Goal: Information Seeking & Learning: Compare options

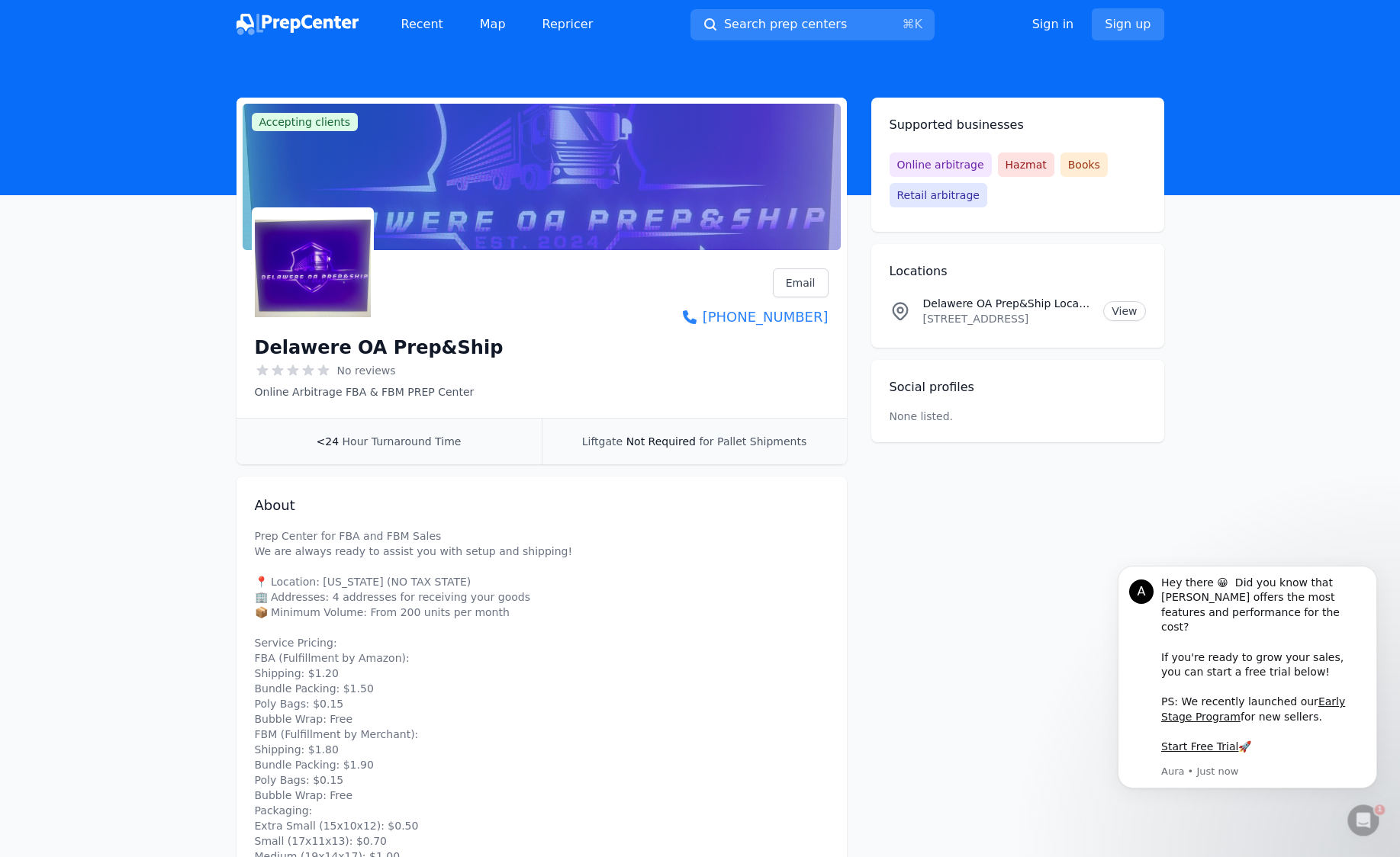
scroll to position [170, 0]
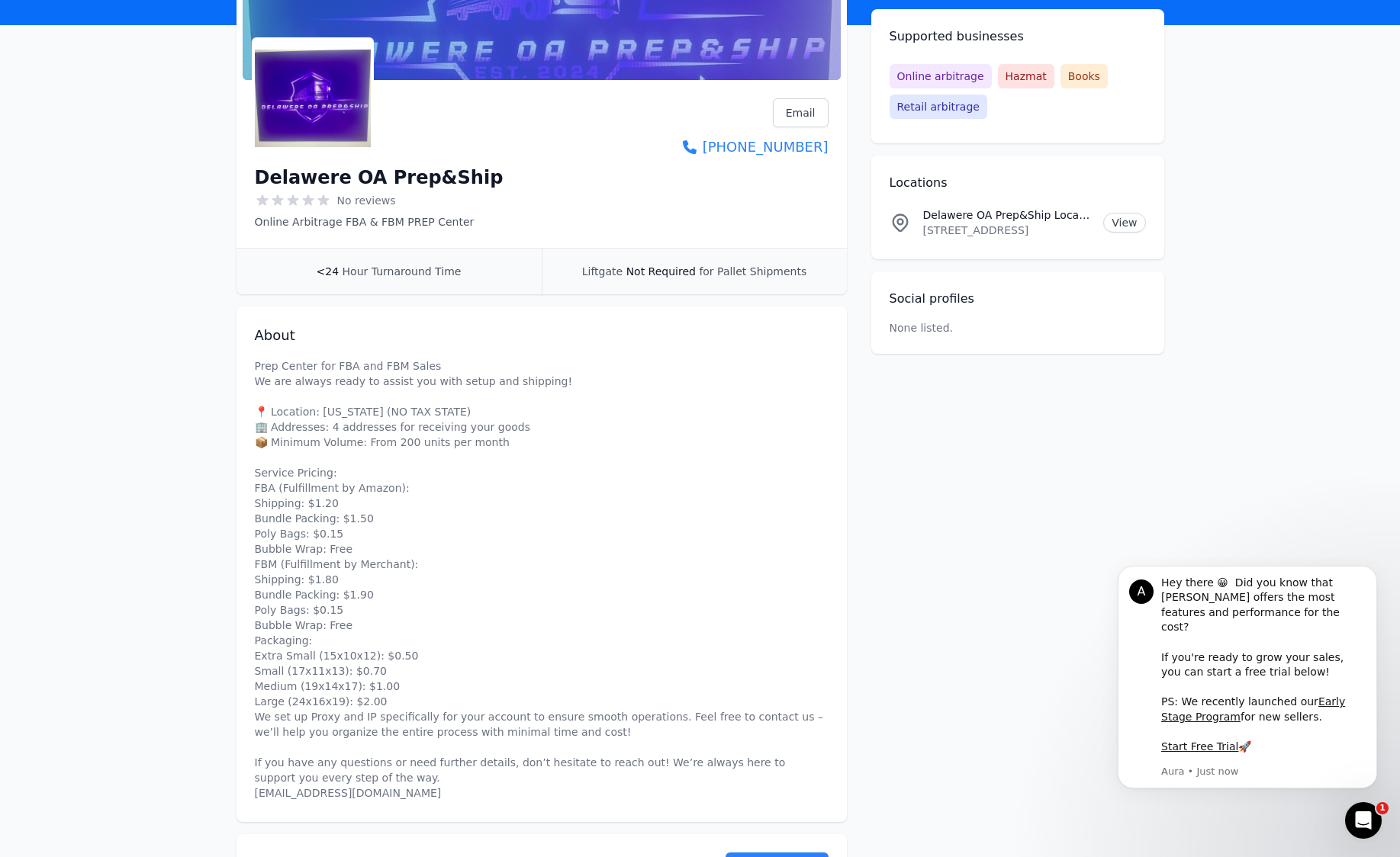
click at [288, 111] on img at bounding box center [312, 98] width 116 height 116
click at [302, 146] on img at bounding box center [312, 98] width 116 height 116
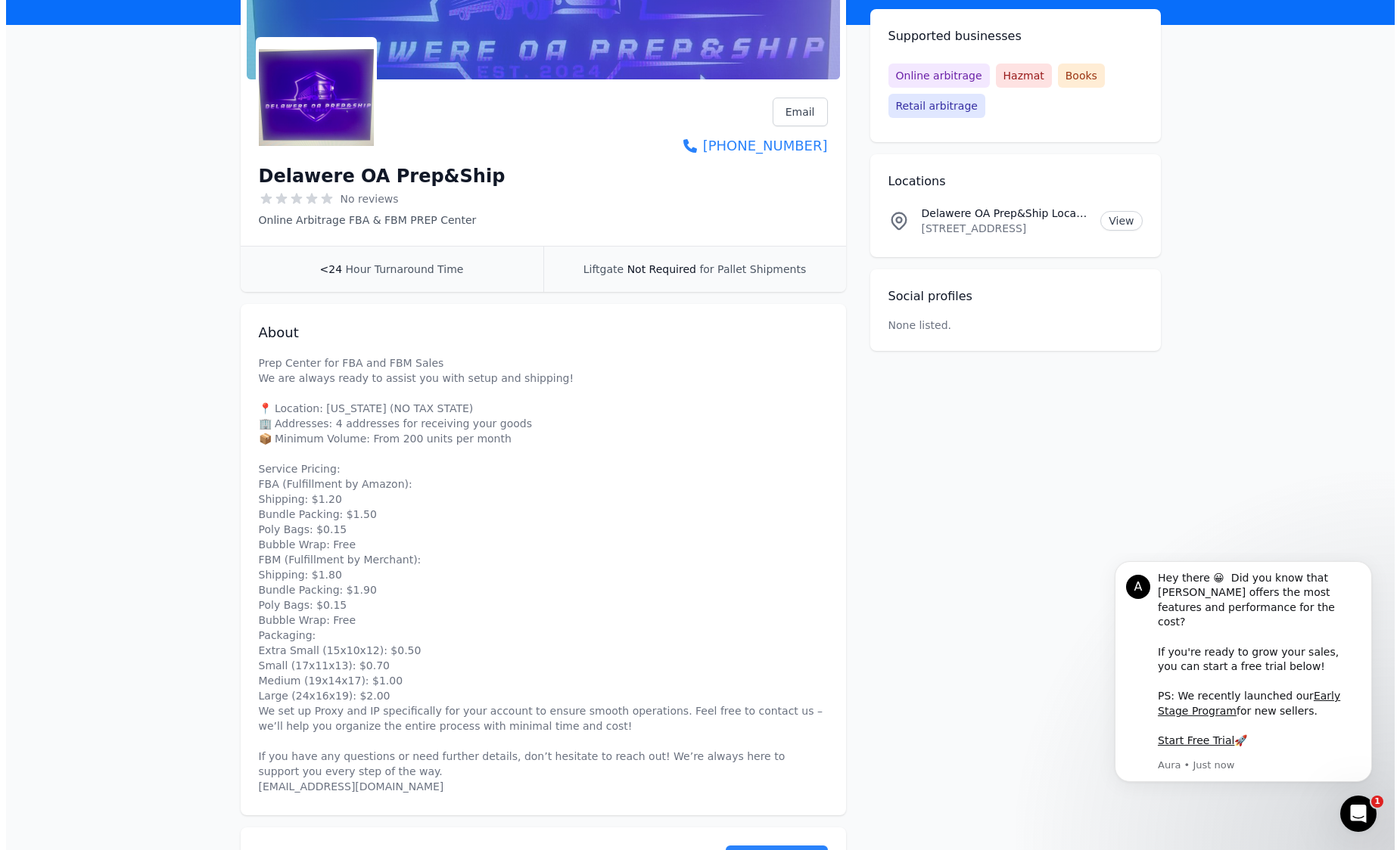
scroll to position [0, 0]
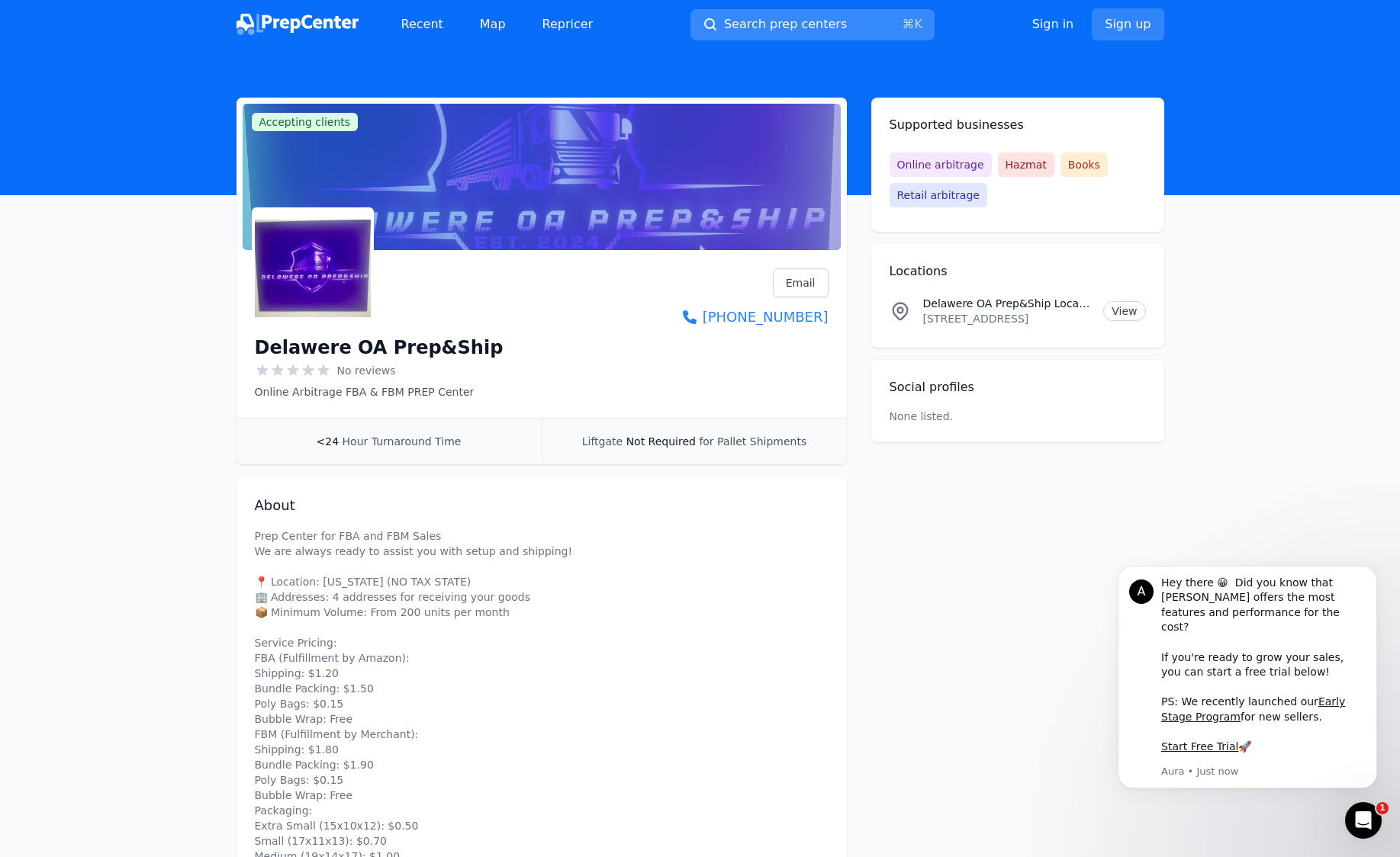
click at [761, 16] on span "Search prep centers" at bounding box center [785, 24] width 122 height 18
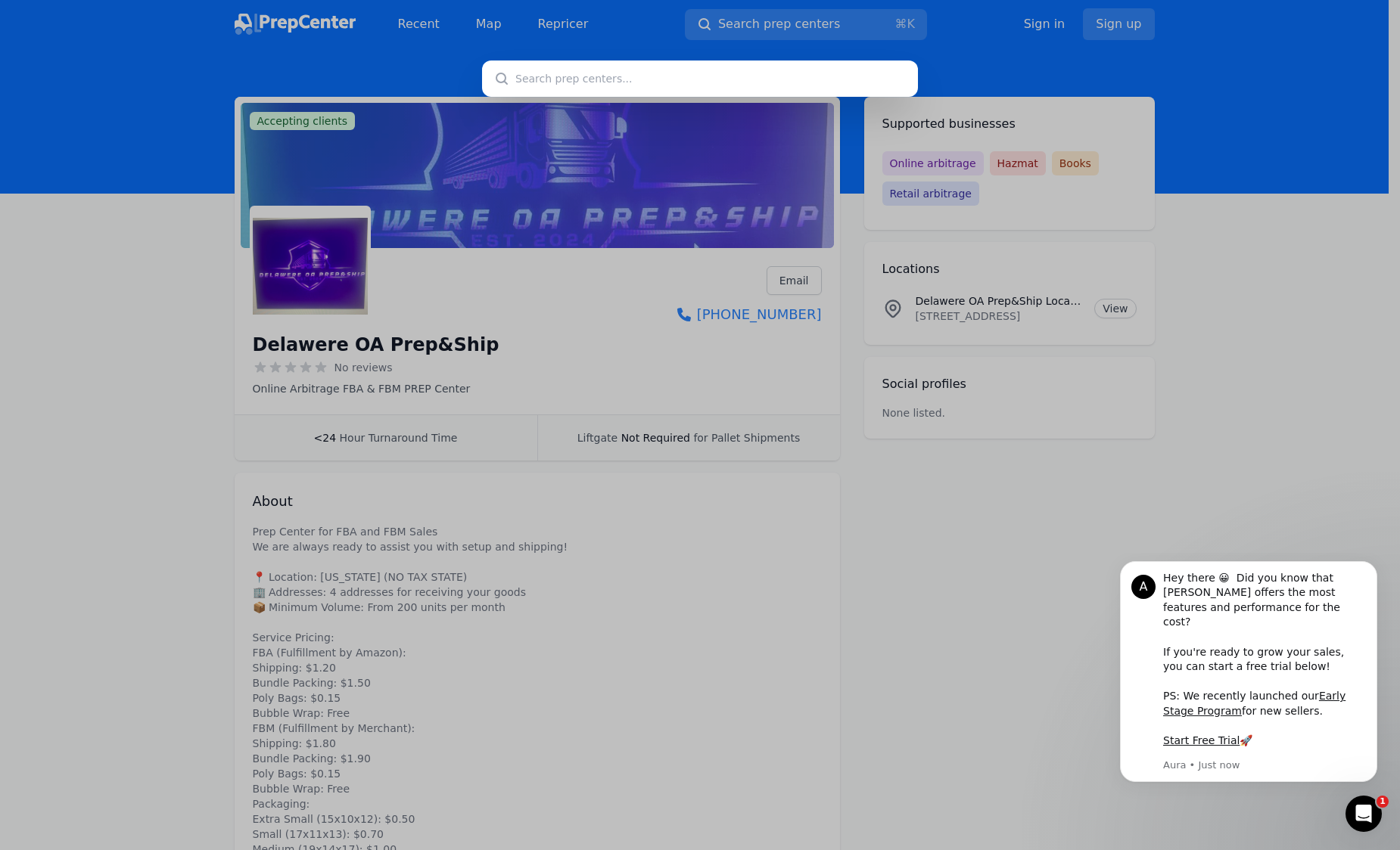
click at [234, 40] on div at bounding box center [700, 425] width 1400 height 850
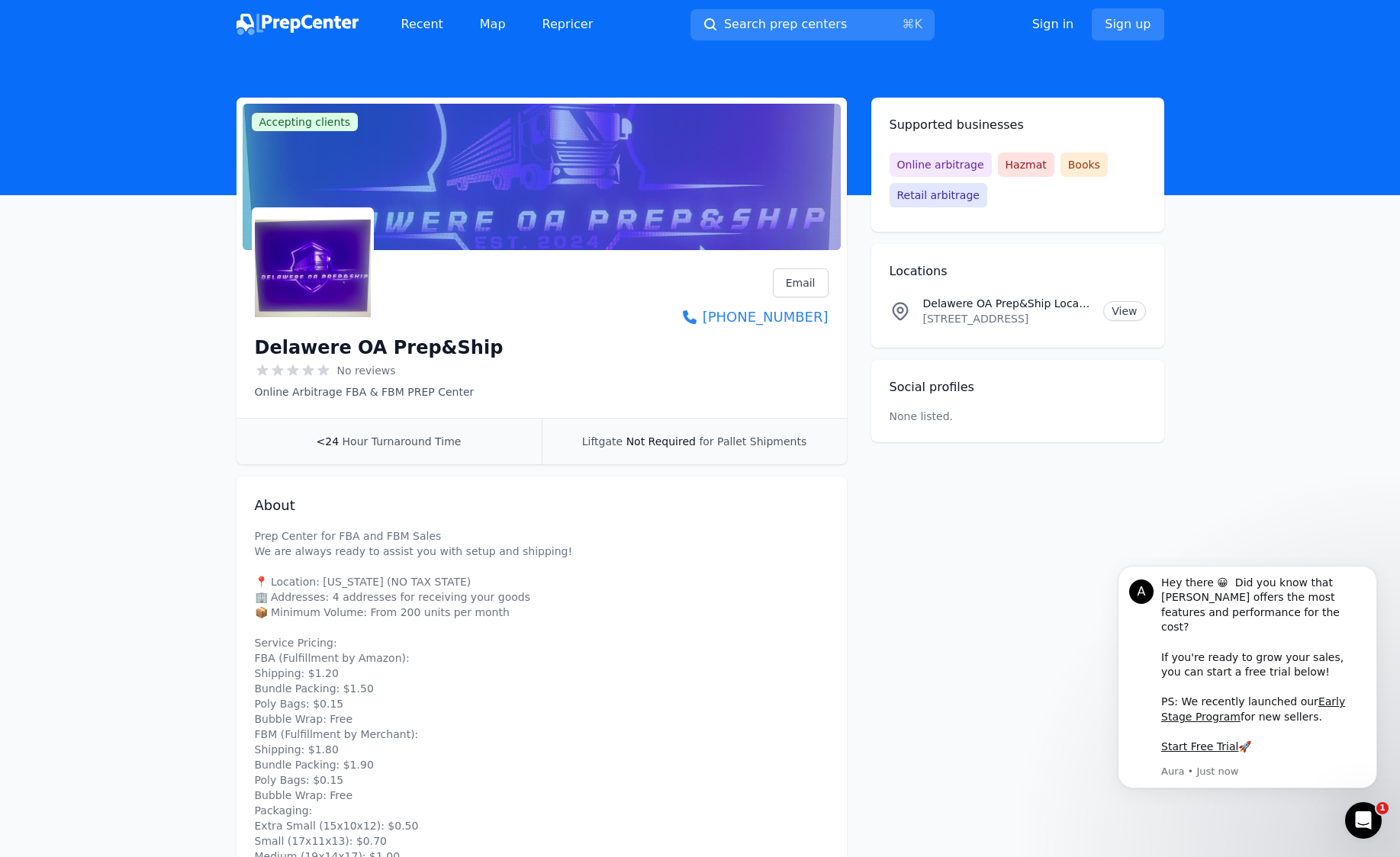
click at [283, 22] on img at bounding box center [297, 24] width 122 height 21
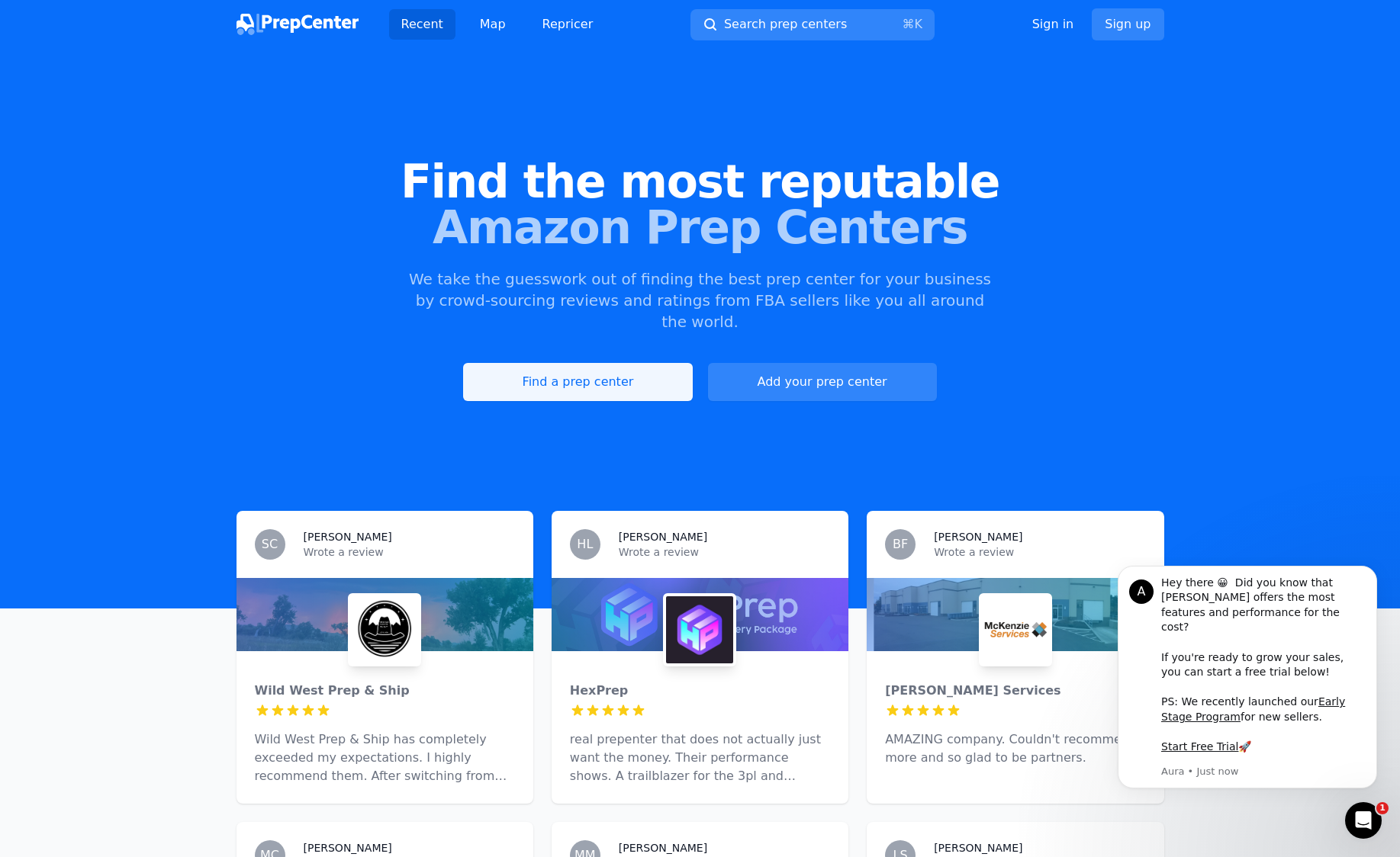
click at [526, 363] on link "Find a prep center" at bounding box center [578, 382] width 229 height 38
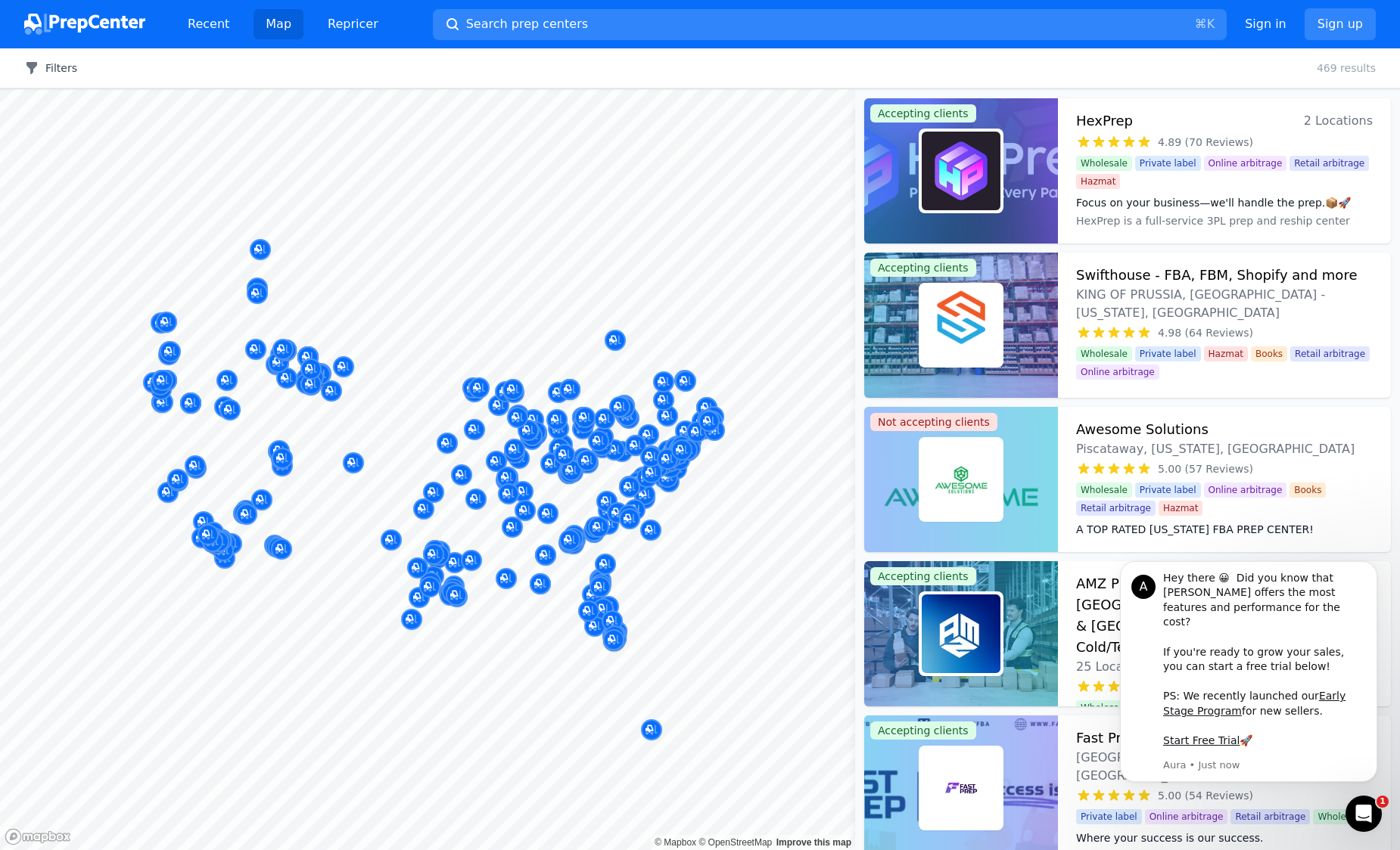
click at [69, 67] on button "Filters" at bounding box center [50, 68] width 53 height 15
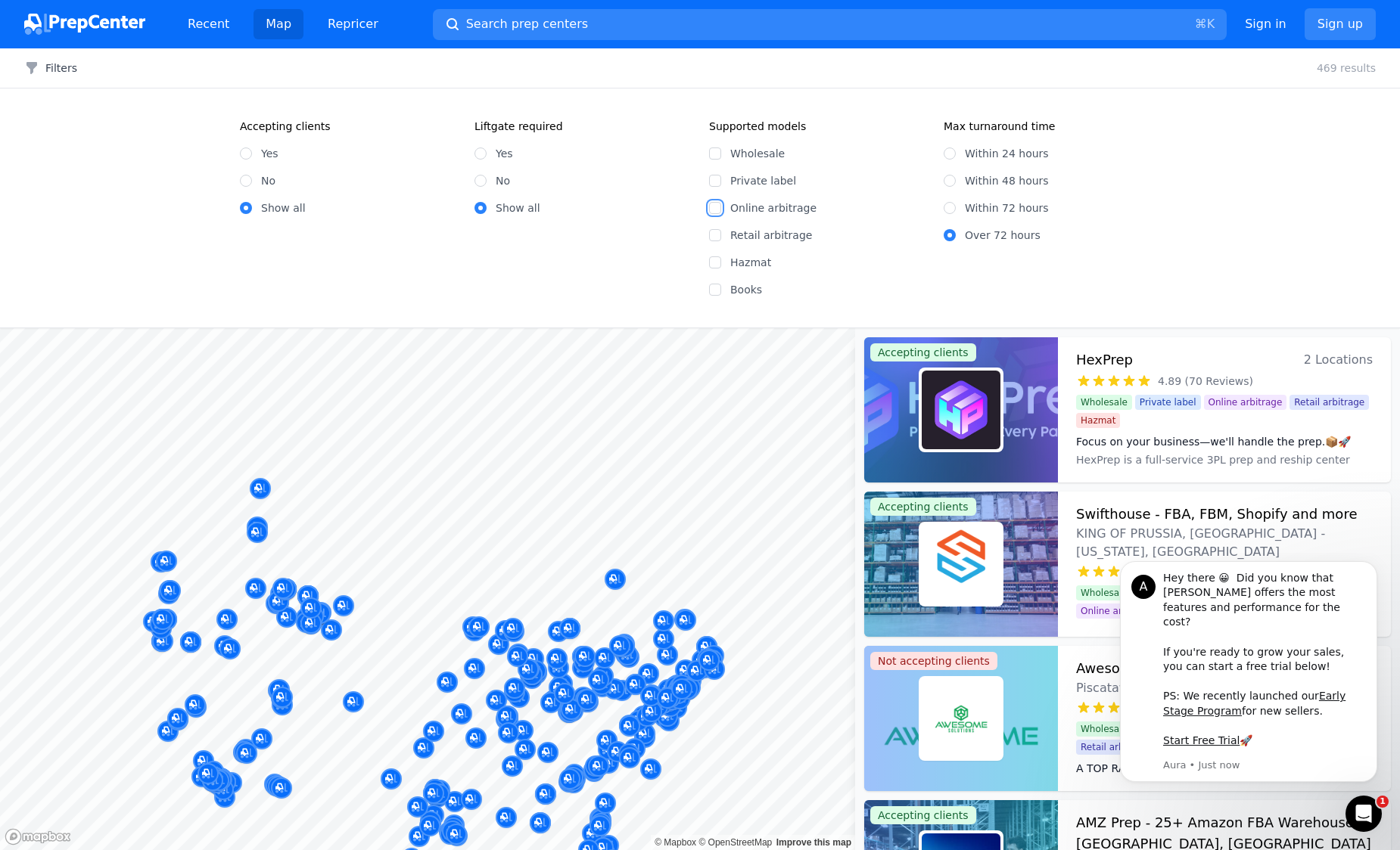
click at [717, 206] on input "Online arbitrage" at bounding box center [715, 208] width 13 height 13
checkbox input "true"
click at [864, 256] on label "Hazmat" at bounding box center [828, 263] width 196 height 15
click at [721, 256] on input "Hazmat" at bounding box center [715, 262] width 13 height 13
checkbox input "true"
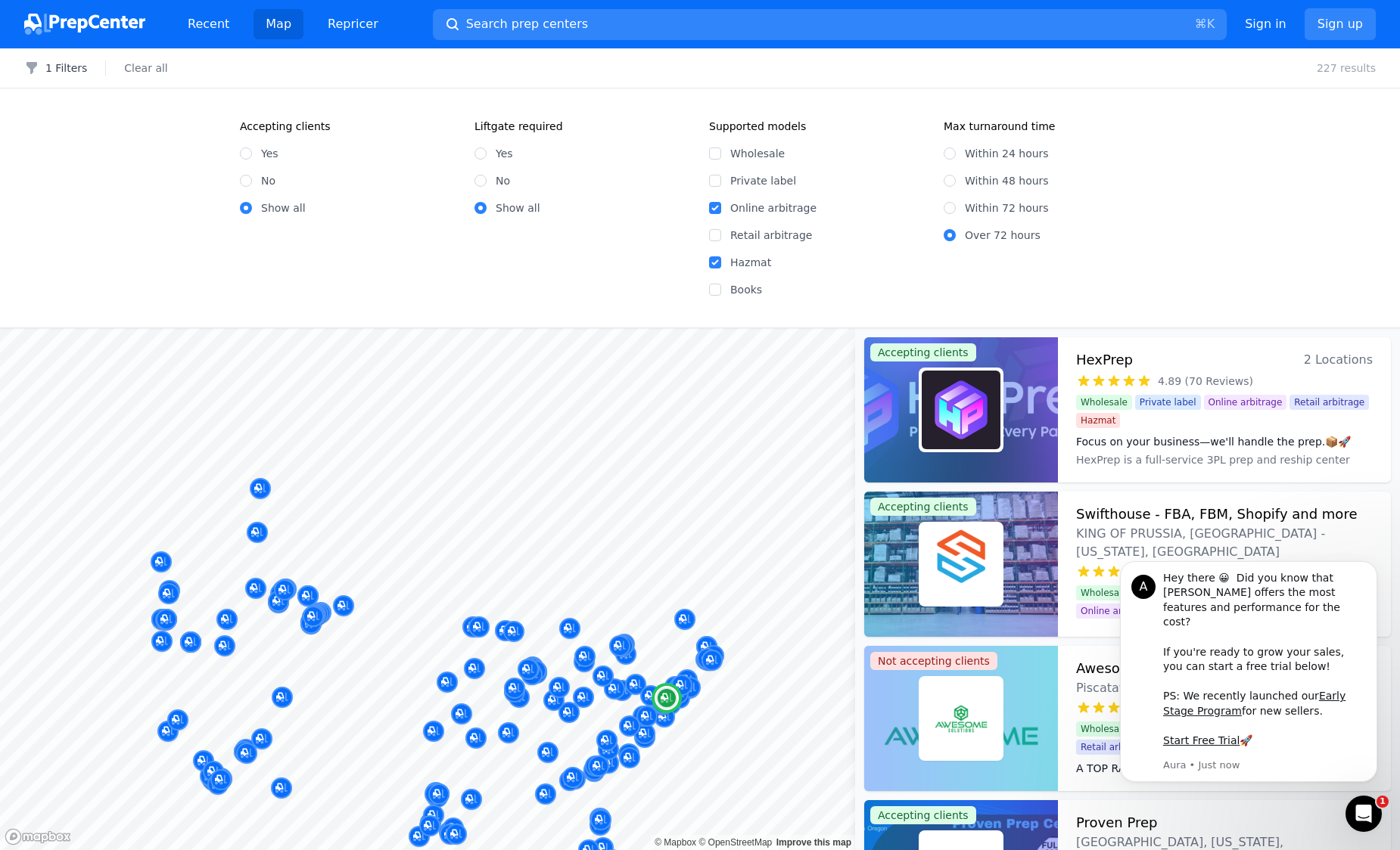
click at [45, 68] on button "1 Filters" at bounding box center [55, 68] width 63 height 15
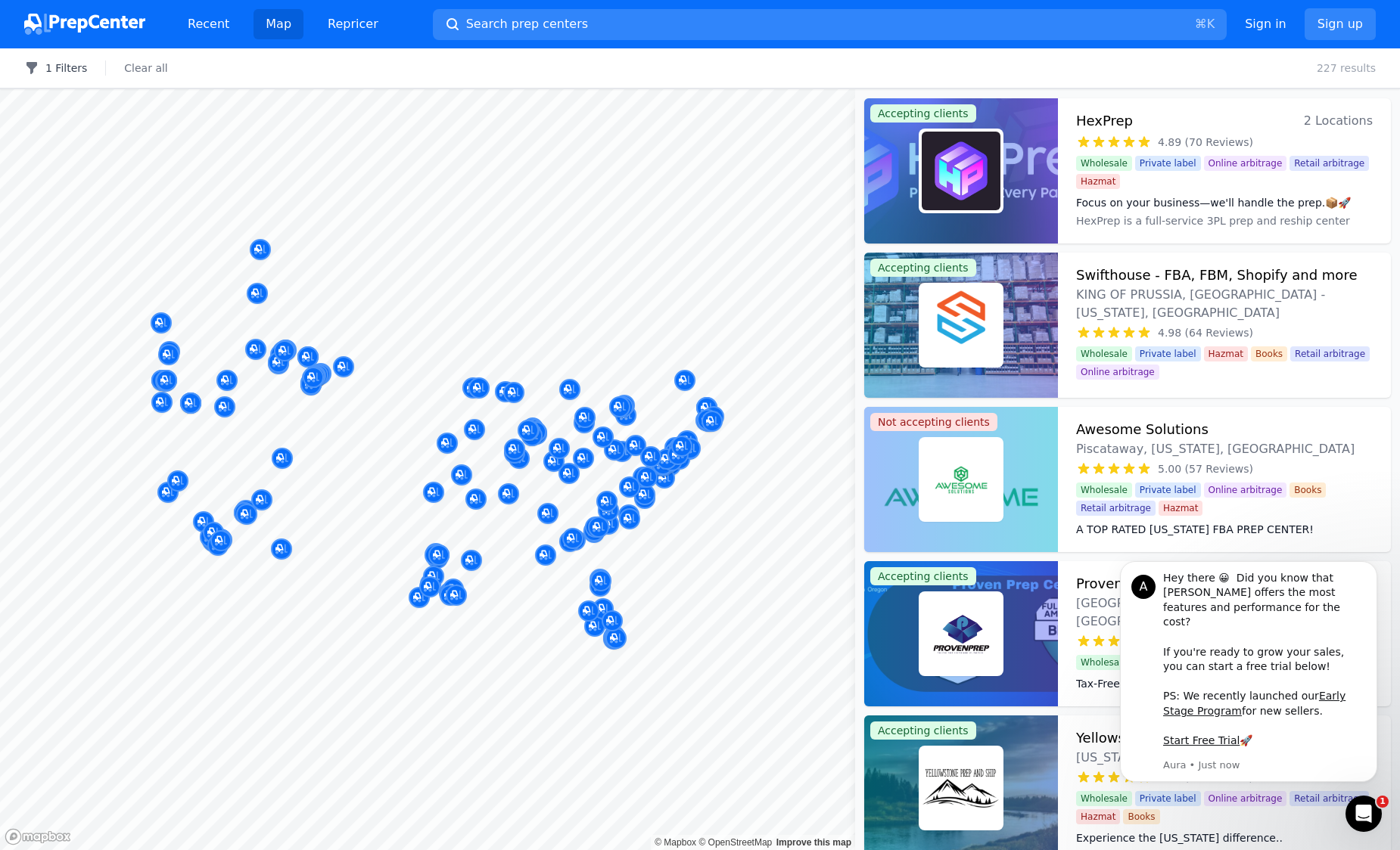
click at [45, 68] on button "1 Filters" at bounding box center [55, 68] width 63 height 15
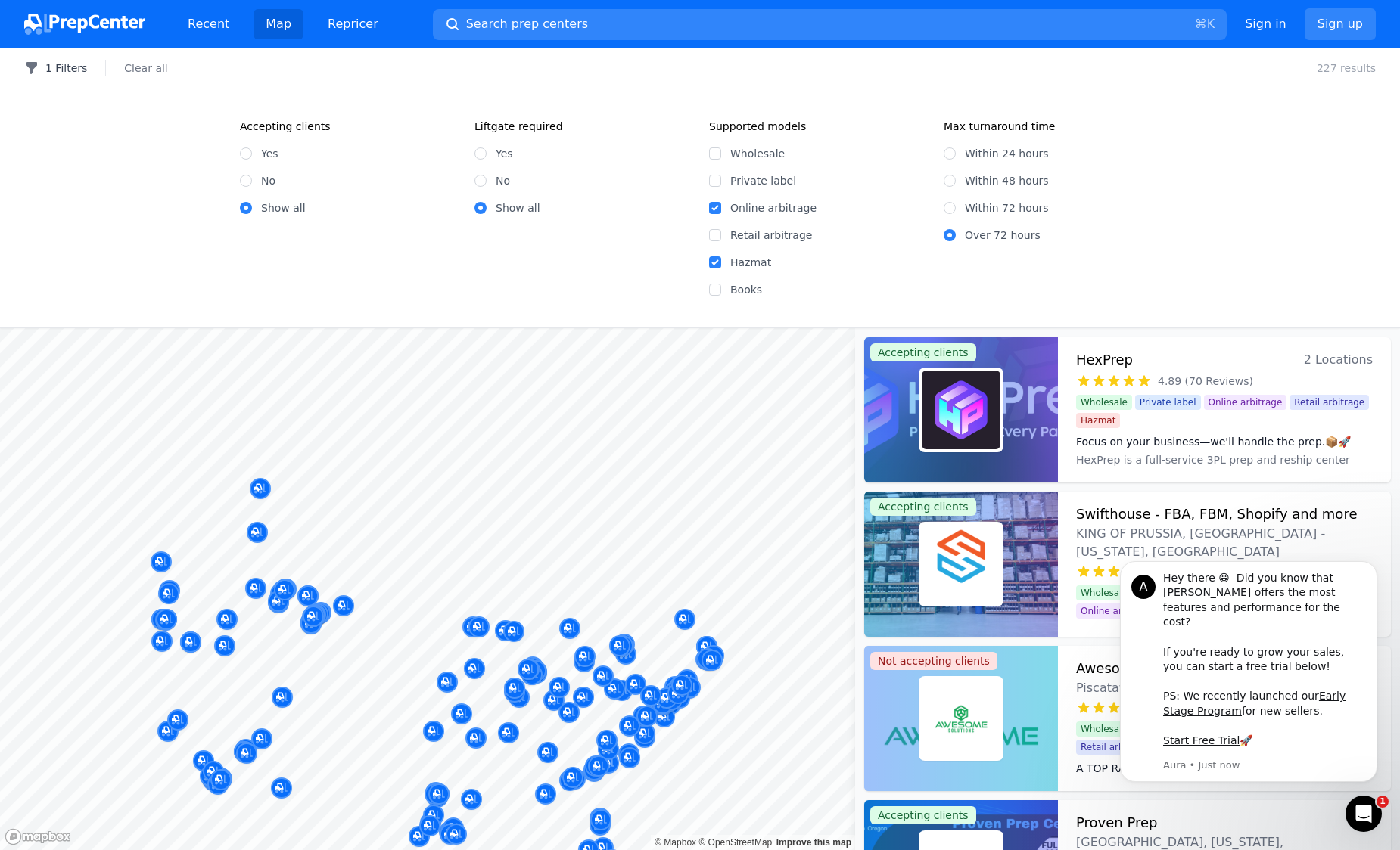
click at [45, 68] on button "1 Filters" at bounding box center [55, 68] width 63 height 15
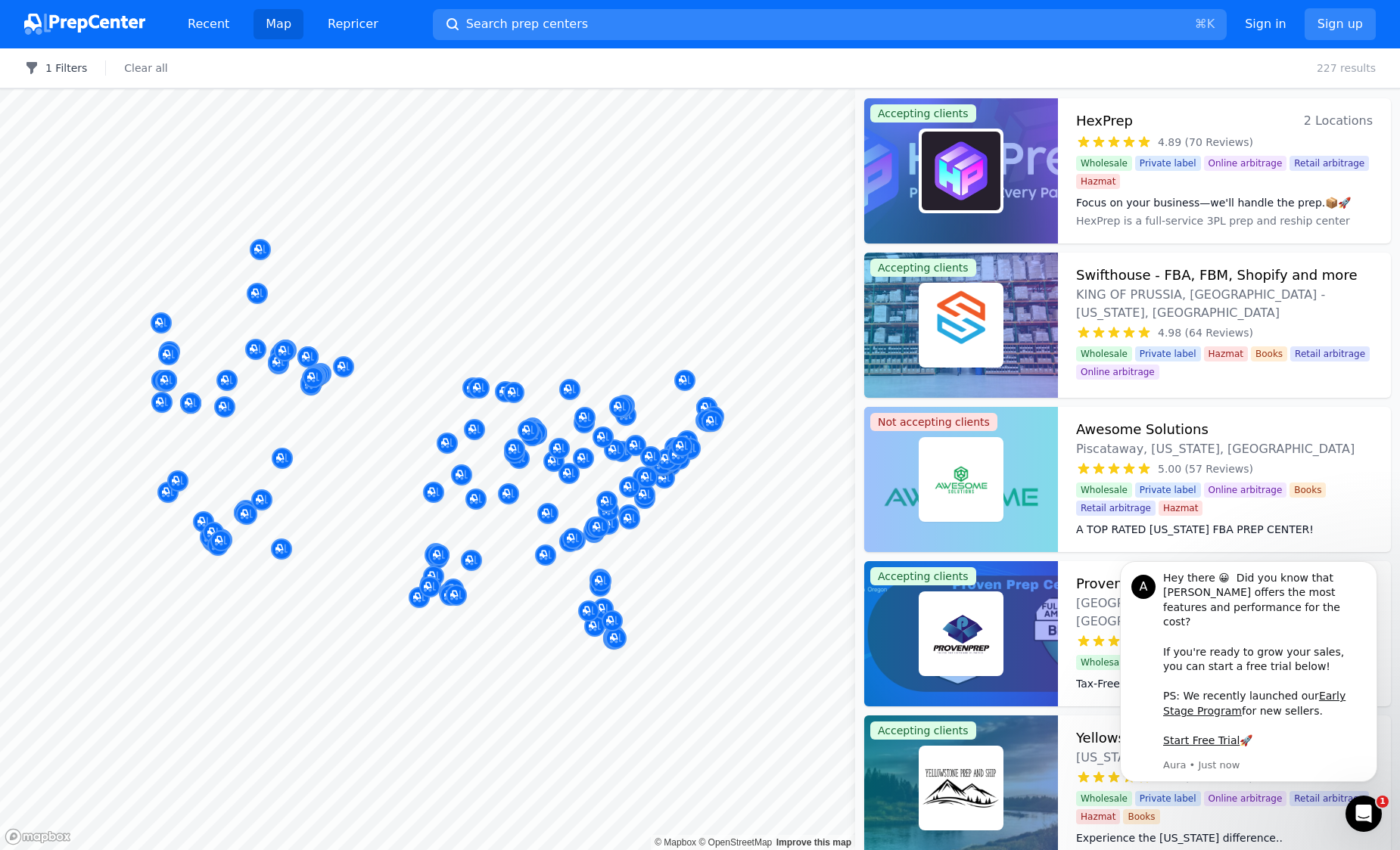
click at [45, 68] on button "1 Filters" at bounding box center [55, 68] width 63 height 15
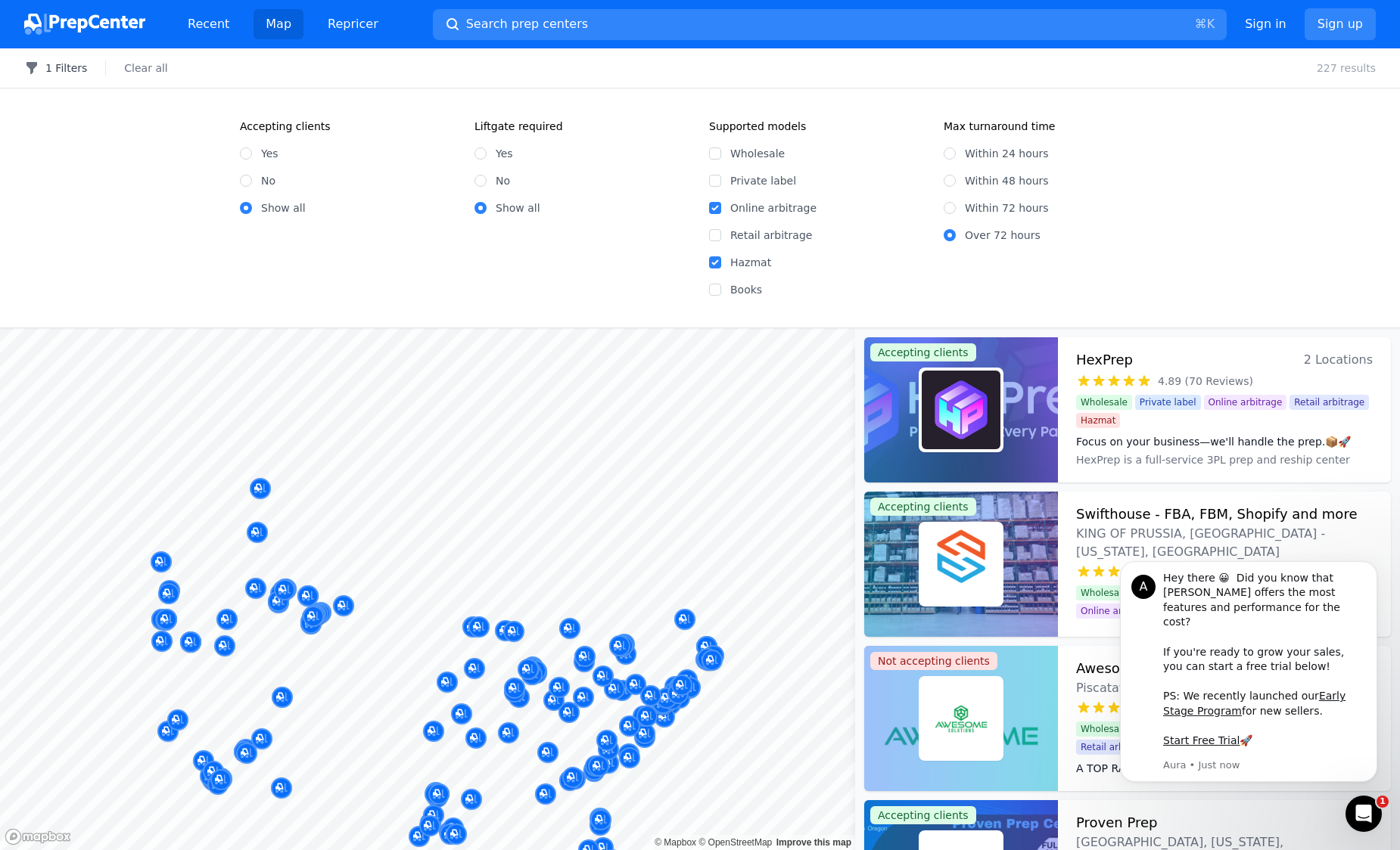
click at [45, 68] on button "1 Filters" at bounding box center [55, 68] width 63 height 15
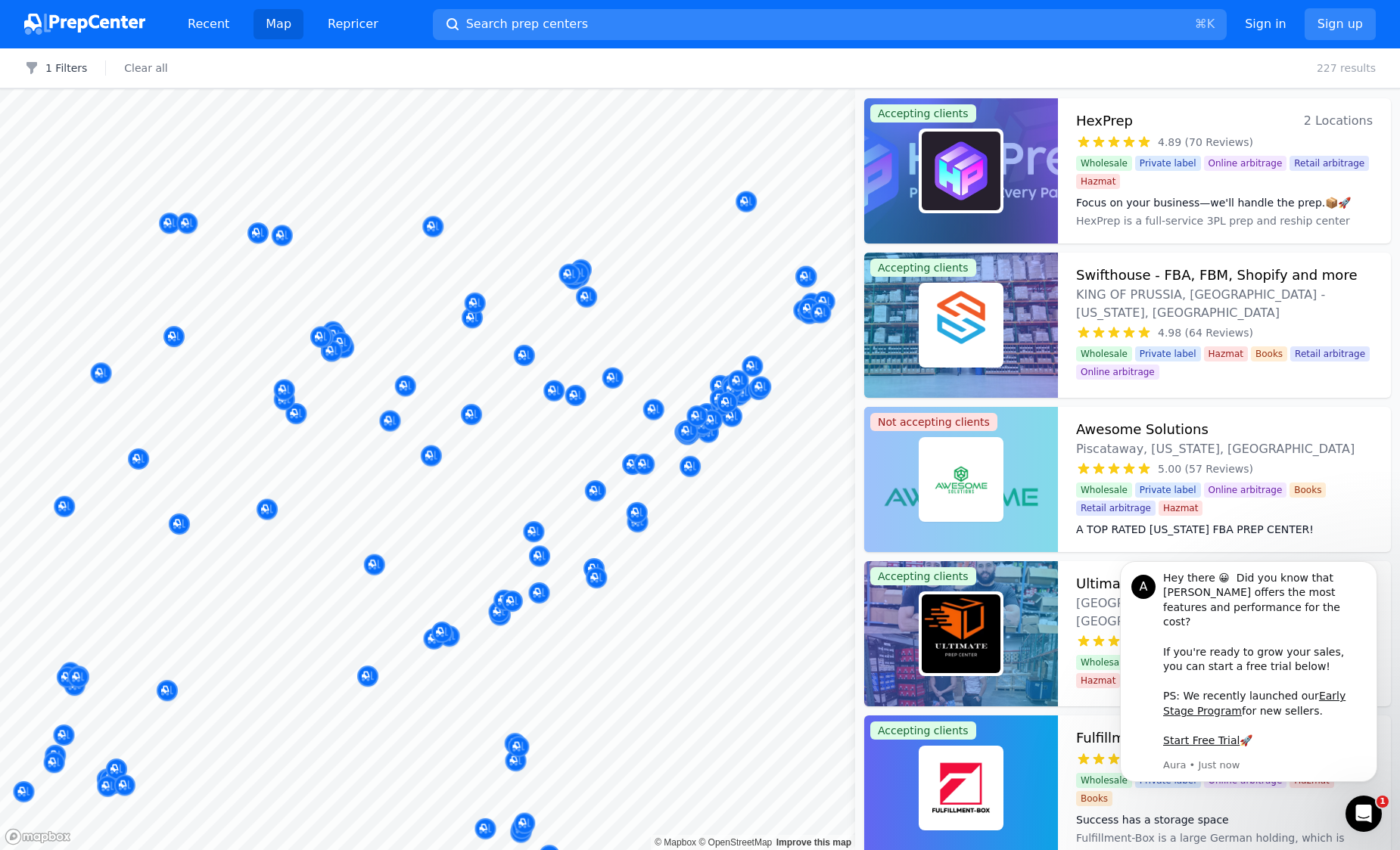
click at [659, 703] on body "Recent Map Repricer Search prep centers ⌘ K Open main menu Sign in Sign up Filt…" at bounding box center [700, 425] width 1400 height 850
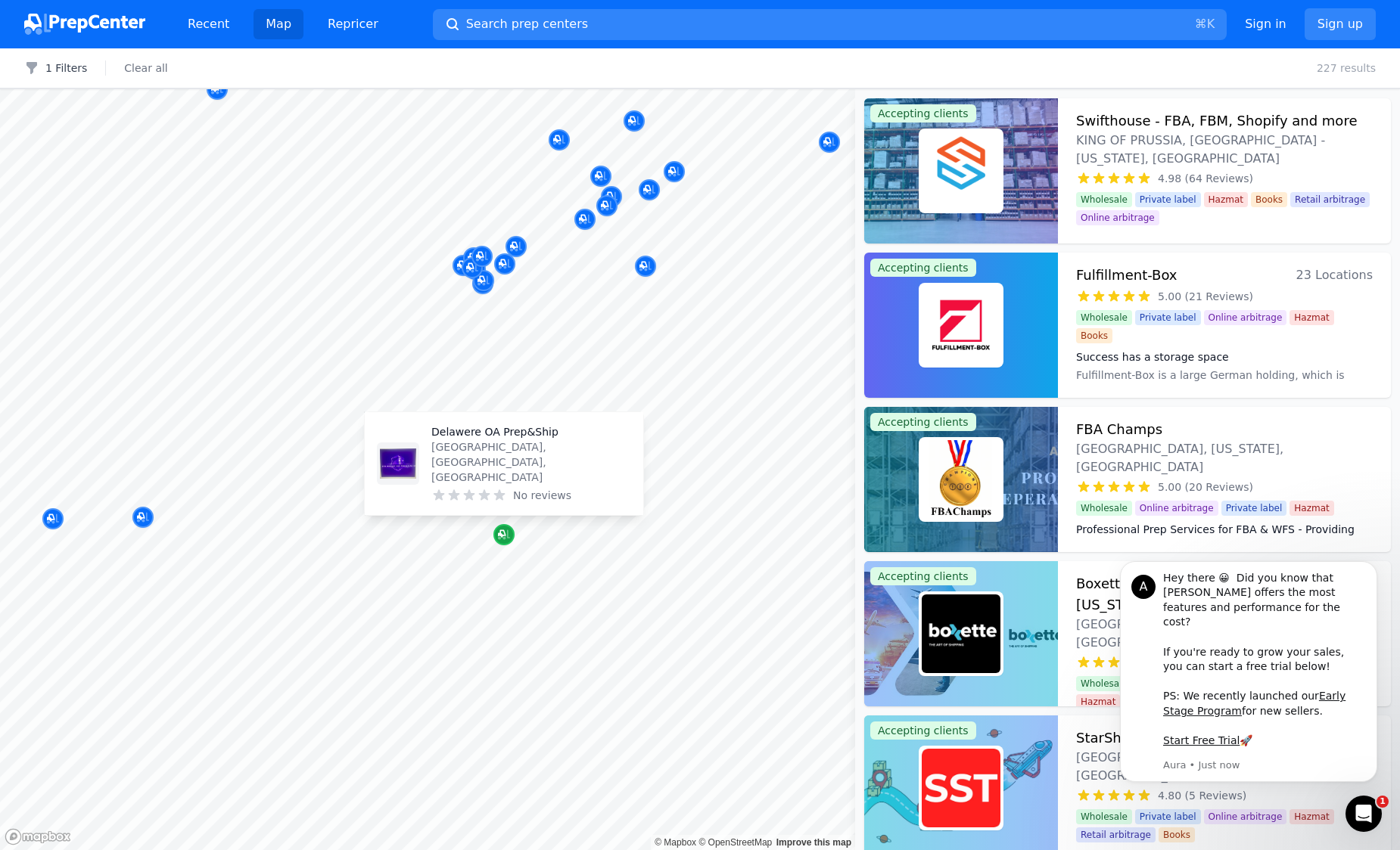
click at [506, 537] on icon "Map marker" at bounding box center [504, 535] width 13 height 15
click at [1371, 574] on button "Dismiss notification" at bounding box center [1372, 566] width 19 height 19
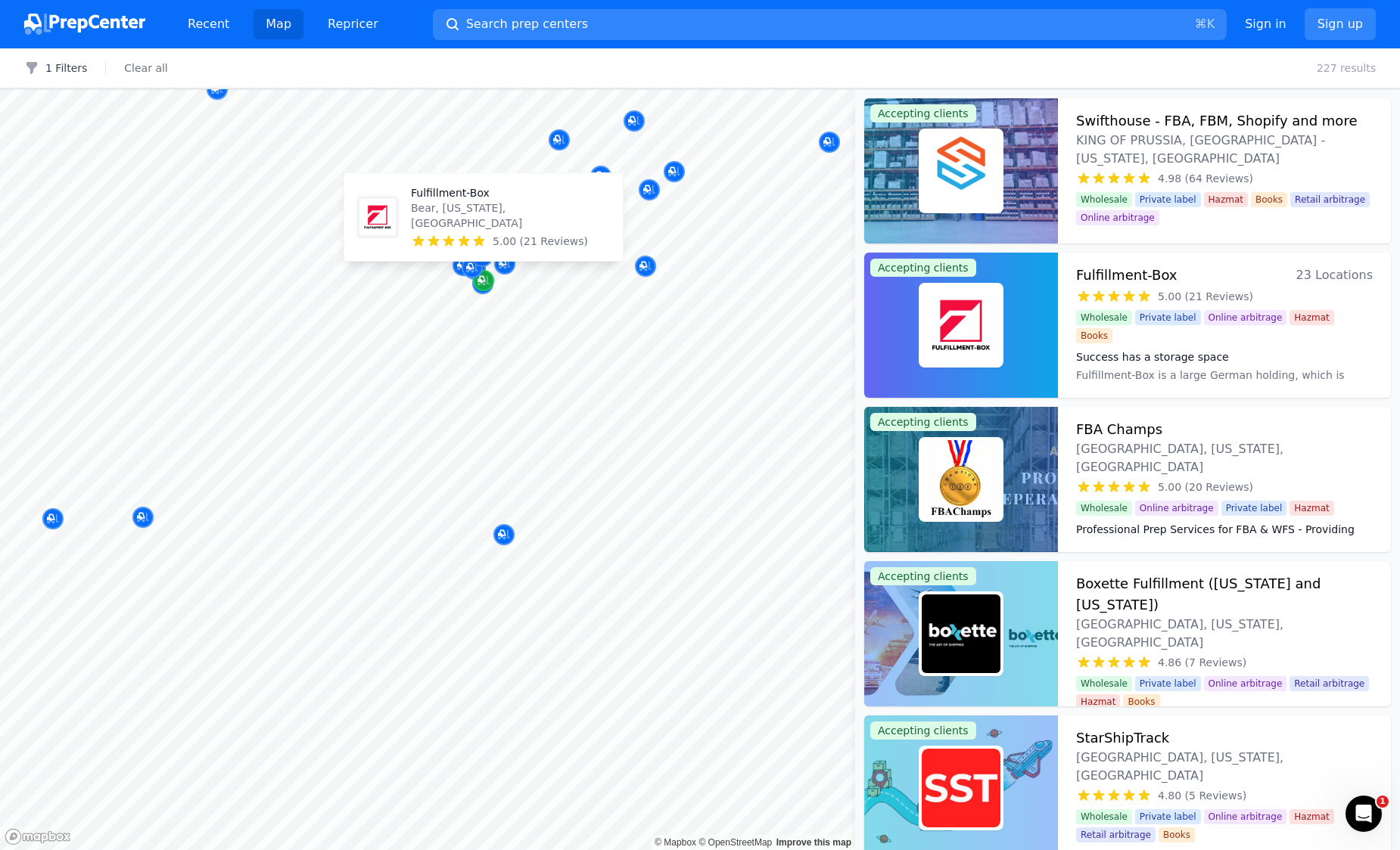
click at [487, 285] on icon "Map marker" at bounding box center [483, 280] width 13 height 15
click at [503, 542] on icon "Map marker" at bounding box center [504, 535] width 13 height 15
click at [600, 32] on button "Search prep centers ⌘ K" at bounding box center [830, 24] width 794 height 31
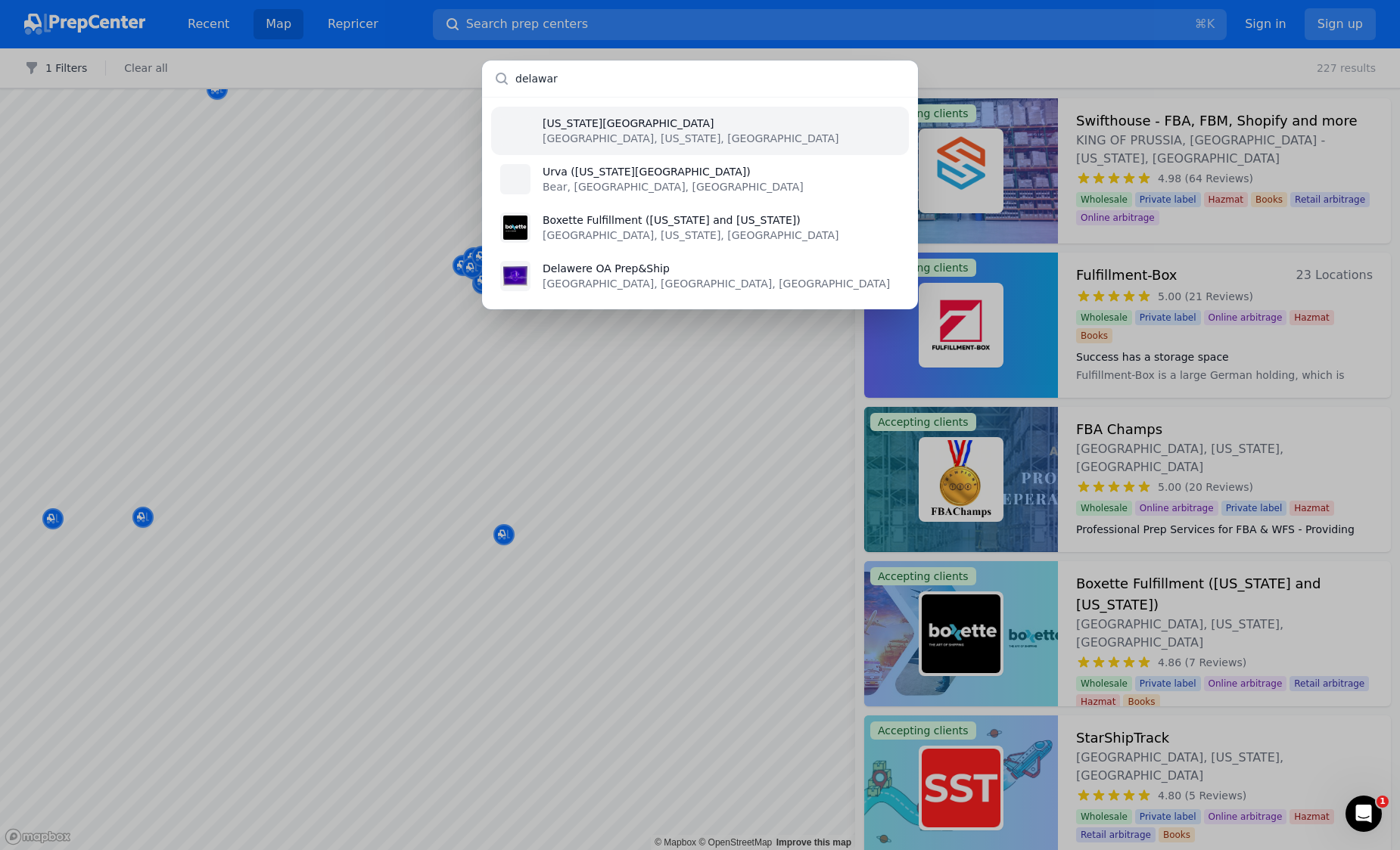
type input "delaware"
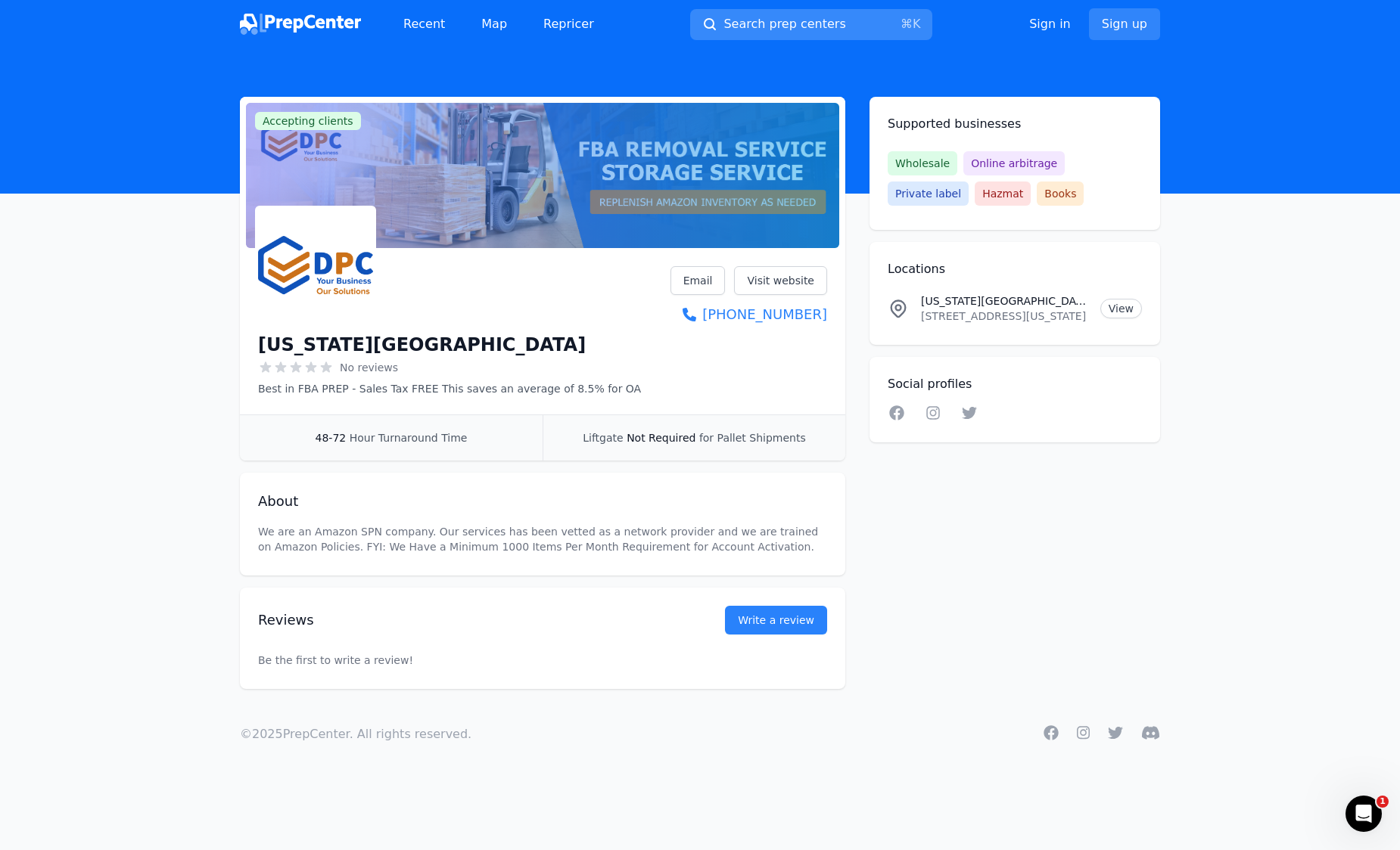
click at [792, 29] on span "Search prep centers" at bounding box center [784, 24] width 121 height 18
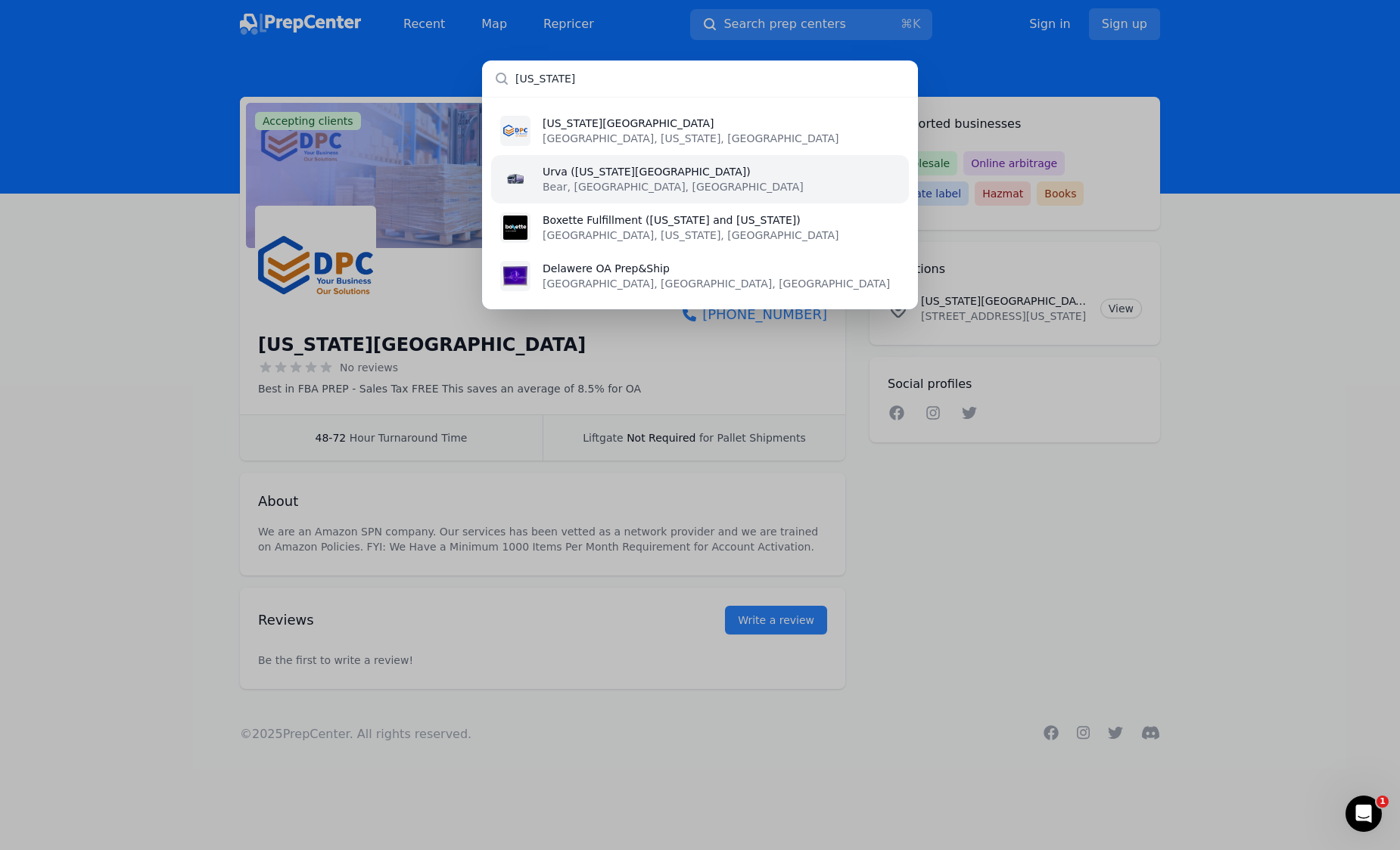
type input "delaware"
click at [607, 180] on p "Bear, DE, US" at bounding box center [673, 187] width 261 height 15
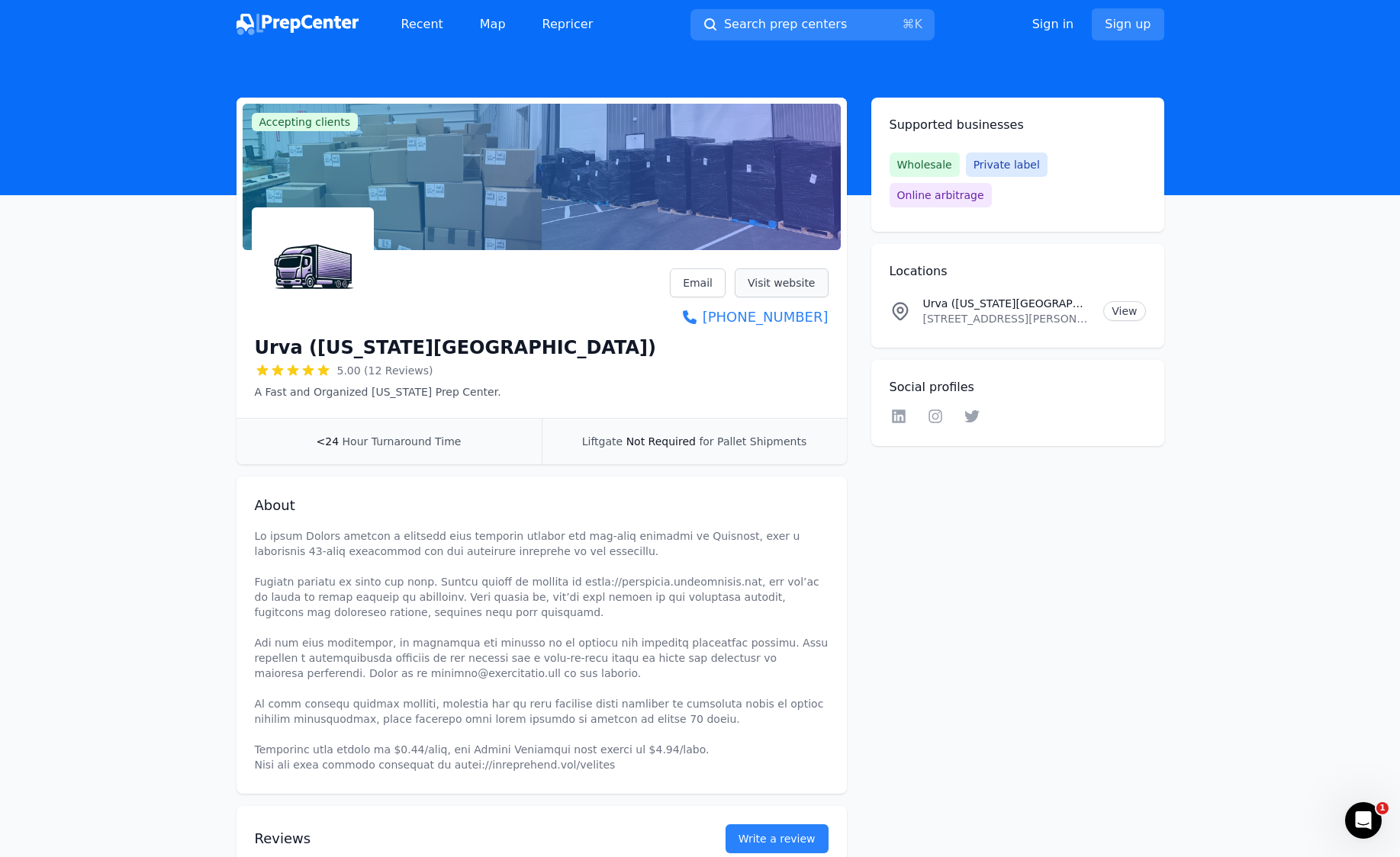
click at [790, 285] on link "Visit website" at bounding box center [781, 283] width 94 height 29
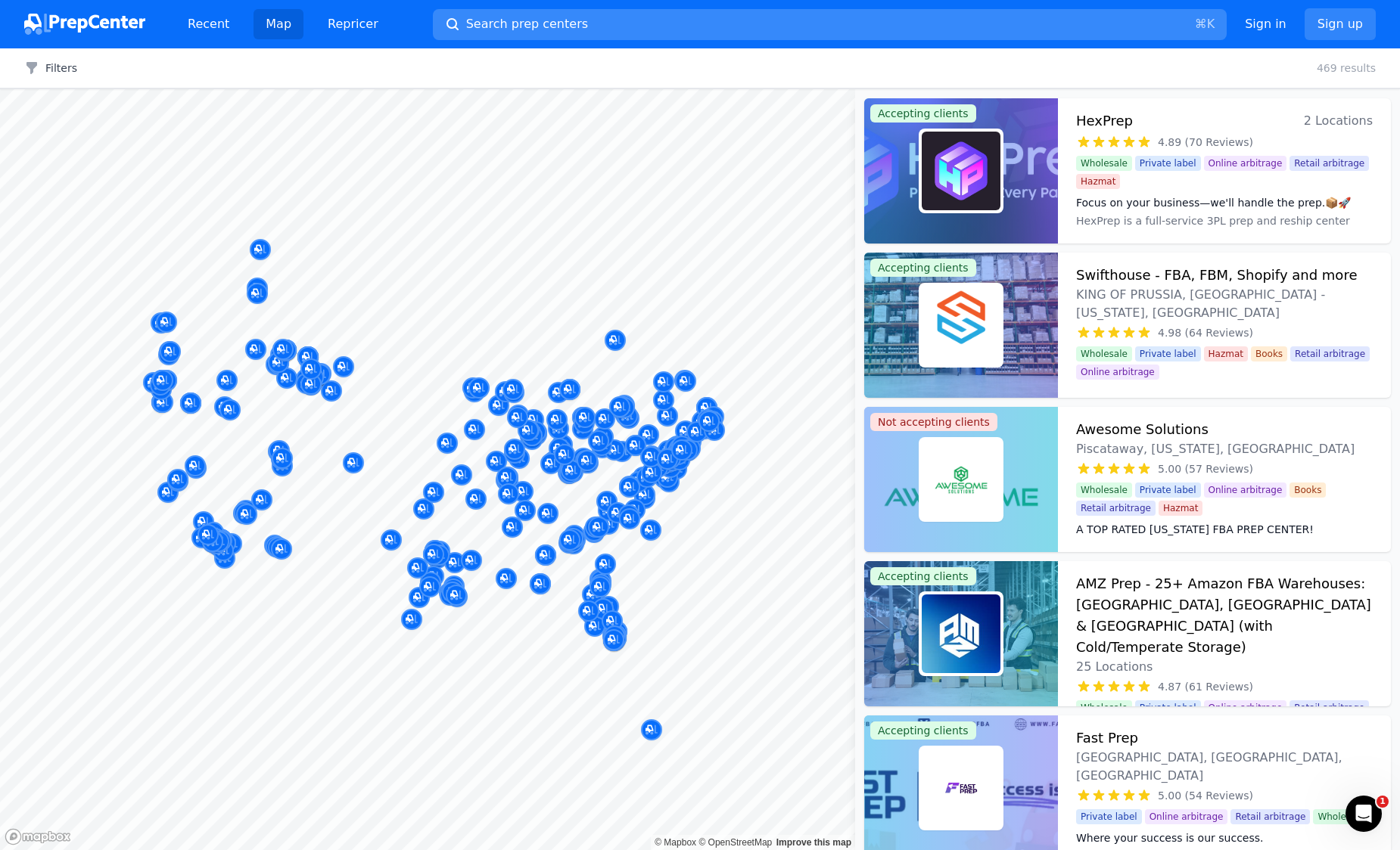
click at [639, 27] on button "Search prep centers ⌘ K" at bounding box center [830, 24] width 794 height 31
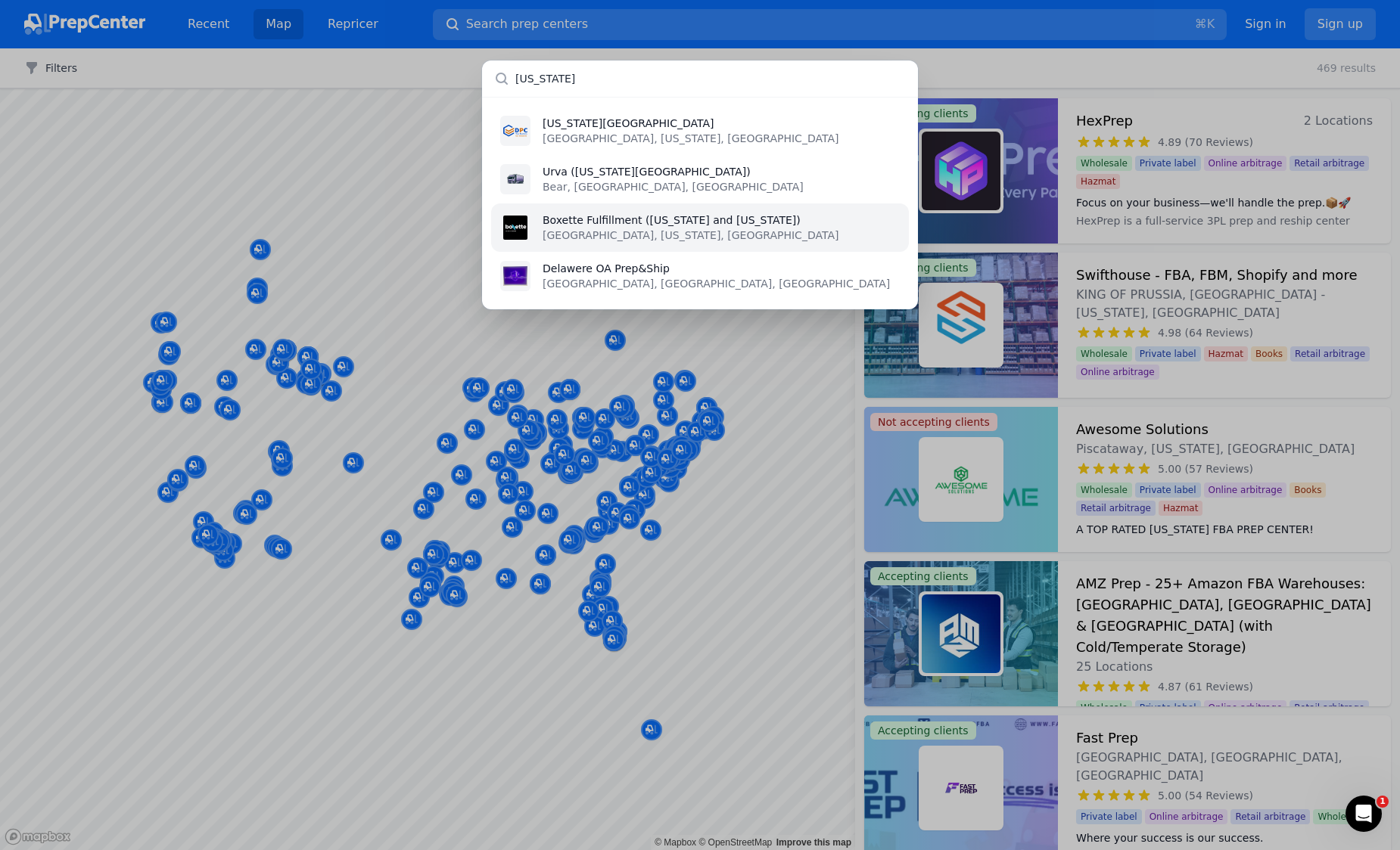
type input "delaware"
click at [589, 239] on p "New Castle, Delaware, US" at bounding box center [690, 235] width 296 height 15
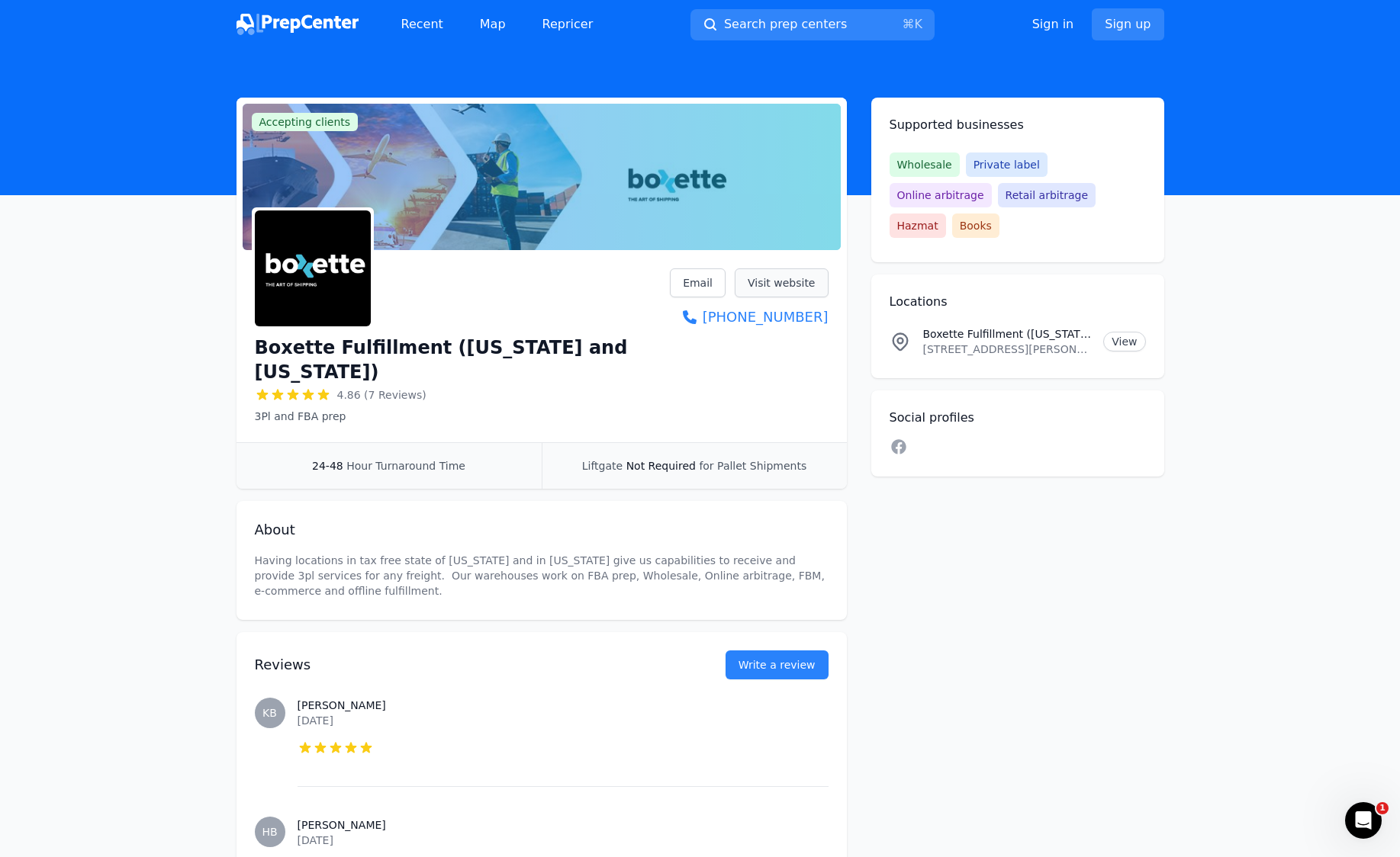
click at [761, 283] on link "Visit website" at bounding box center [781, 283] width 94 height 29
click at [704, 283] on link "Email" at bounding box center [697, 283] width 55 height 29
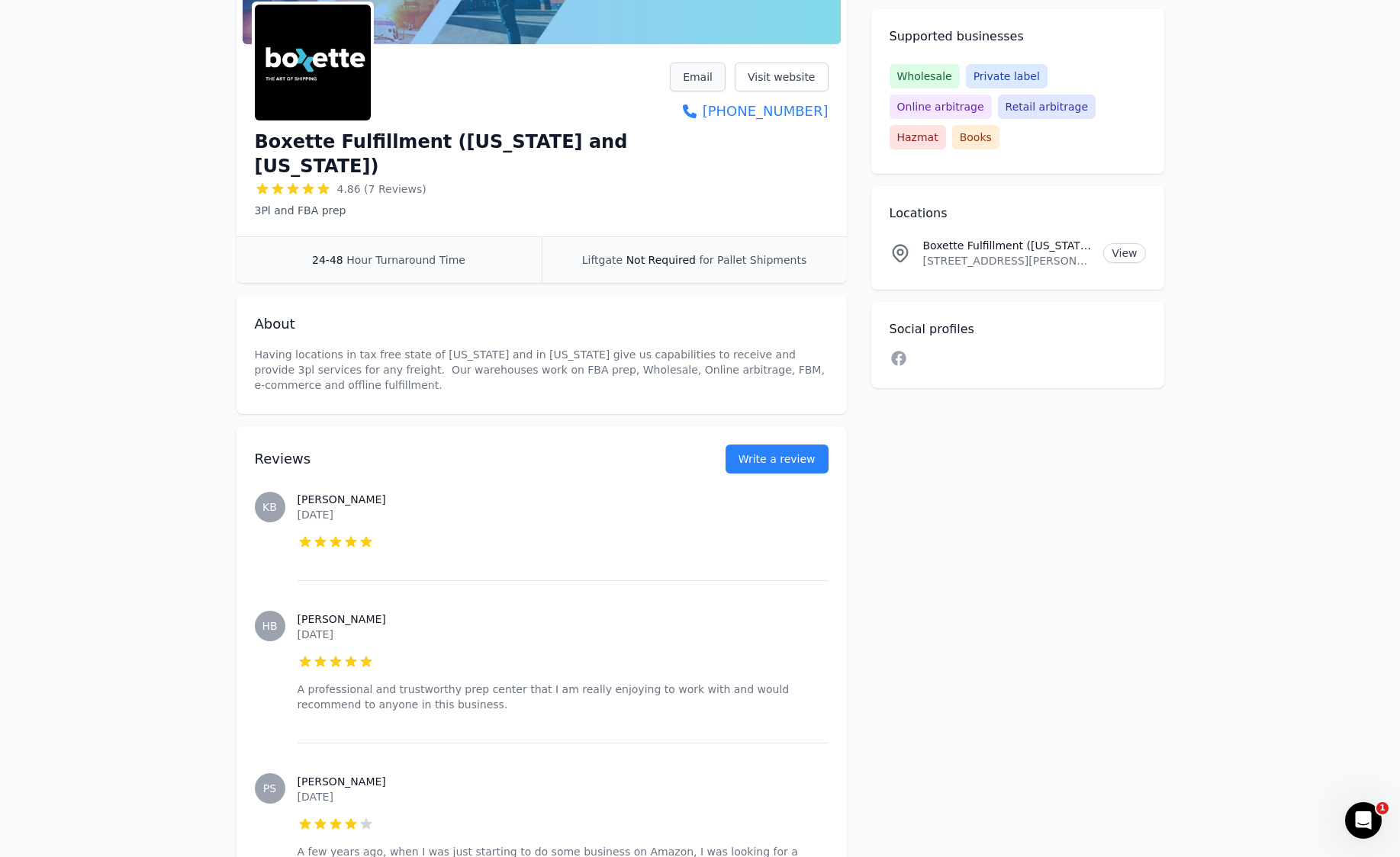
scroll to position [22, 0]
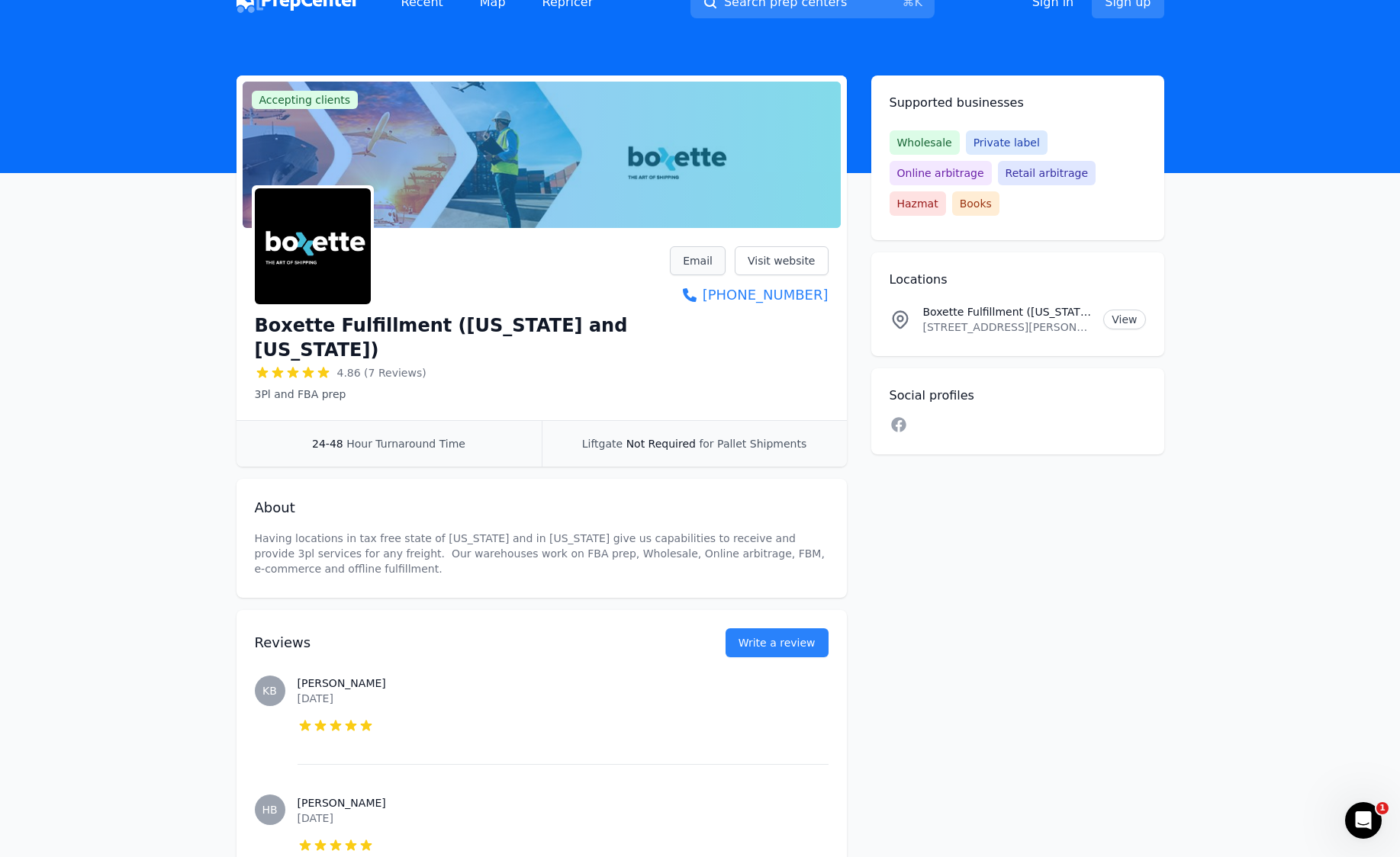
click at [708, 266] on link "Email" at bounding box center [697, 261] width 55 height 29
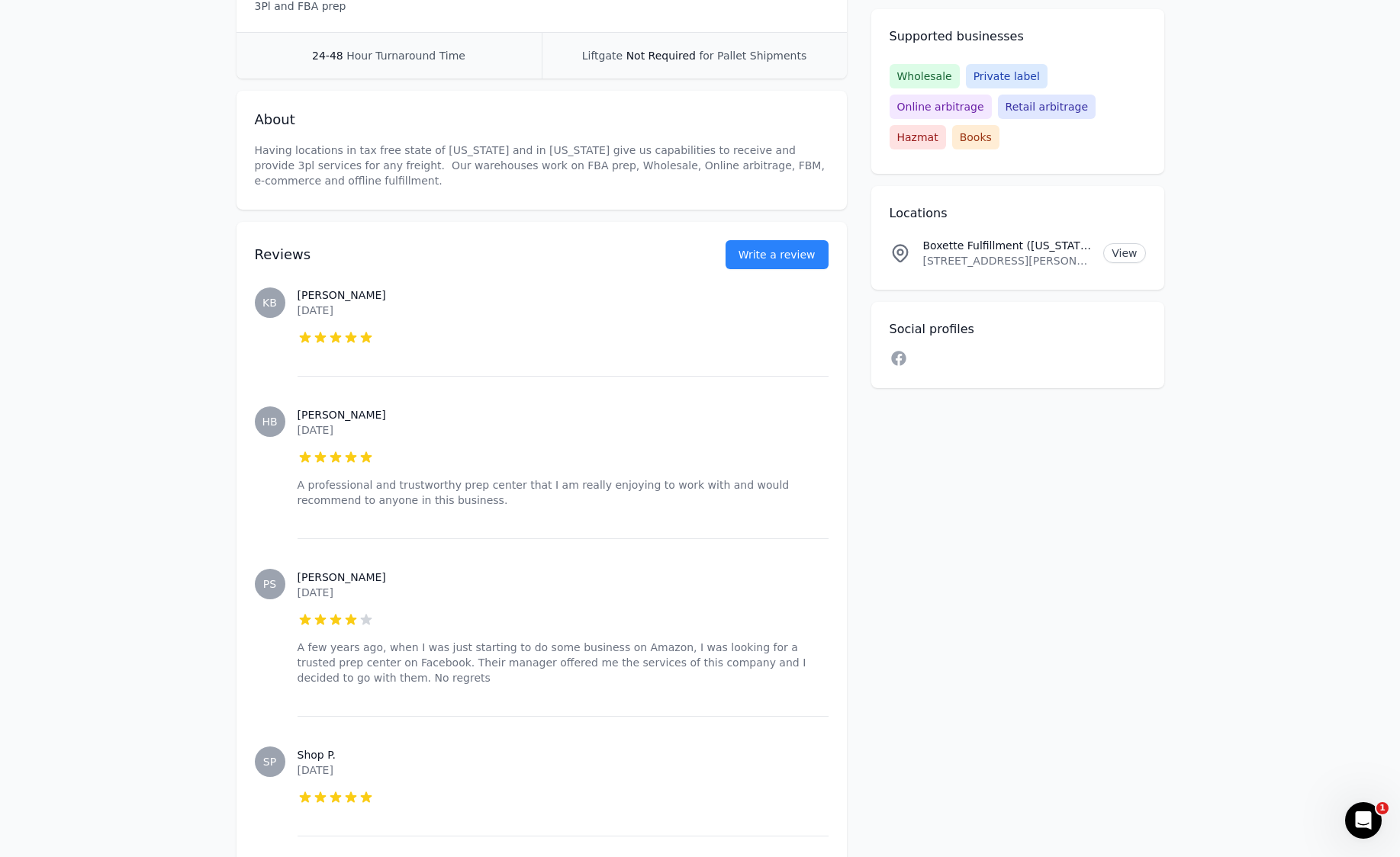
scroll to position [0, 0]
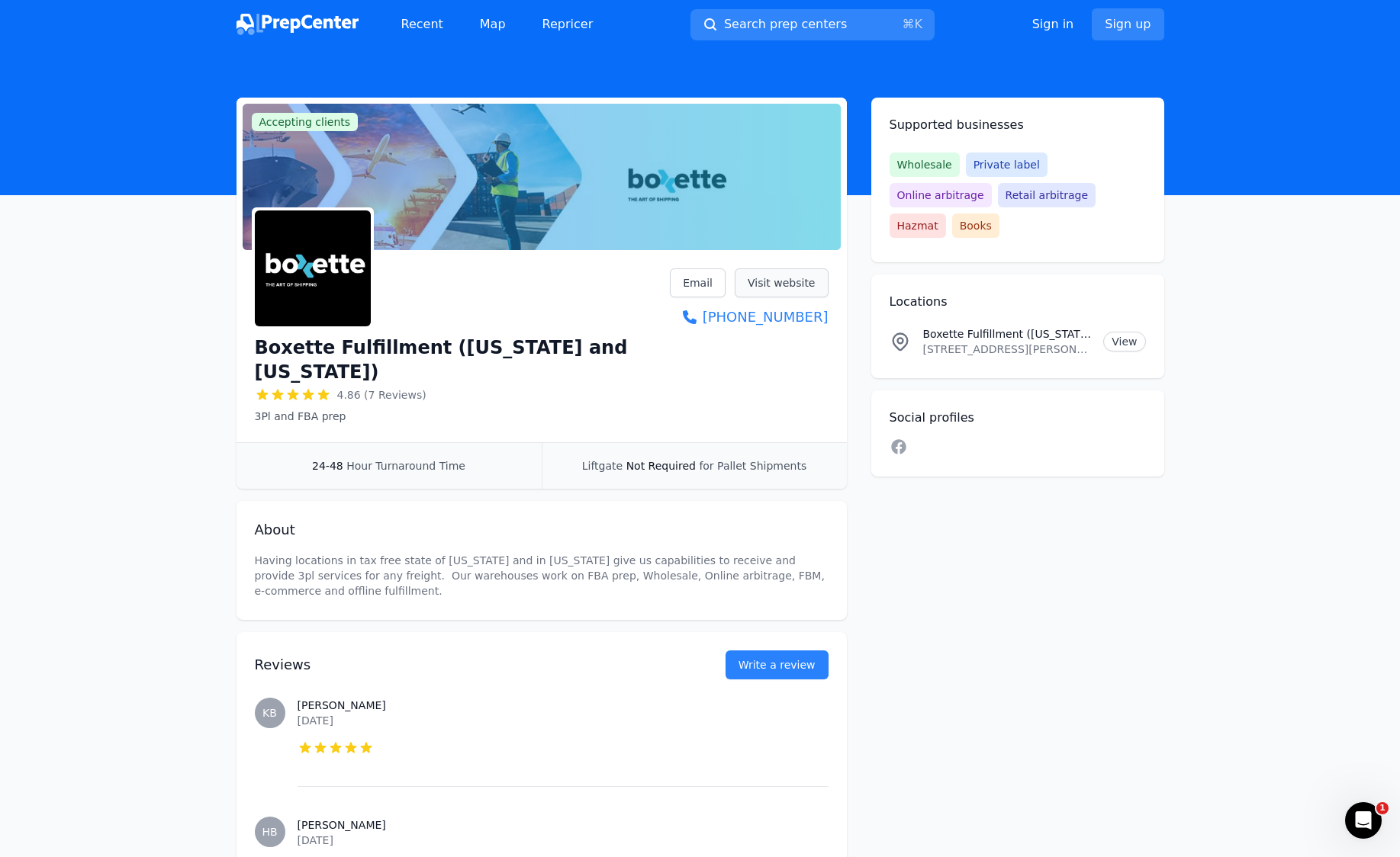
click at [794, 286] on link "Visit website" at bounding box center [781, 283] width 94 height 29
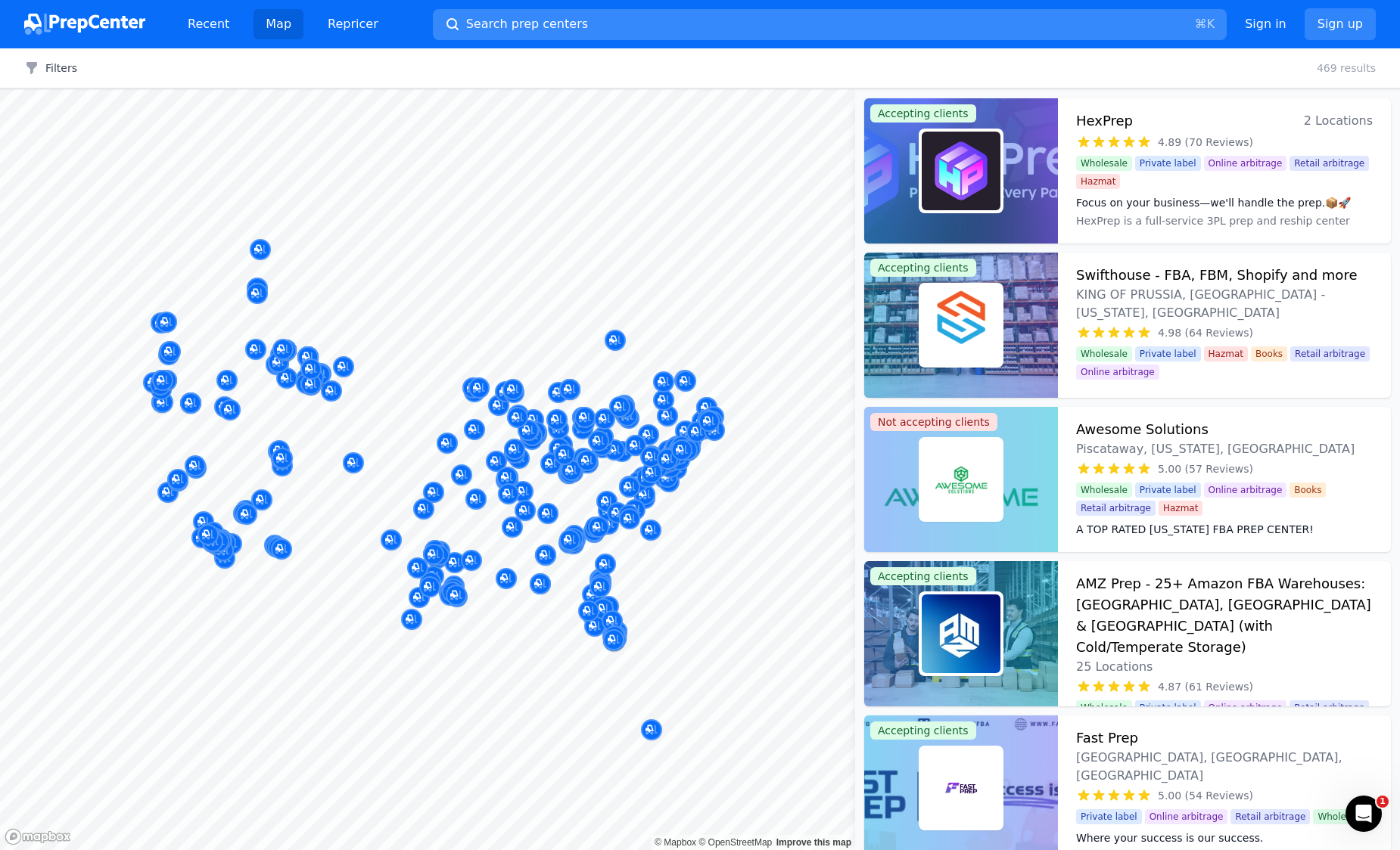
click at [667, 23] on button "Search prep centers ⌘ K" at bounding box center [830, 24] width 794 height 31
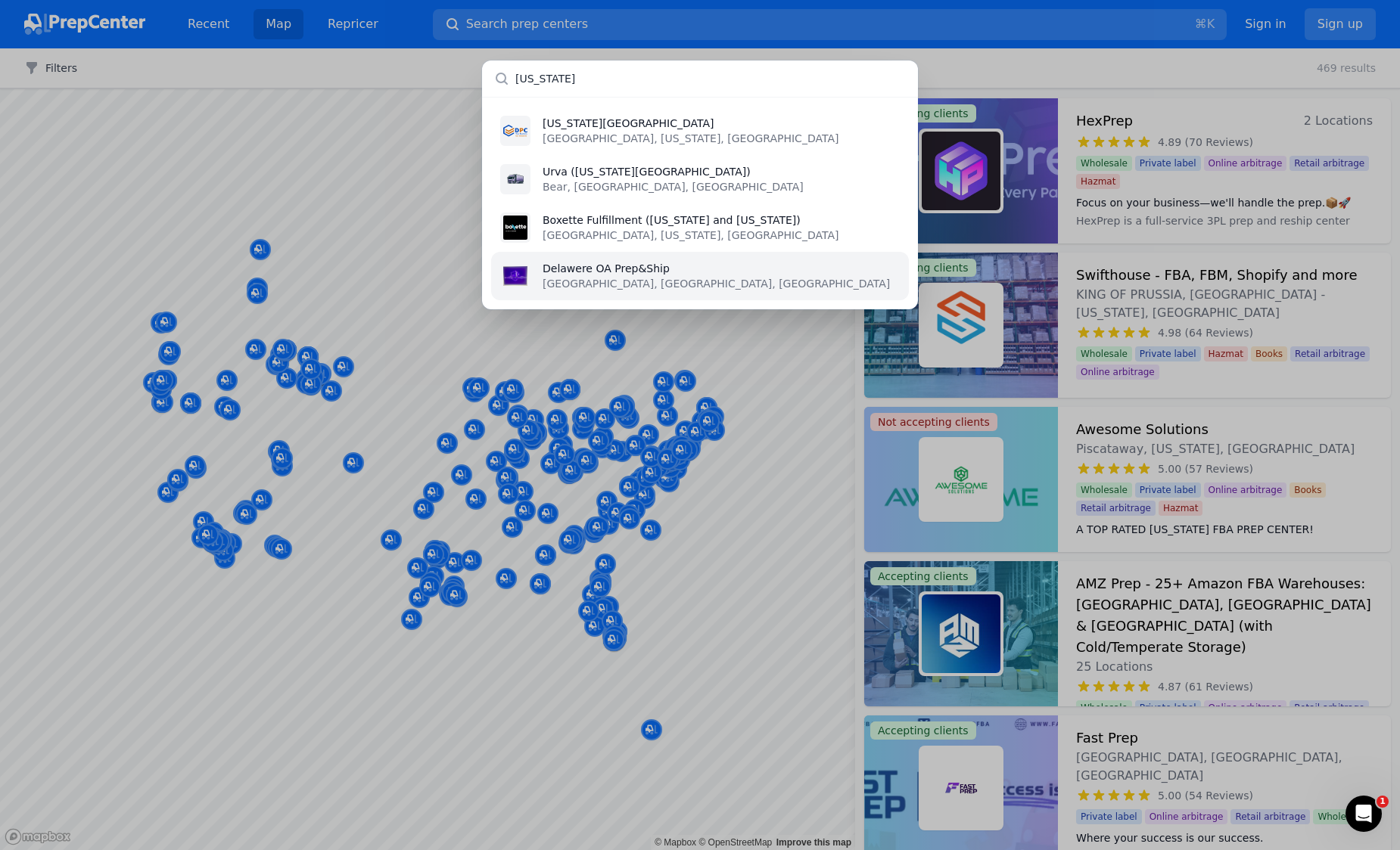
type input "delaware"
click at [636, 289] on p "Bridgeville, DE, US" at bounding box center [716, 284] width 347 height 15
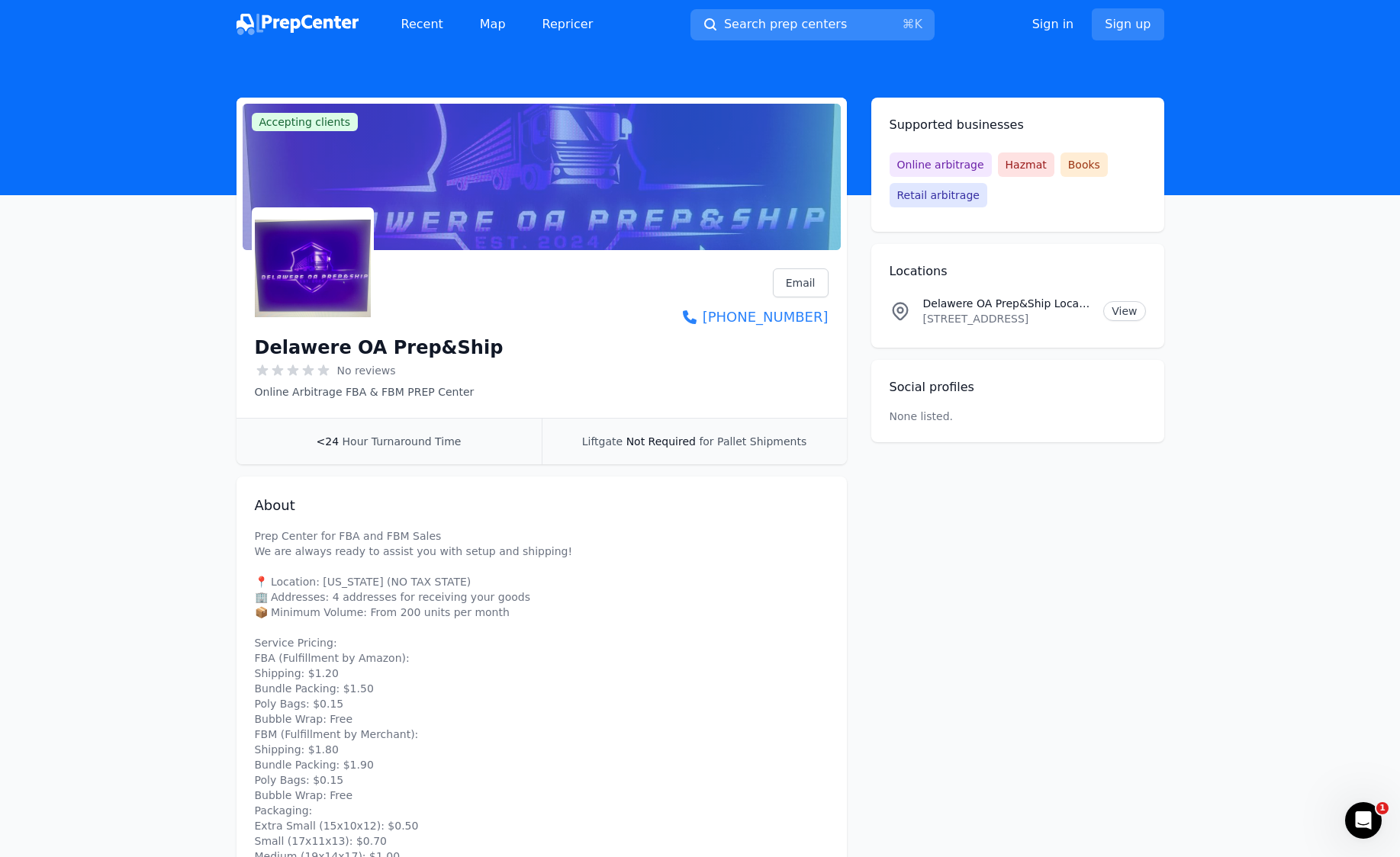
click at [750, 34] on button "Search prep centers ⌘ K" at bounding box center [812, 24] width 244 height 31
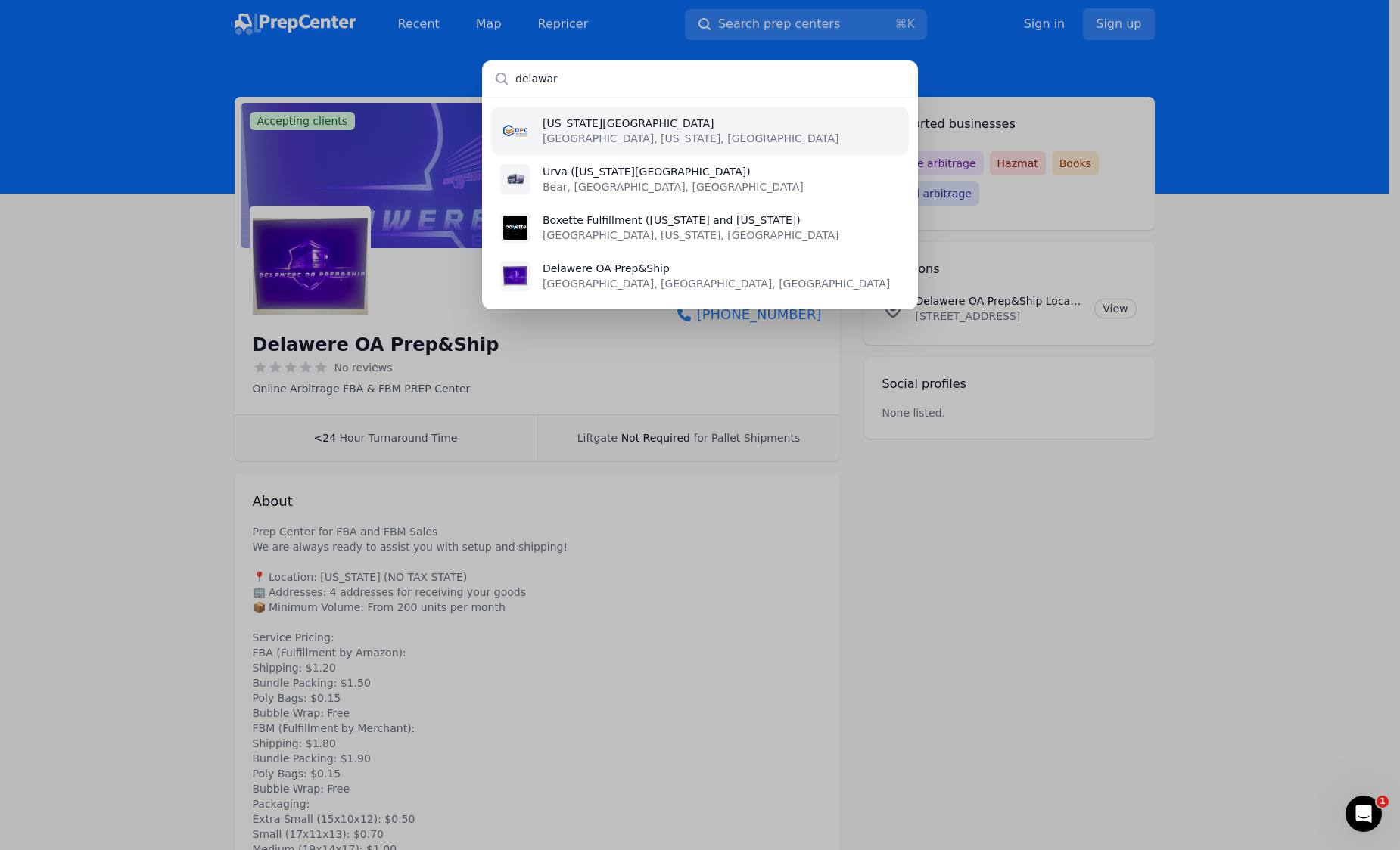
type input "delaware"
click at [1023, 578] on div "Delaware Prep Center Newark, Delaware, US Urva (Delaware Prep Center) Bear, DE,…" at bounding box center [700, 425] width 1400 height 850
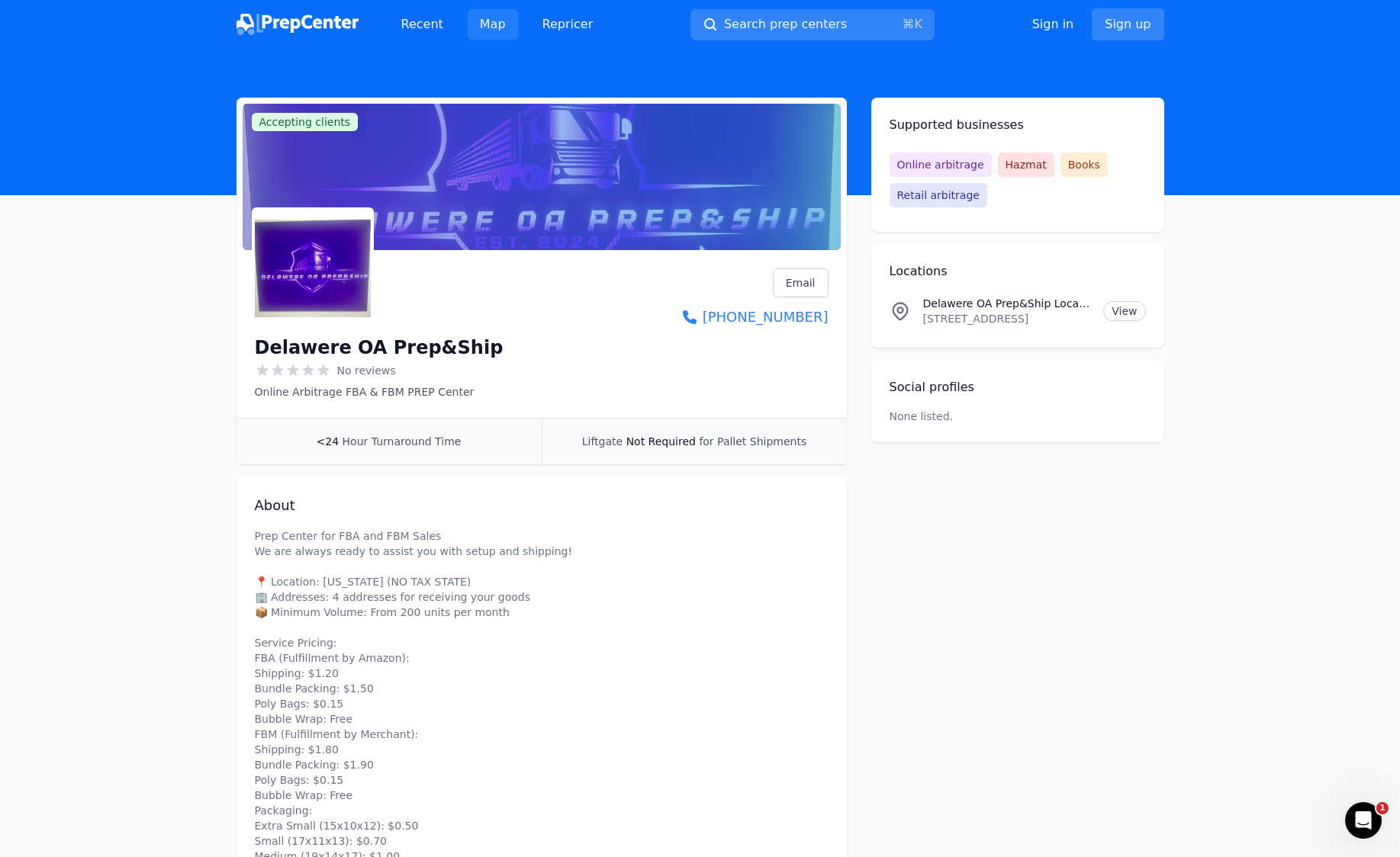
click at [487, 25] on link "Map" at bounding box center [493, 23] width 51 height 30
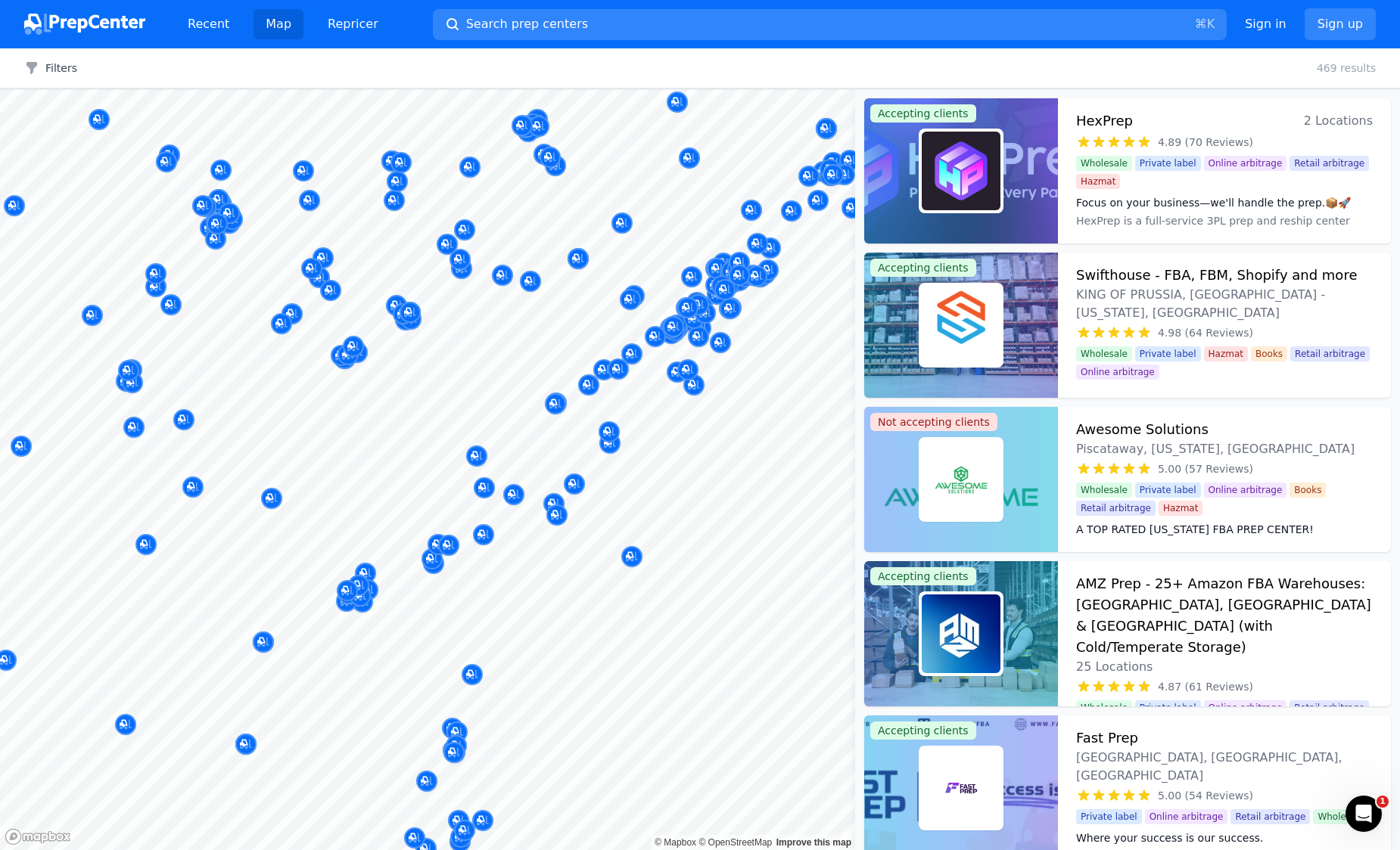
click at [674, 520] on body "Recent Map Repricer Search prep centers ⌘ K Open main menu Sign in Sign up Filt…" at bounding box center [700, 425] width 1400 height 850
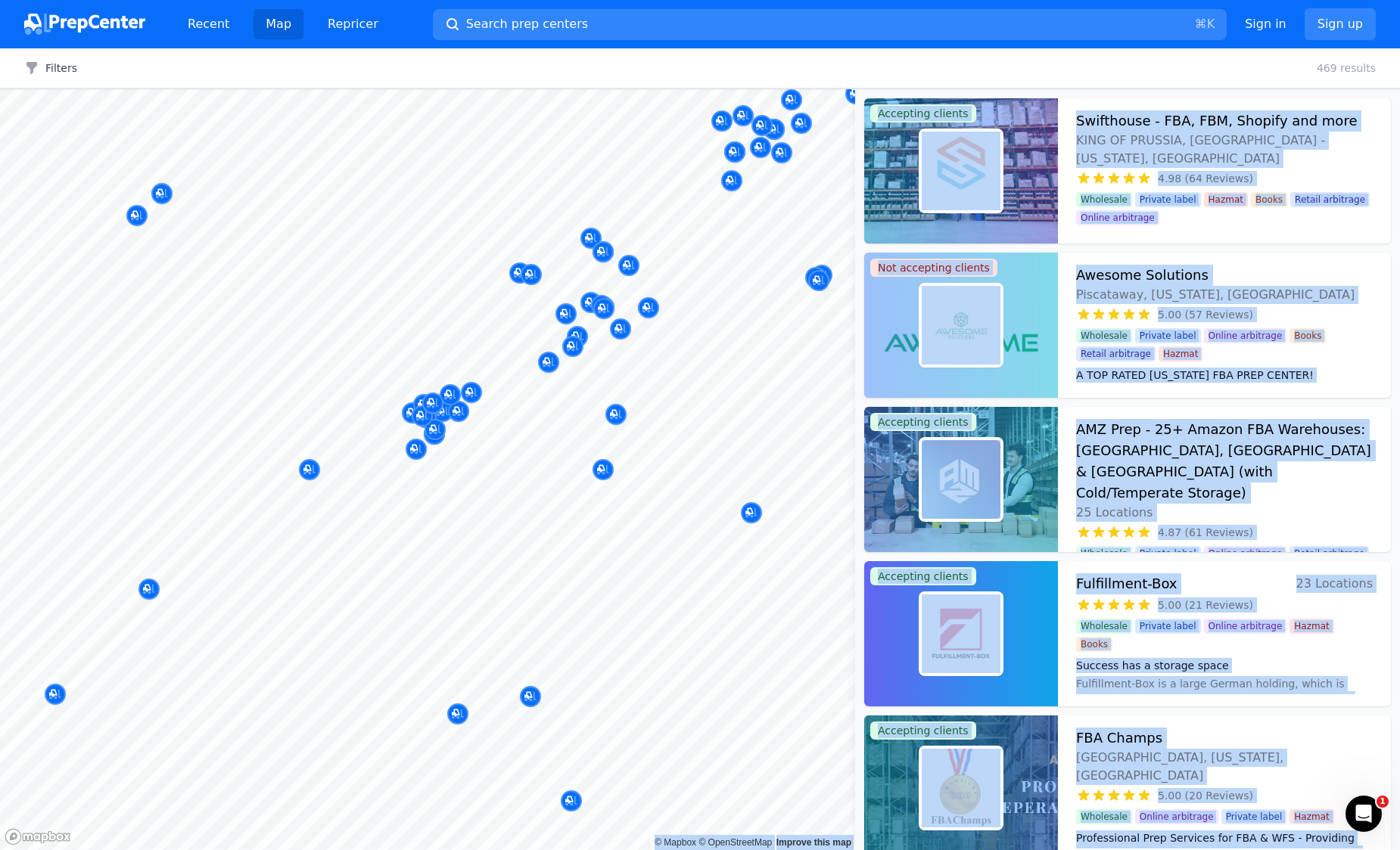
click at [604, 472] on div at bounding box center [628, 470] width 290 height 13
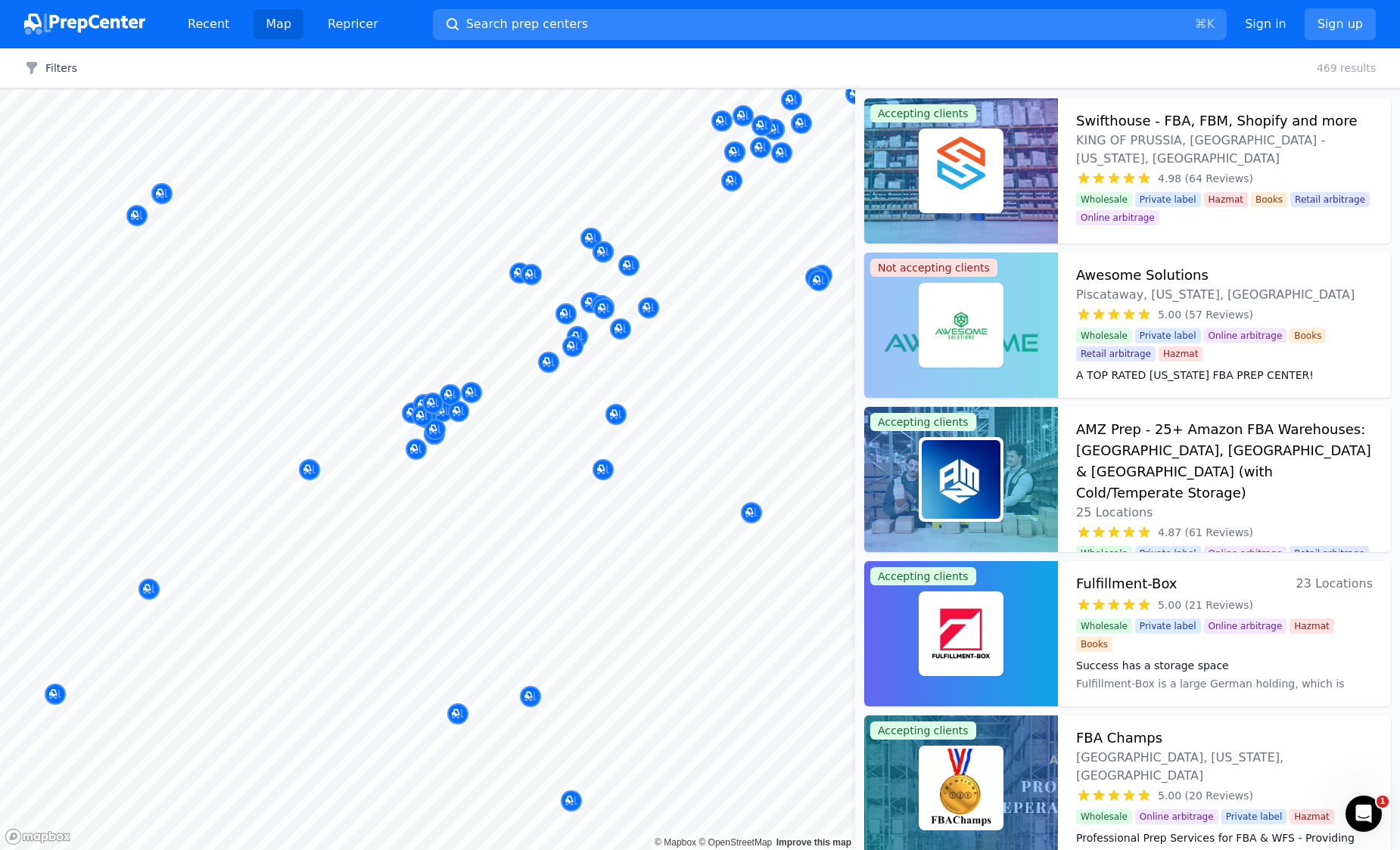
click at [600, 465] on div at bounding box center [628, 470] width 290 height 13
click at [600, 470] on div at bounding box center [628, 470] width 290 height 13
click at [600, 471] on div at bounding box center [628, 470] width 290 height 13
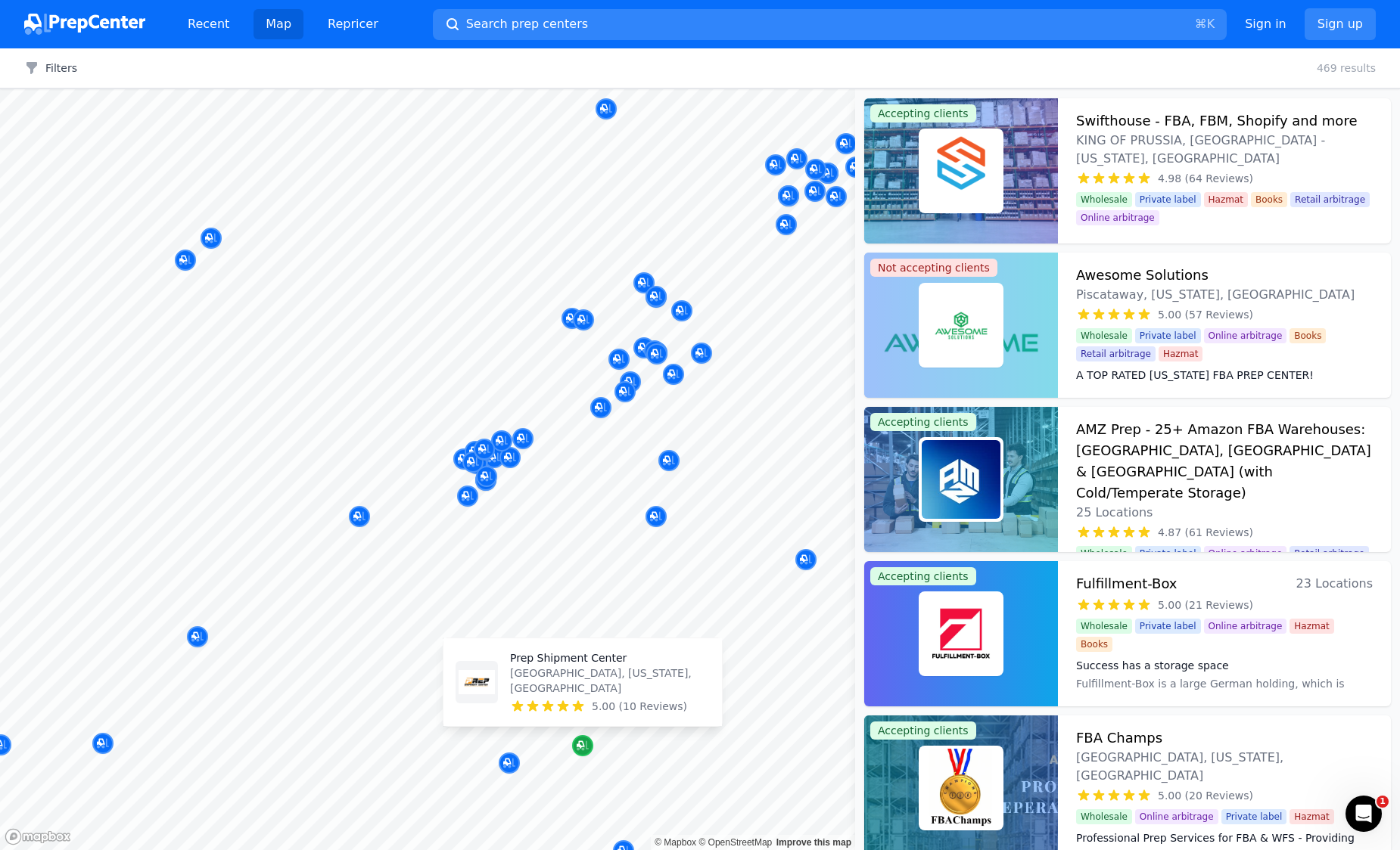
click at [583, 748] on icon "Map marker" at bounding box center [582, 746] width 13 height 10
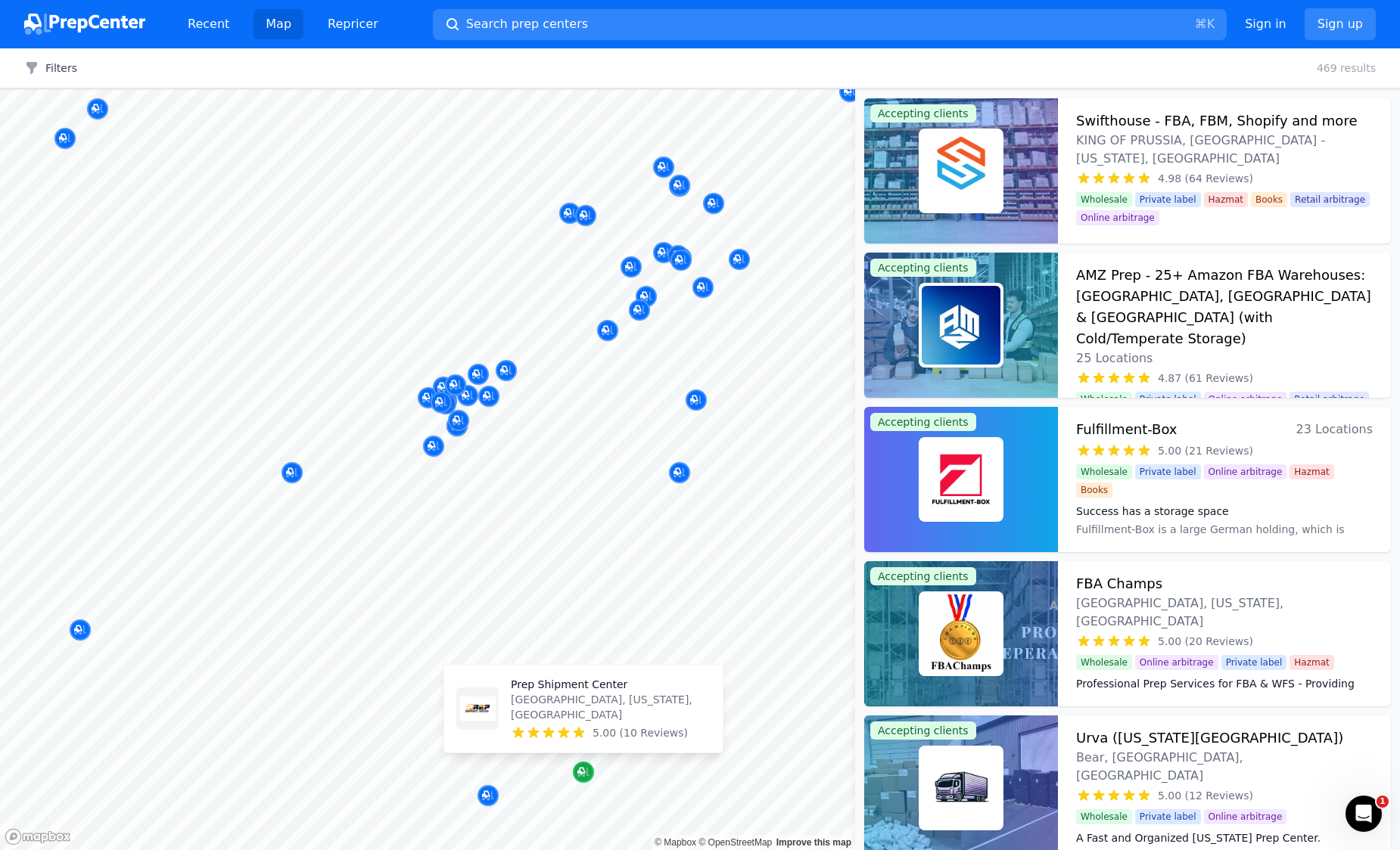
click at [583, 771] on icon "Map marker" at bounding box center [583, 773] width 13 height 15
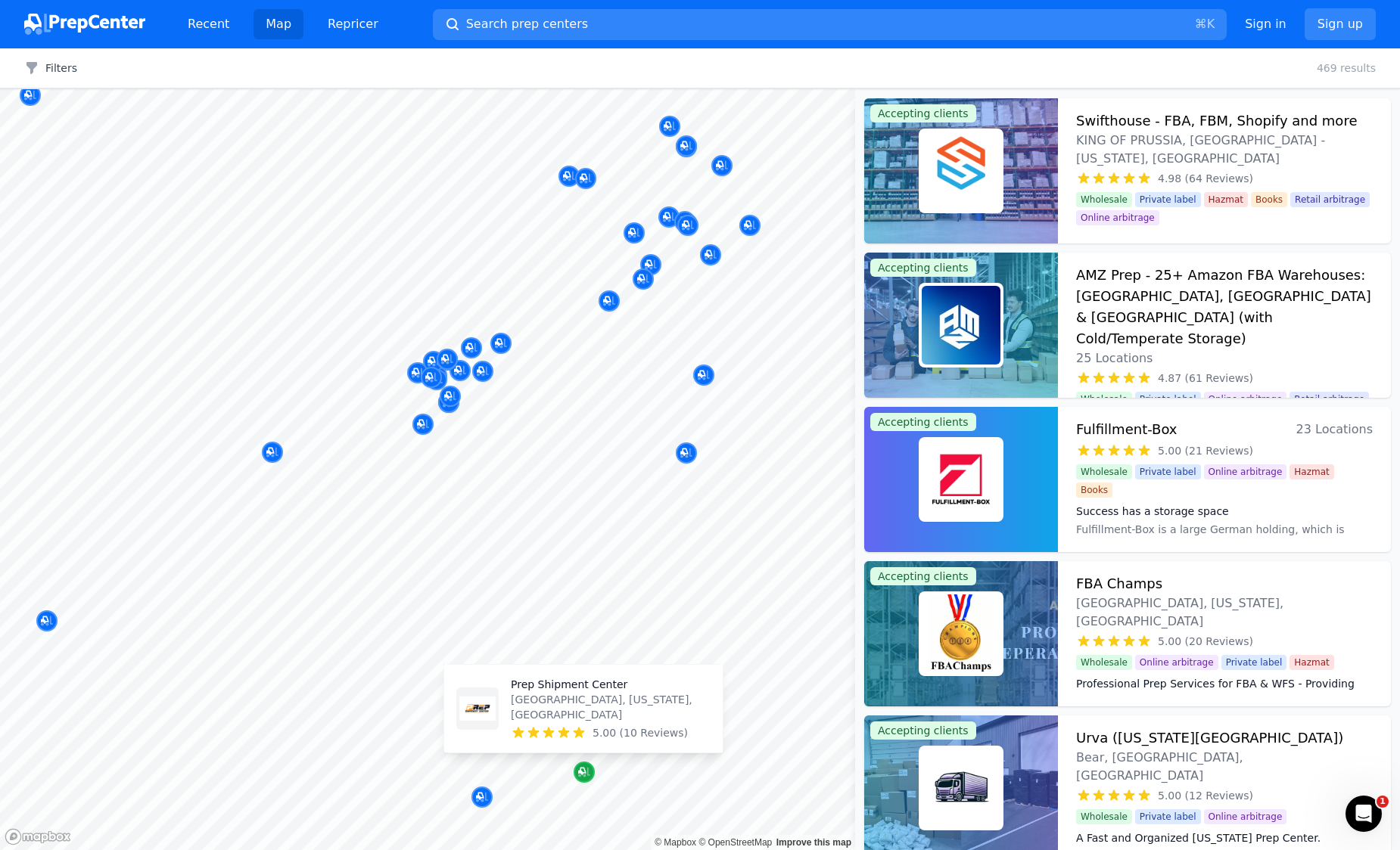
click at [583, 771] on icon "Map marker" at bounding box center [584, 773] width 13 height 15
click at [682, 27] on button "Search prep centers ⌘ K" at bounding box center [830, 24] width 794 height 31
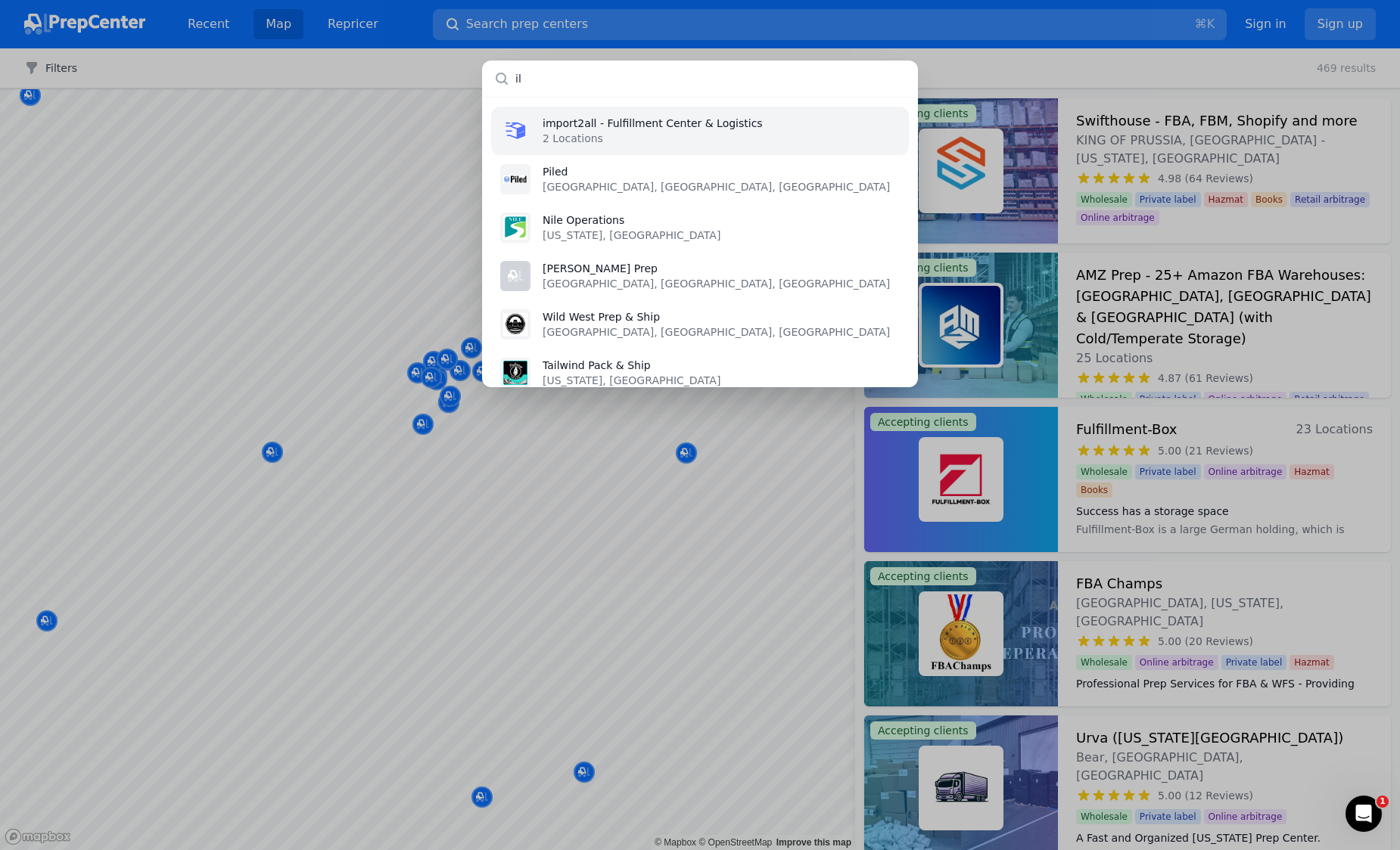
type input "i"
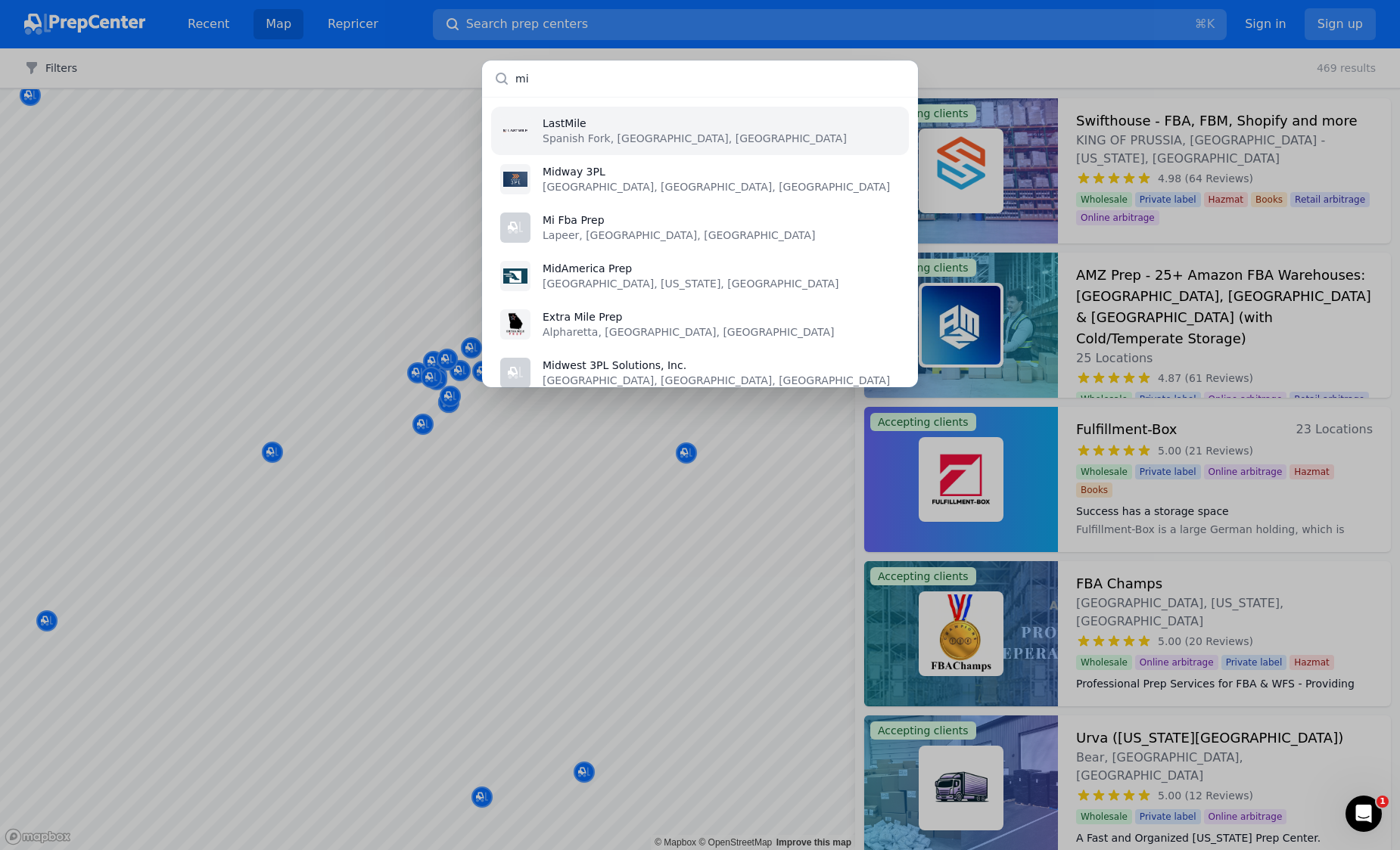
type input "m"
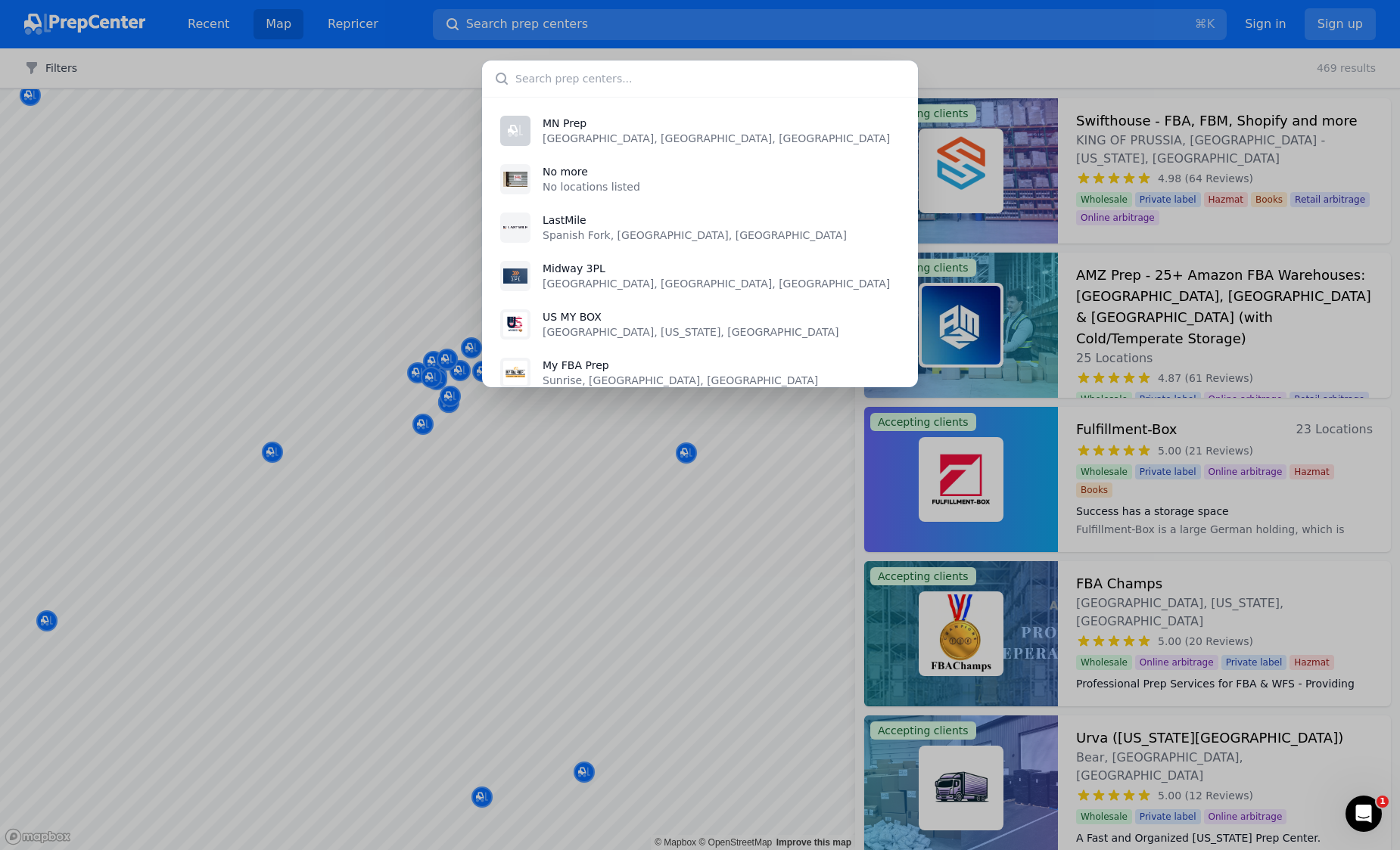
click at [579, 759] on div "MN Prep Maplewood, MN, US No more No locations listed LastMile Spanish Fork, UT…" at bounding box center [700, 425] width 1400 height 850
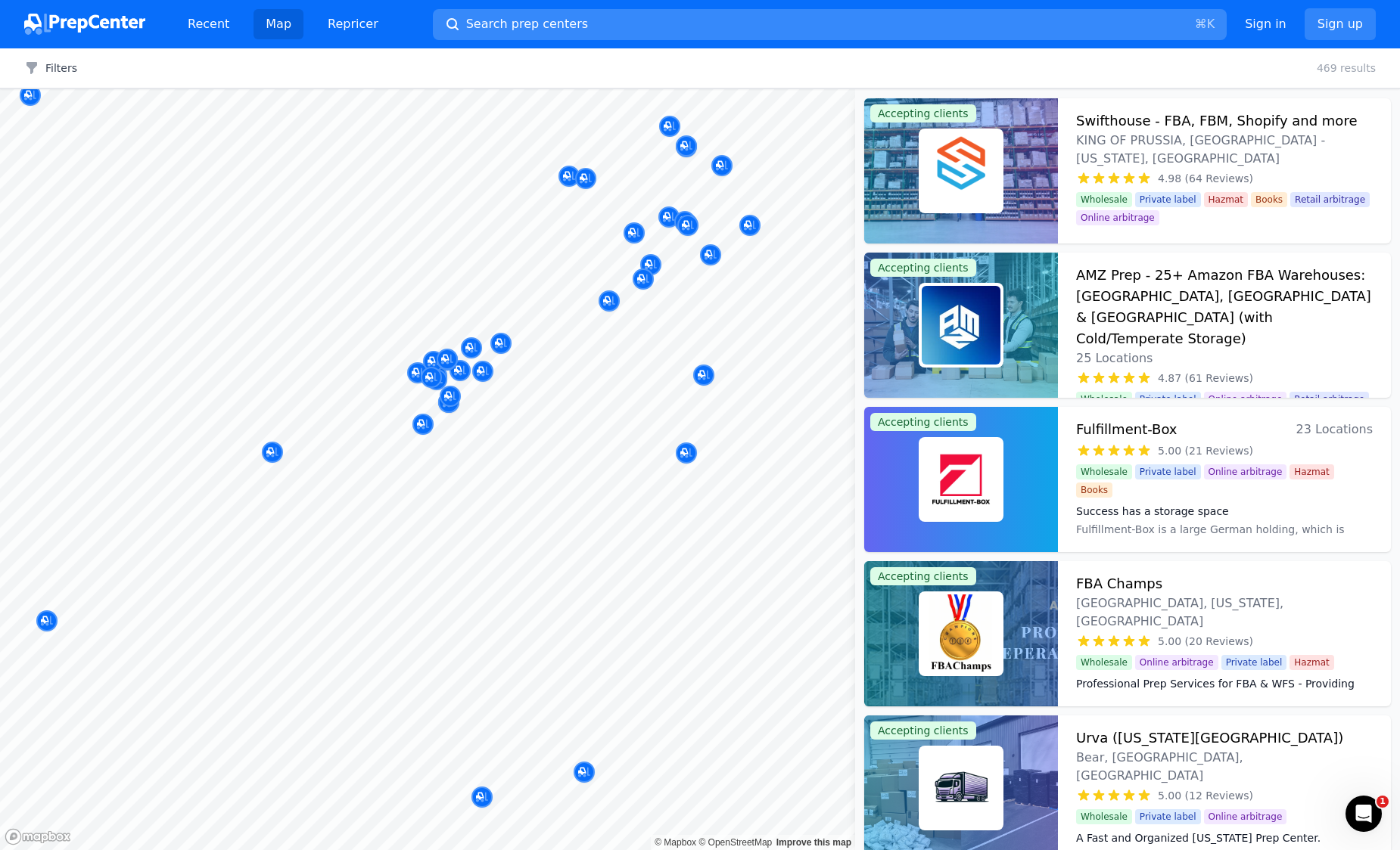
click at [558, 32] on span "Search prep centers" at bounding box center [527, 24] width 121 height 18
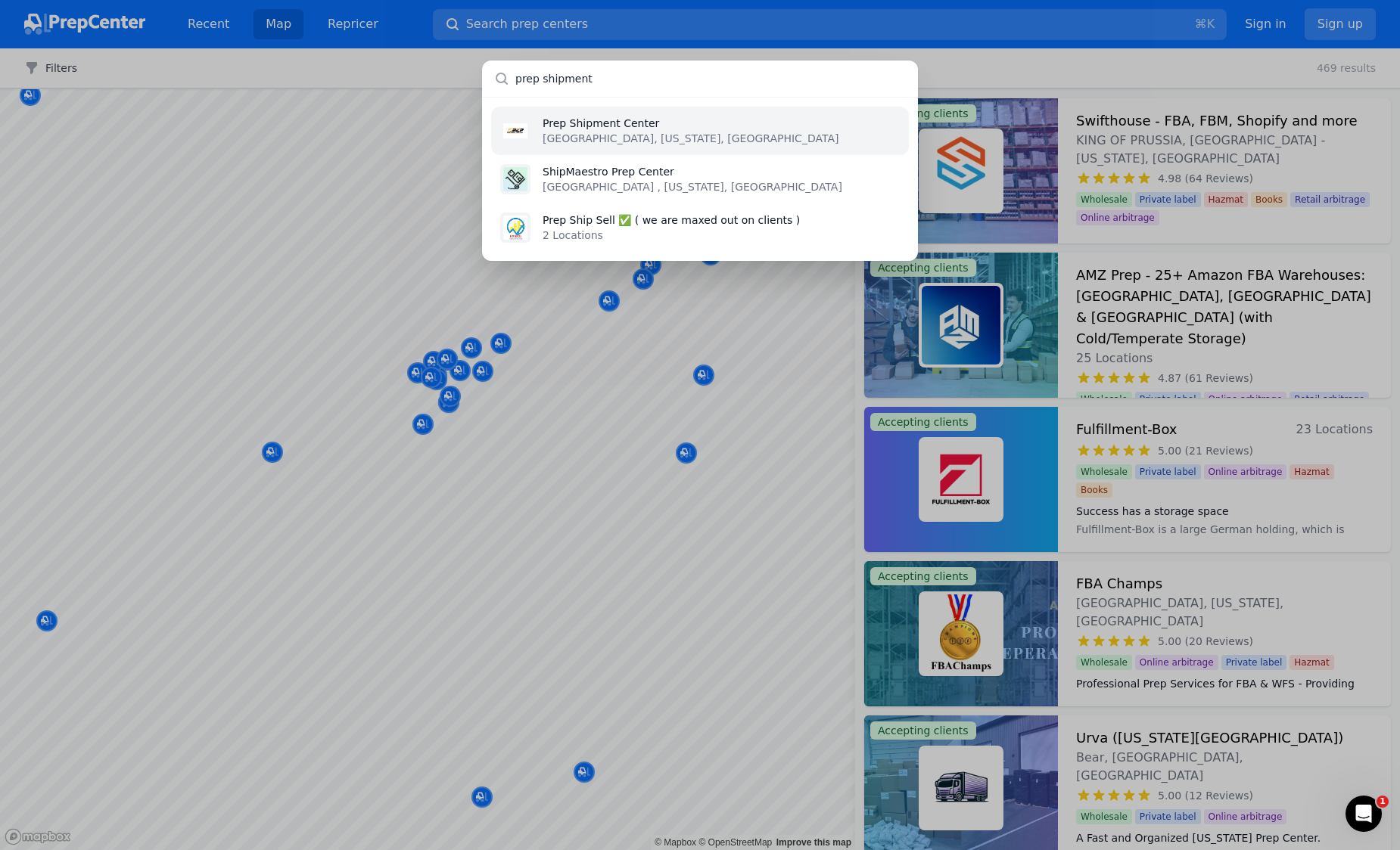
type input "prep shipment"
click at [606, 125] on p "Prep Shipment Center" at bounding box center [690, 123] width 296 height 15
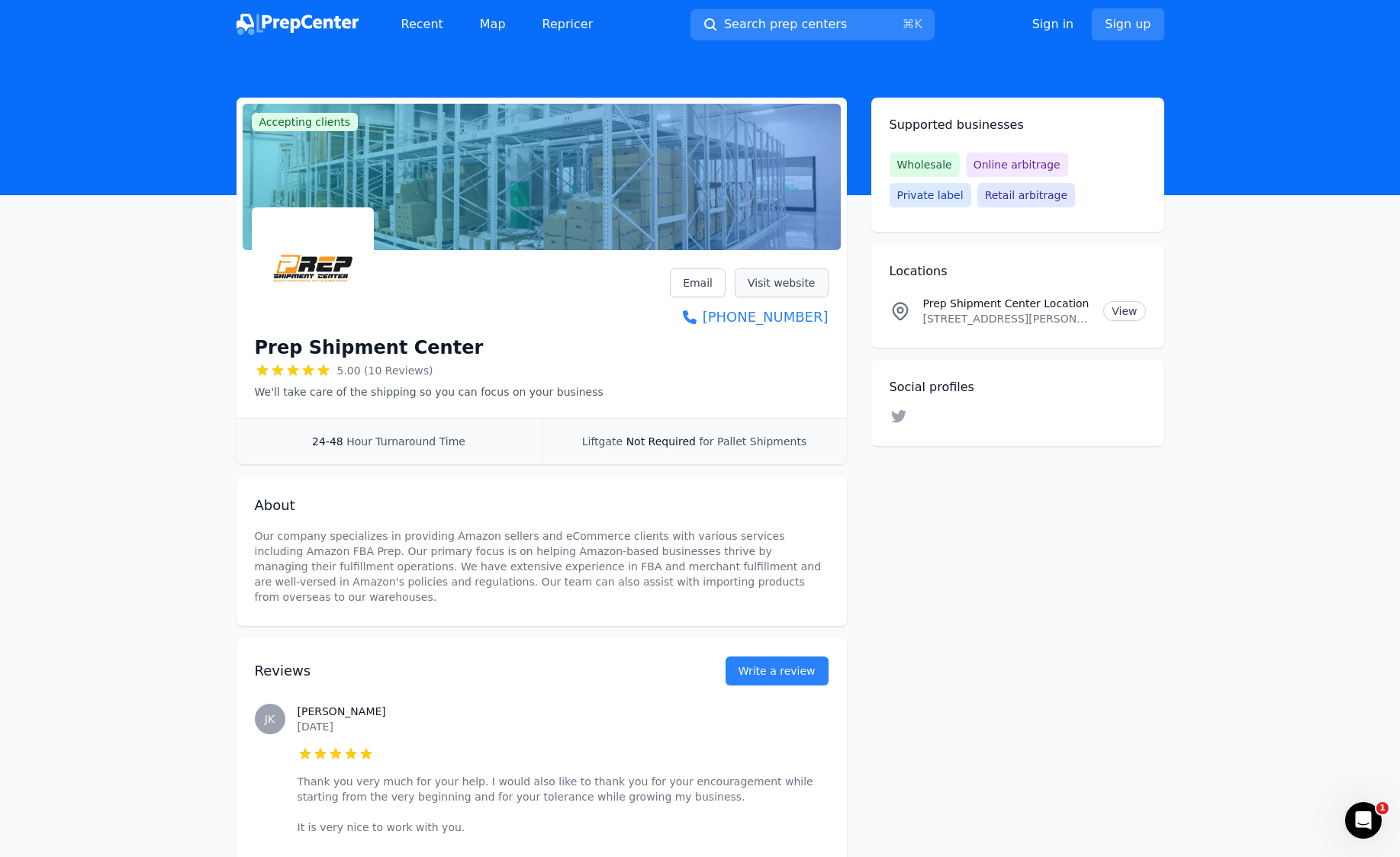
click at [797, 289] on link "Visit website" at bounding box center [781, 283] width 94 height 29
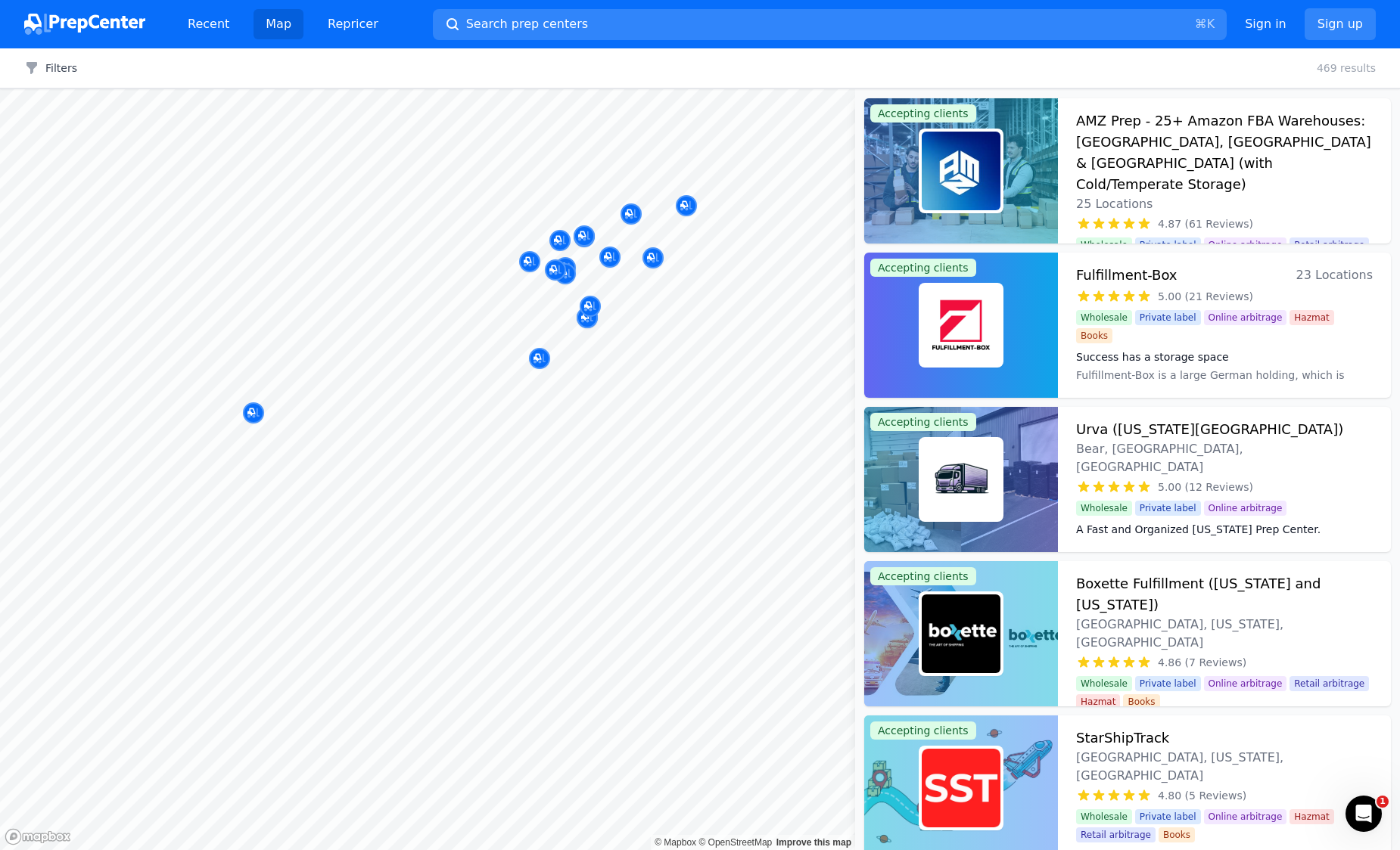
click at [533, 267] on div at bounding box center [568, 267] width 290 height 13
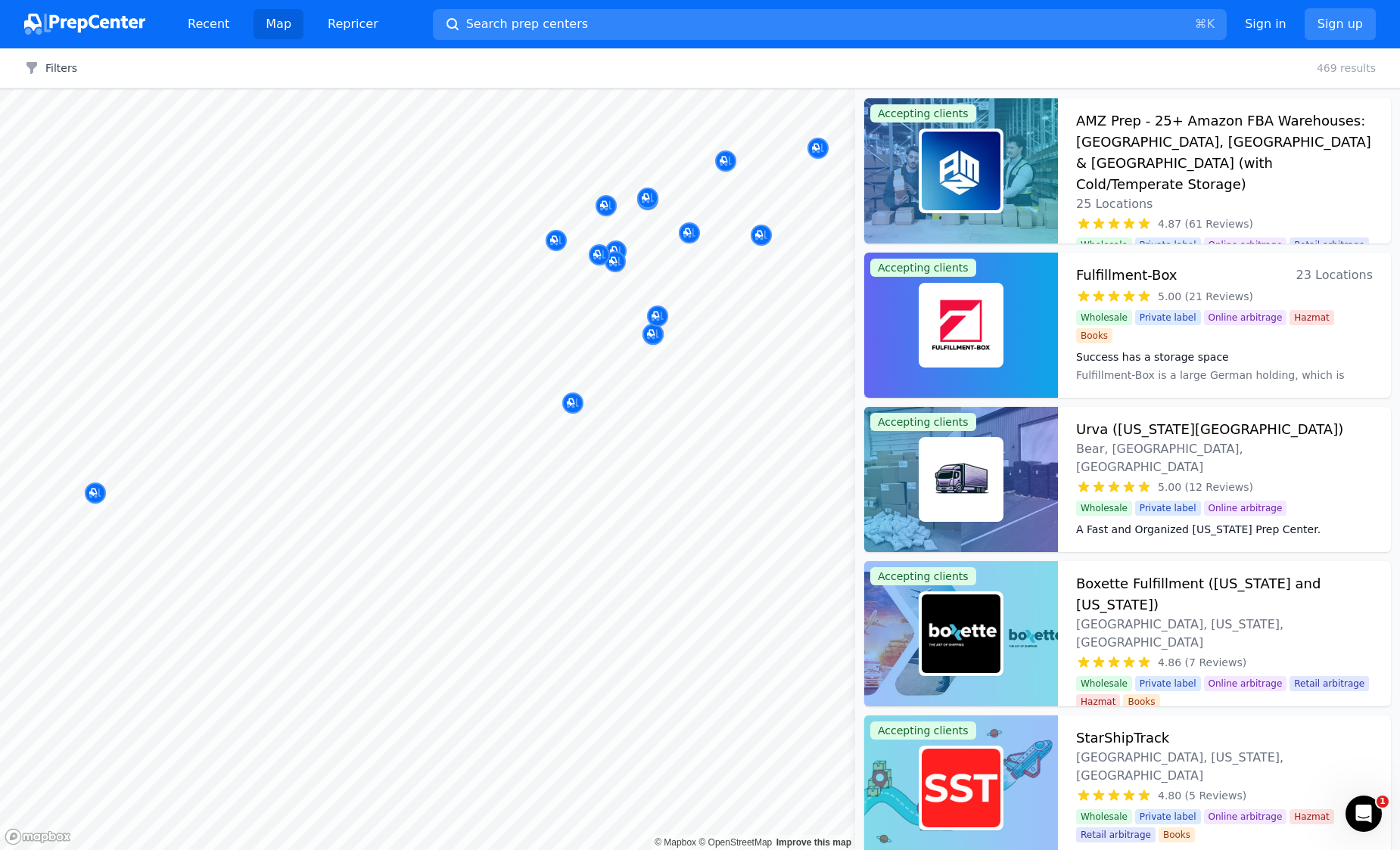
drag, startPoint x: 695, startPoint y: 288, endPoint x: 656, endPoint y: 449, distance: 165.7
click at [656, 449] on body "Recent Map Repricer Search prep centers ⌘ K Open main menu Sign in Sign up Filt…" at bounding box center [700, 425] width 1400 height 850
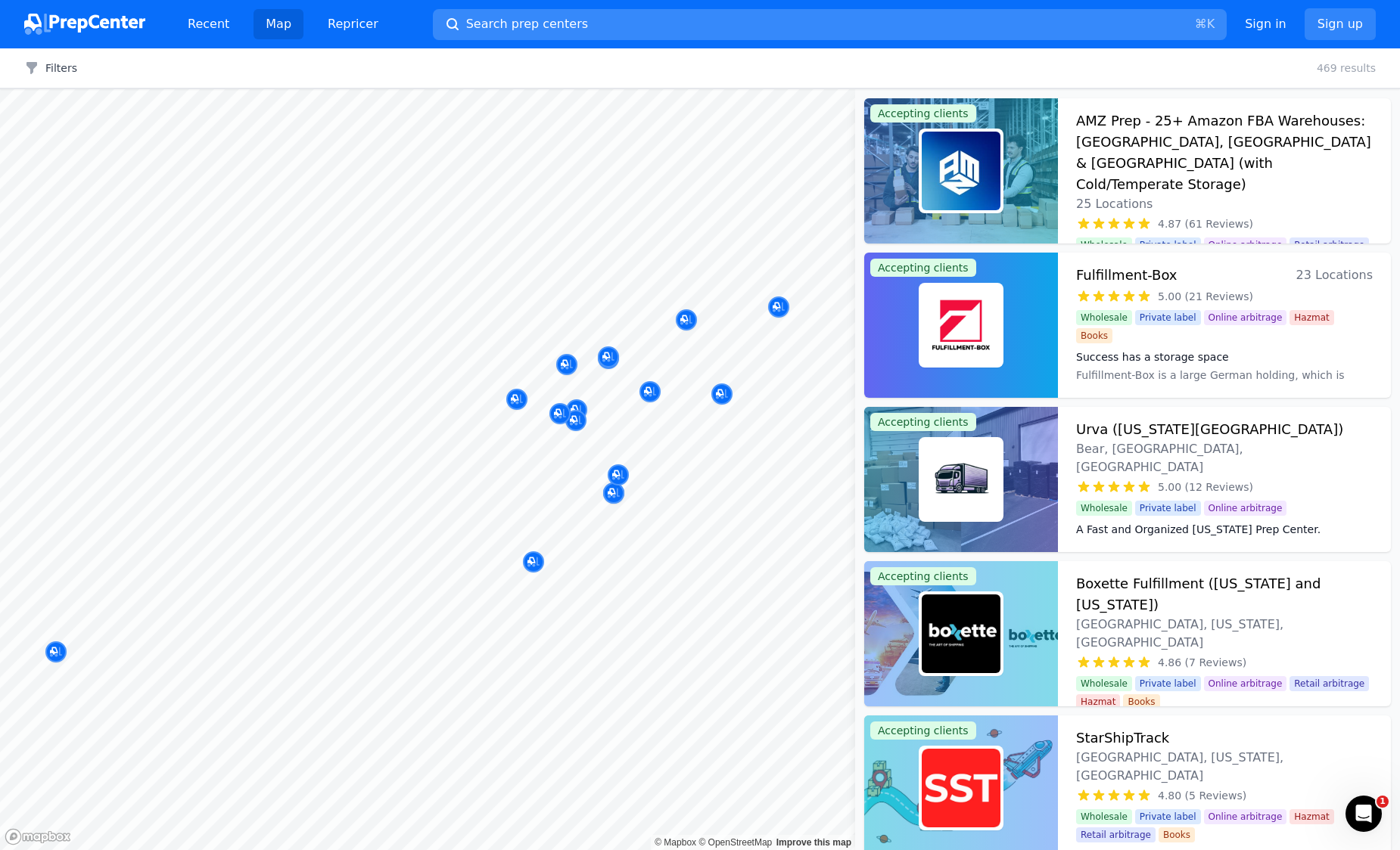
click at [682, 23] on button "Search prep centers ⌘ K" at bounding box center [830, 24] width 794 height 31
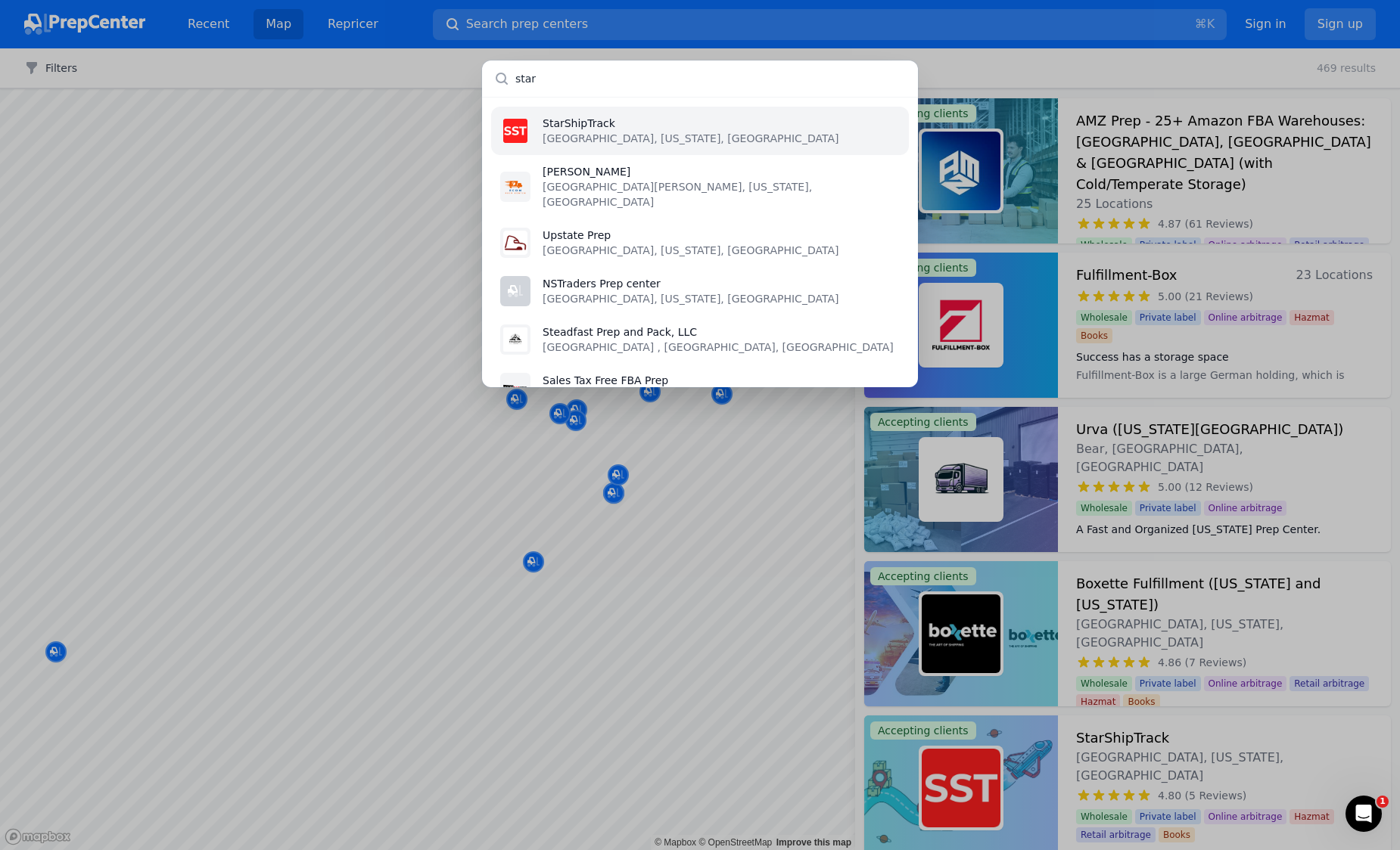
type input "star"
click at [651, 142] on li "StarShipTrack Newark, Delaware, US" at bounding box center [700, 131] width 417 height 48
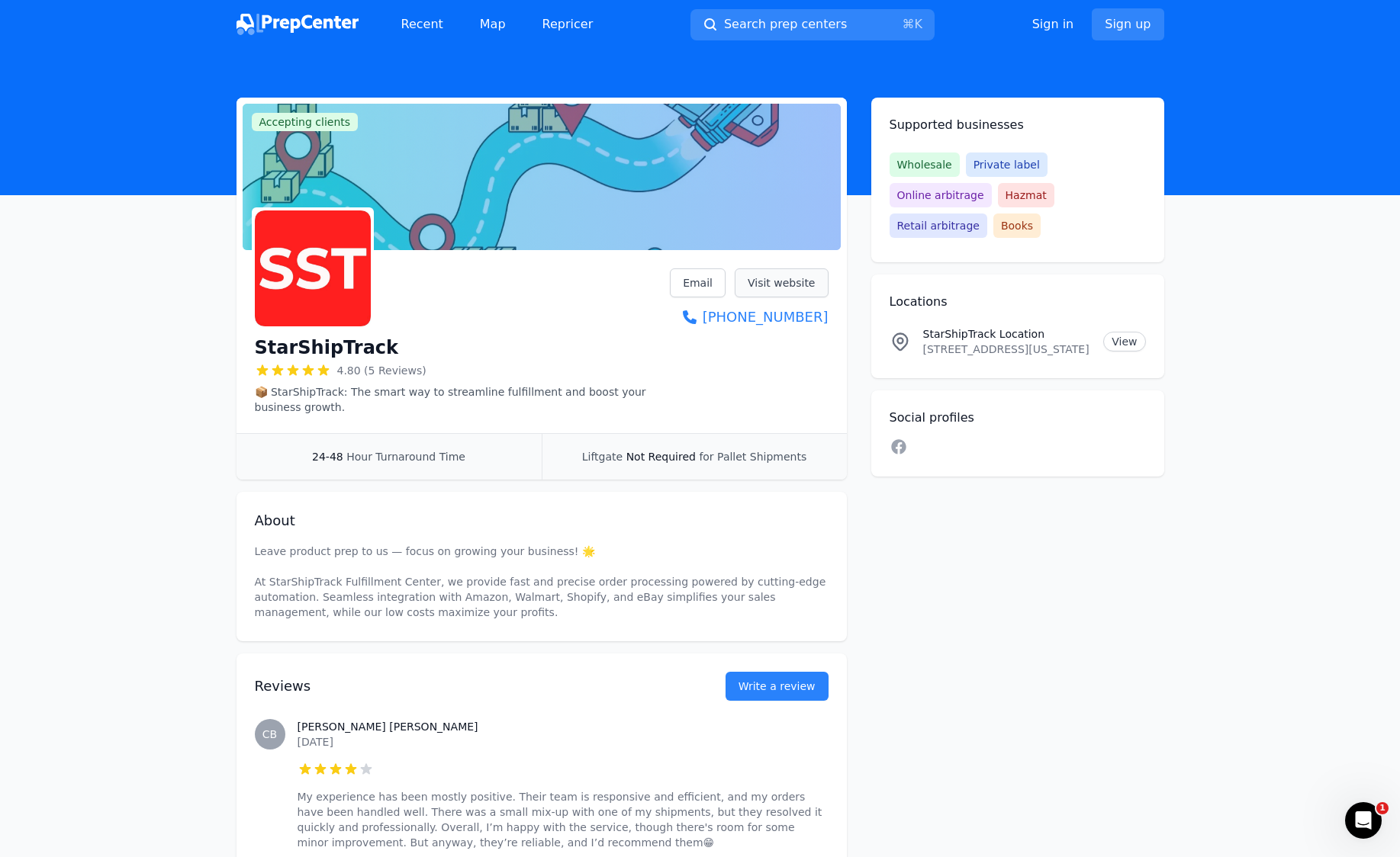
click at [785, 284] on link "Visit website" at bounding box center [781, 283] width 94 height 29
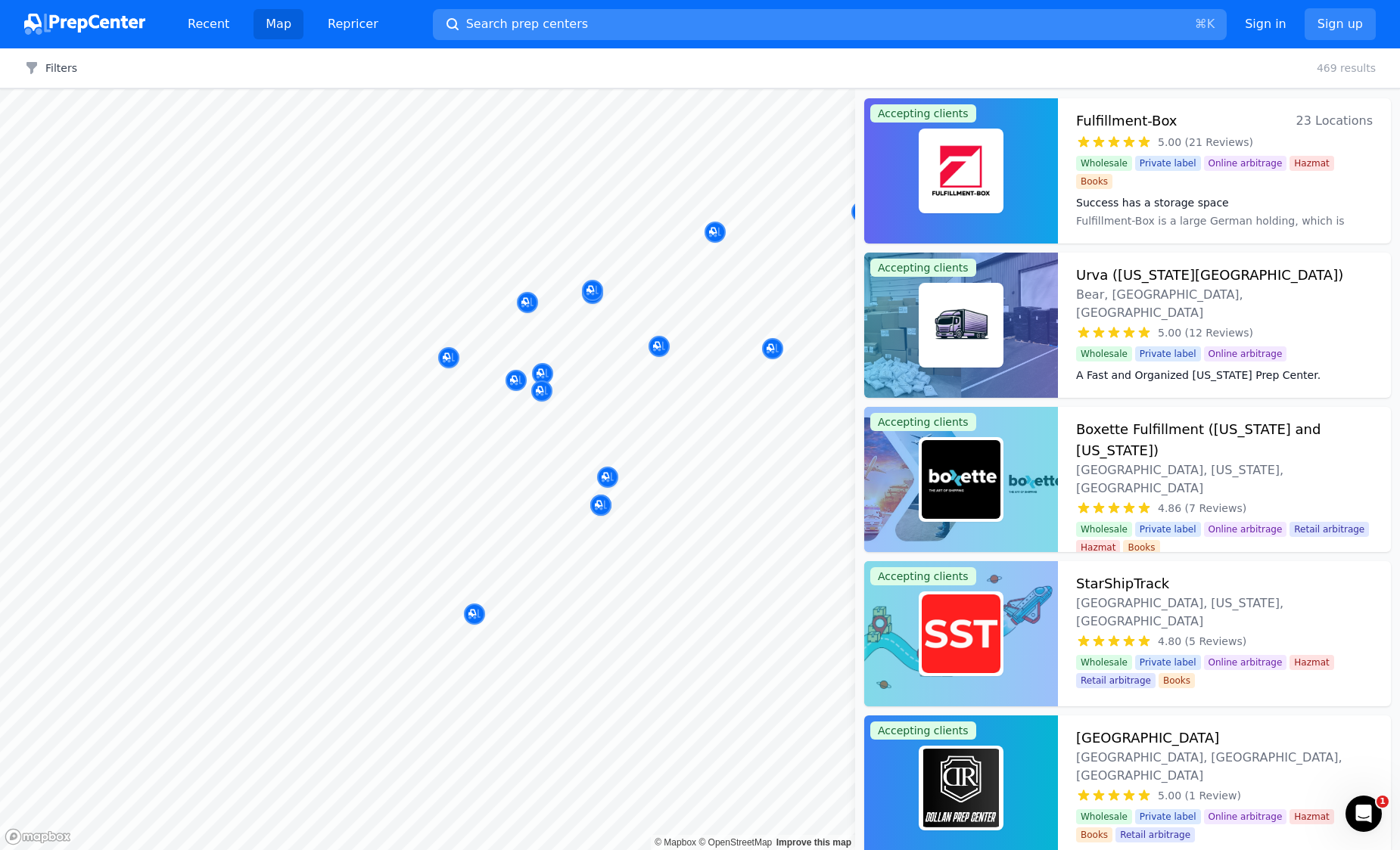
click at [589, 26] on button "Search prep centers ⌘ K" at bounding box center [830, 24] width 794 height 31
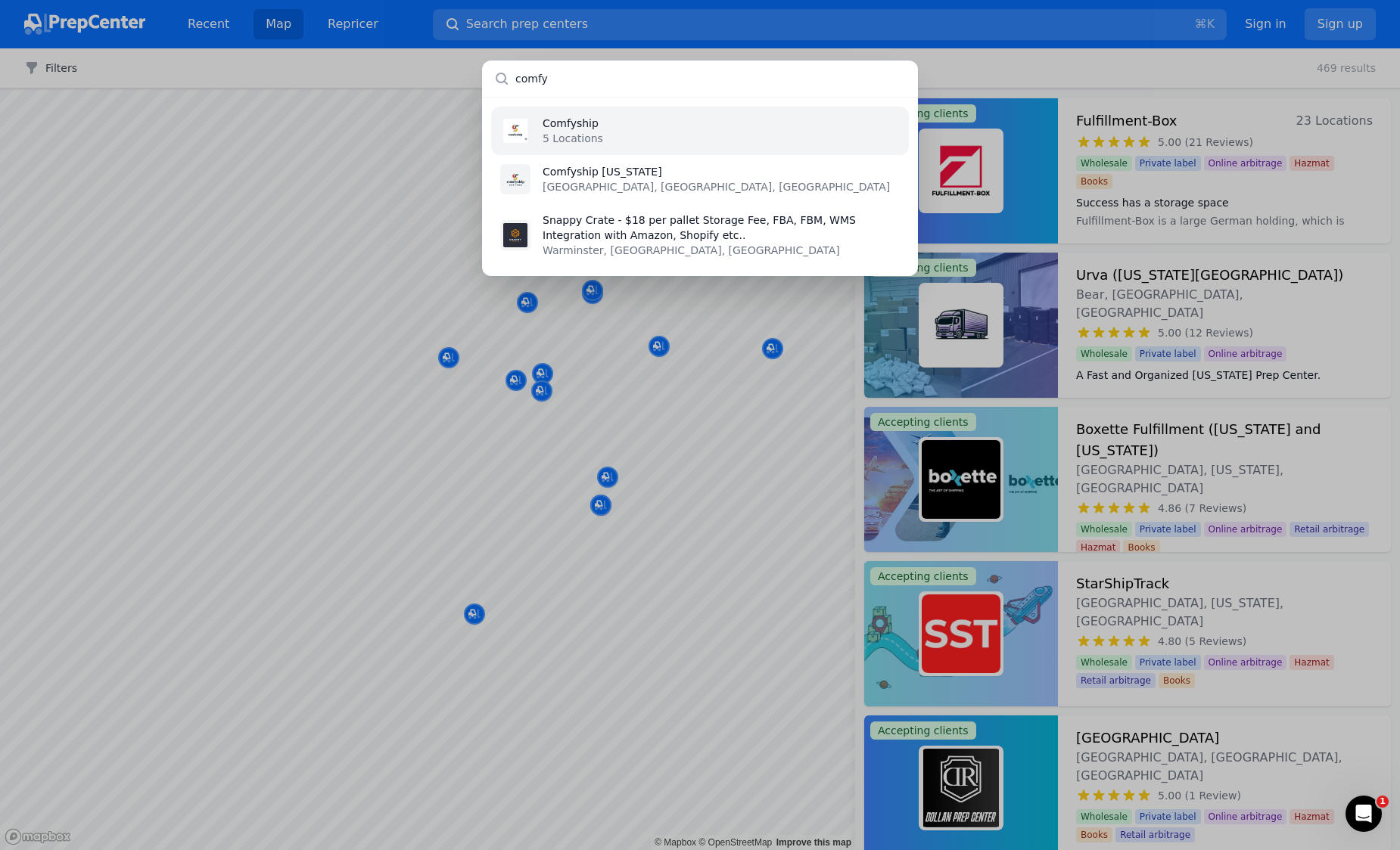
type input "comfy"
click at [583, 135] on p "5 Locations" at bounding box center [572, 139] width 61 height 15
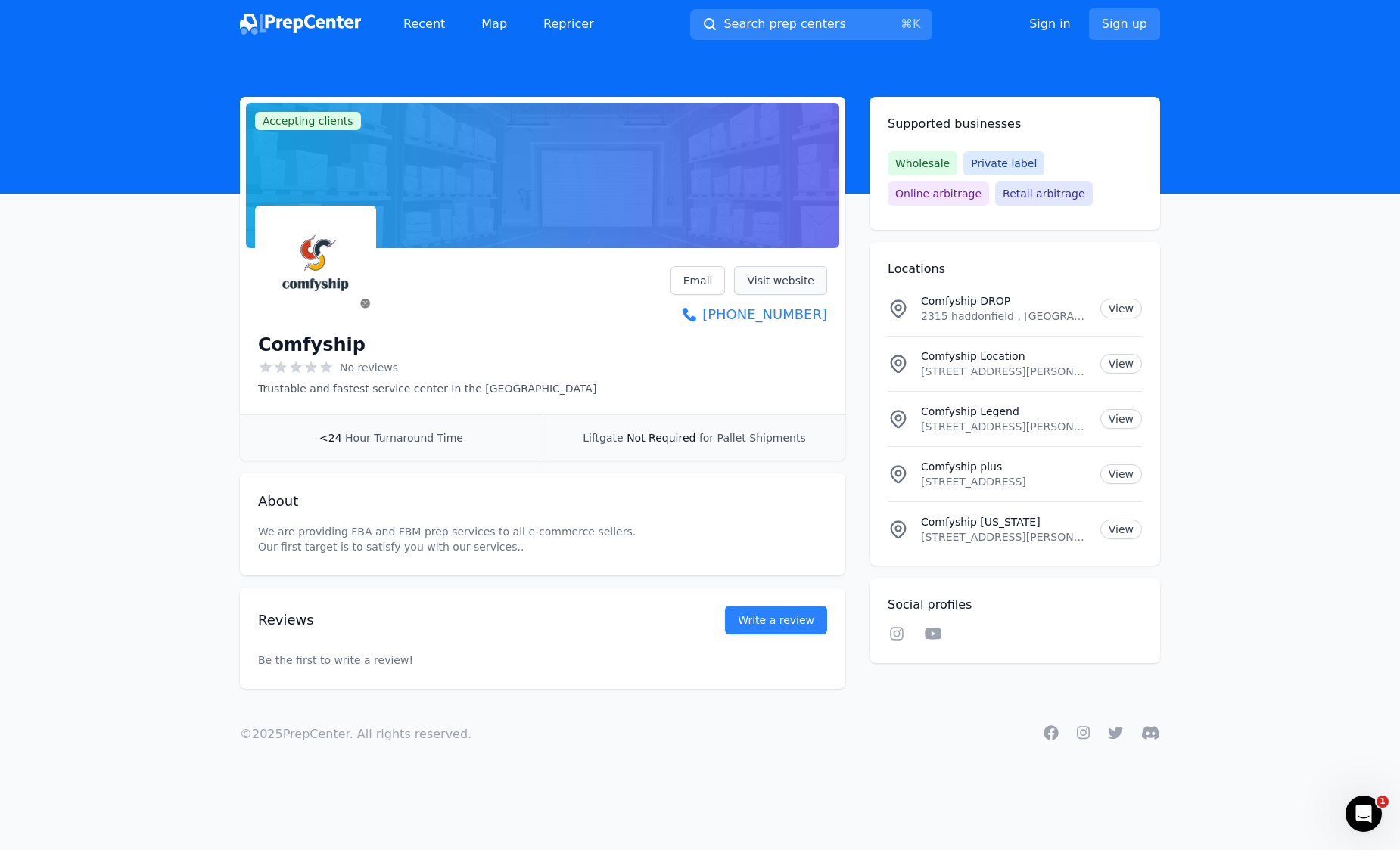
click at [766, 284] on link "Visit website" at bounding box center [780, 280] width 93 height 29
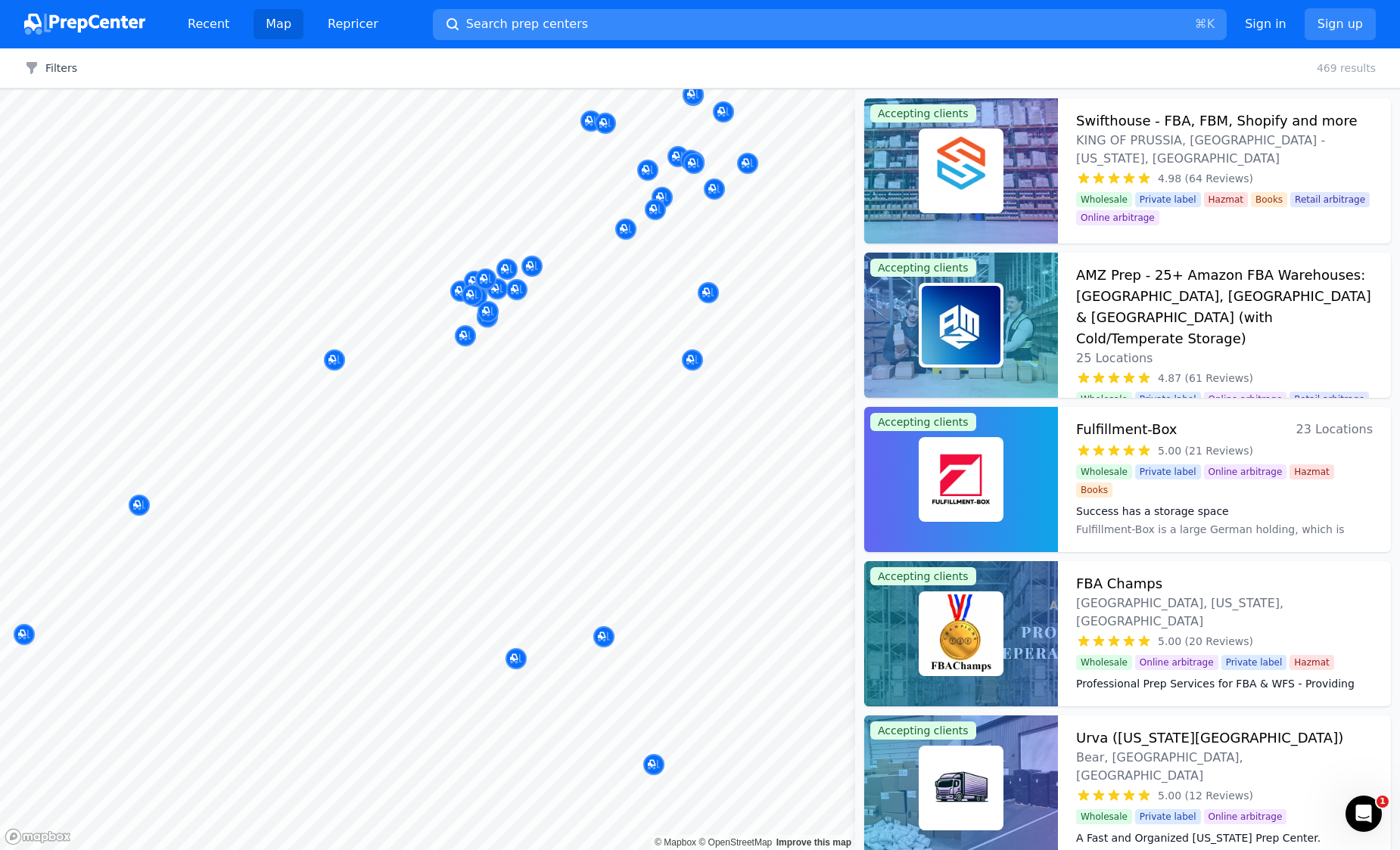
click at [674, 27] on button "Search prep centers ⌘ K" at bounding box center [830, 24] width 794 height 31
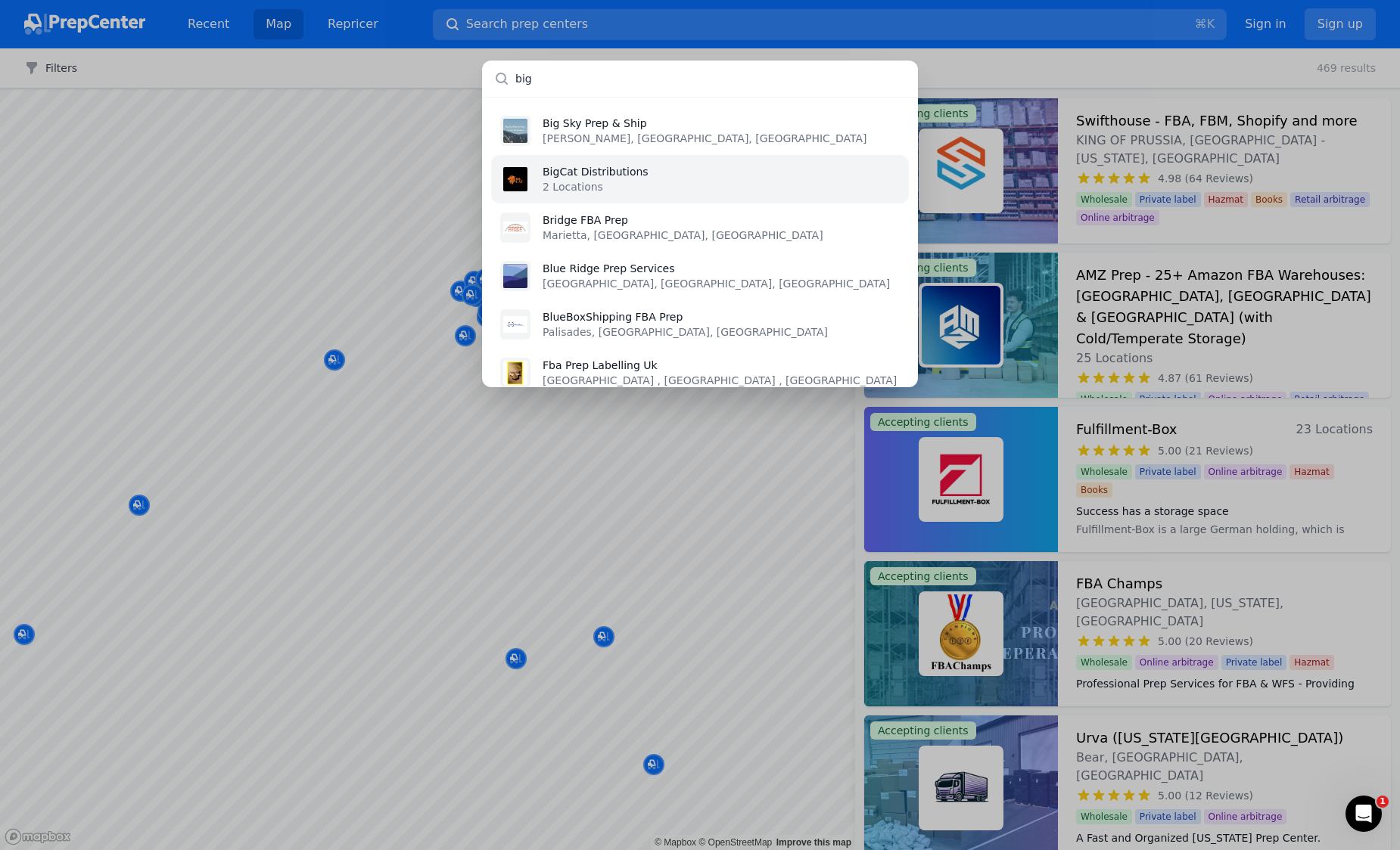
type input "big"
click at [647, 165] on li "BigCat Distributions 2 Locations" at bounding box center [700, 179] width 417 height 48
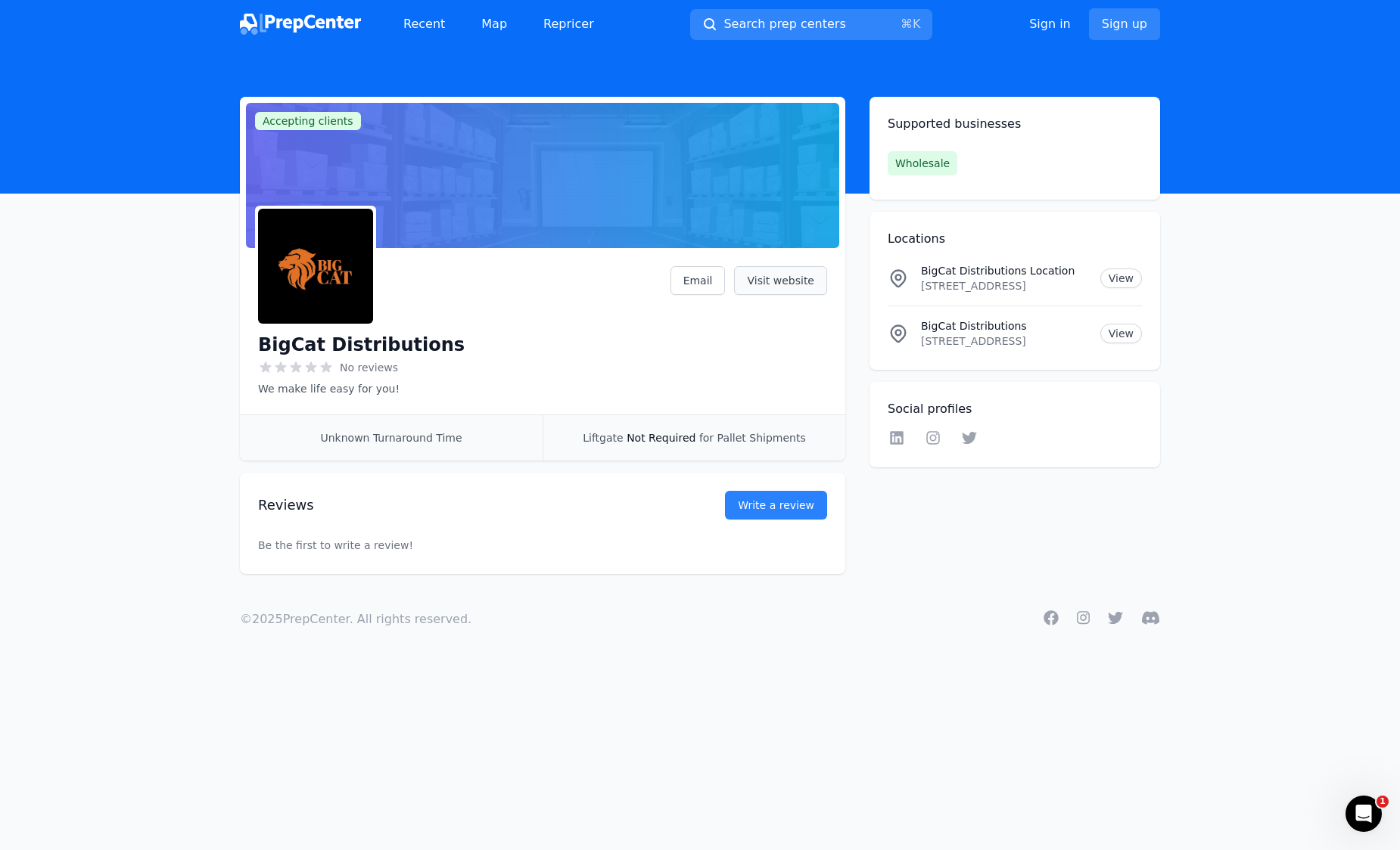
click at [766, 280] on link "Visit website" at bounding box center [780, 280] width 93 height 29
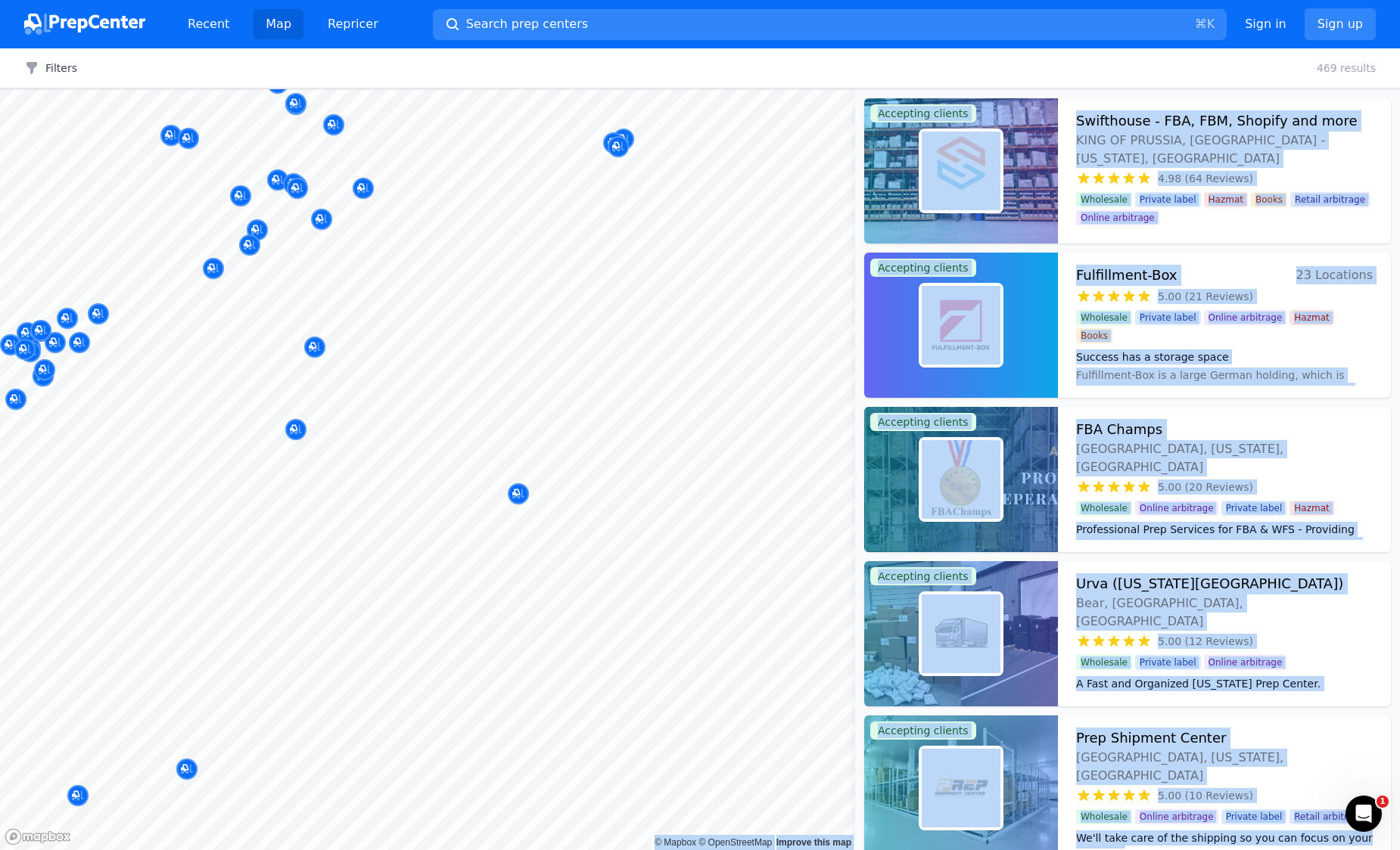
click at [628, 449] on body "Recent Map Repricer Search prep centers ⌘ K Open main menu Sign in Sign up Filt…" at bounding box center [700, 425] width 1400 height 850
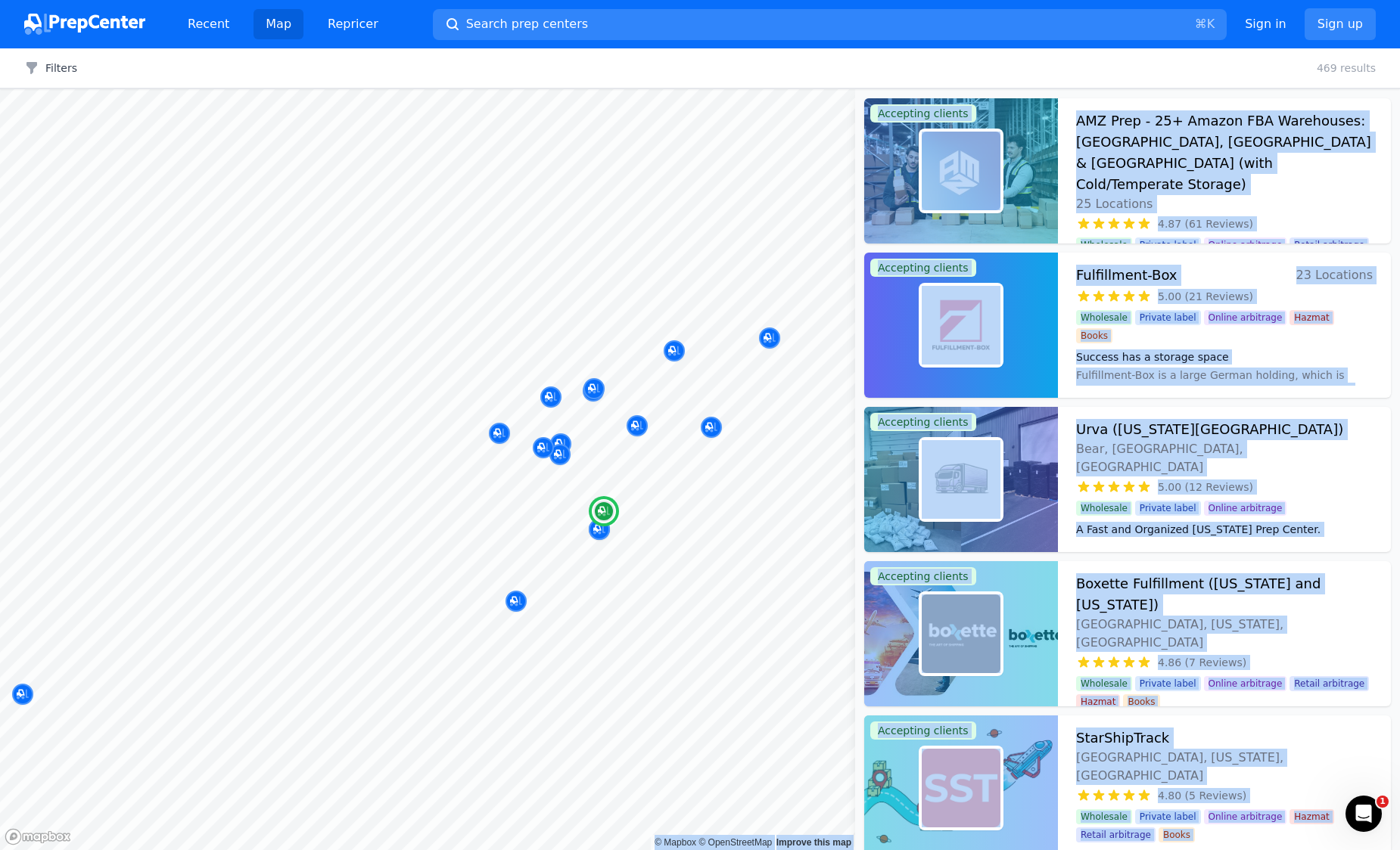
click at [1363, 342] on div "Fulfillment-Box 23 Locations 5.00 (21 Reviews) Success has a storage space Whol…" at bounding box center [1224, 325] width 332 height 146
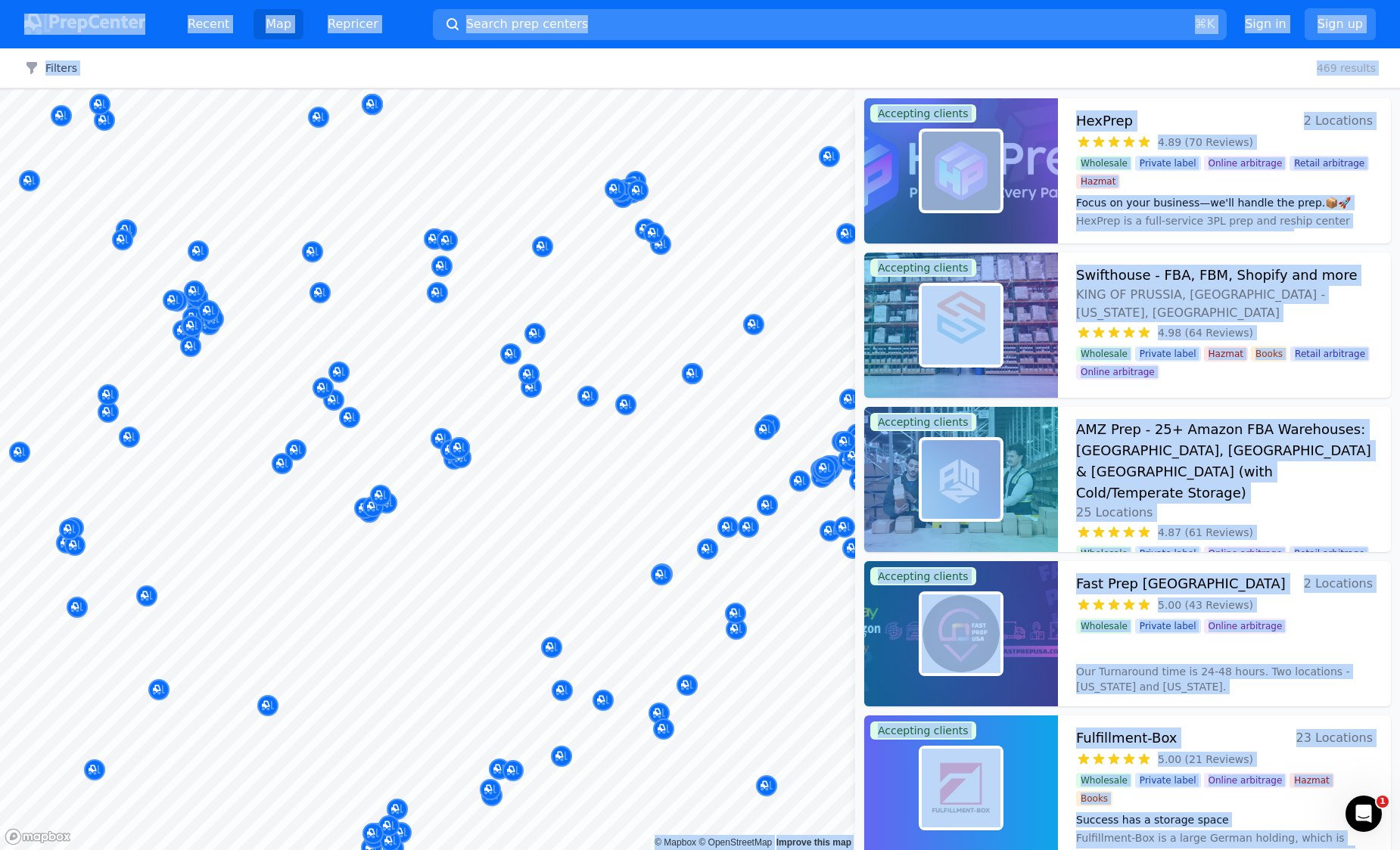
click at [647, 36] on button "Search prep centers ⌘ K" at bounding box center [830, 24] width 794 height 31
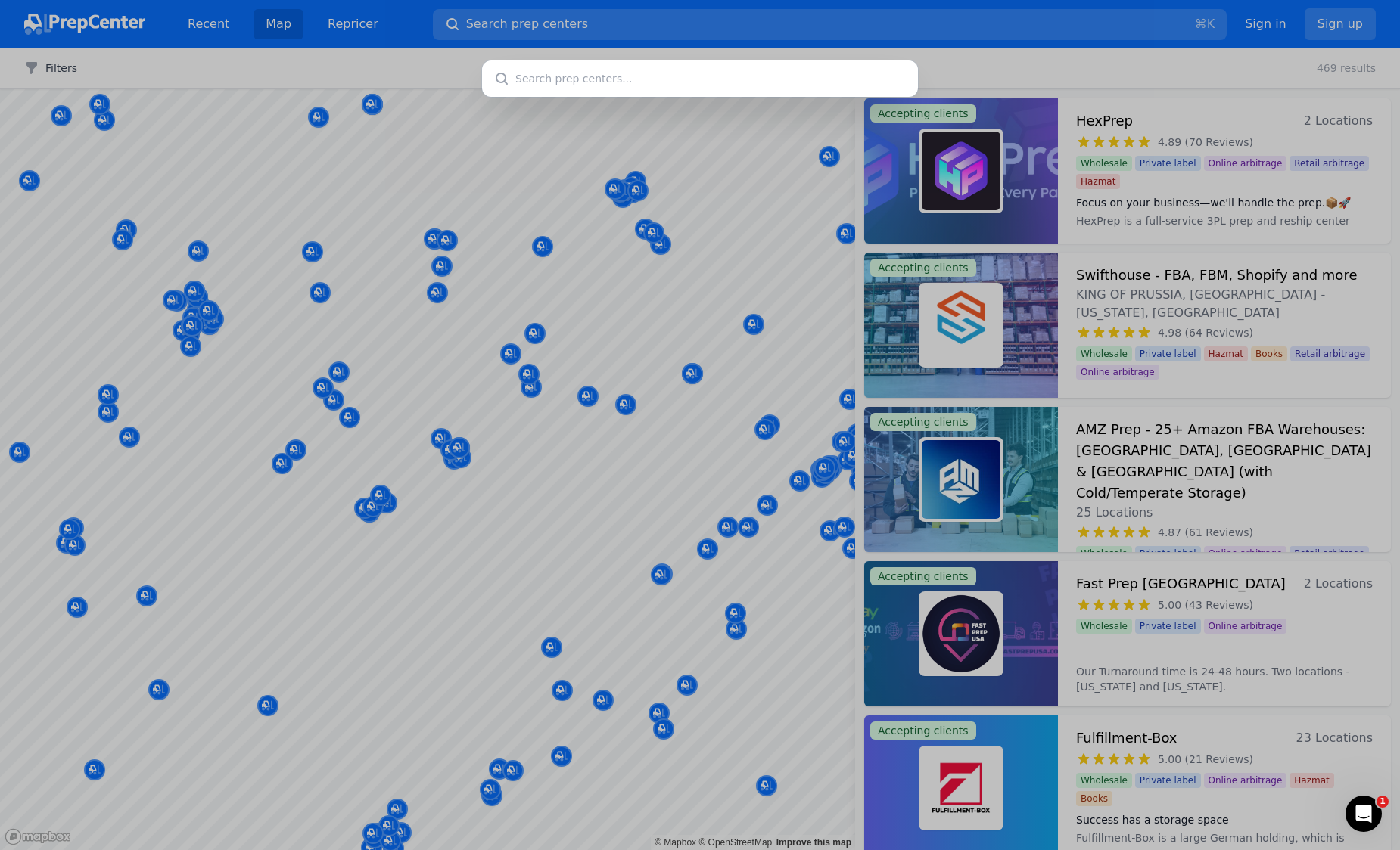
click at [652, 28] on div at bounding box center [700, 425] width 1400 height 850
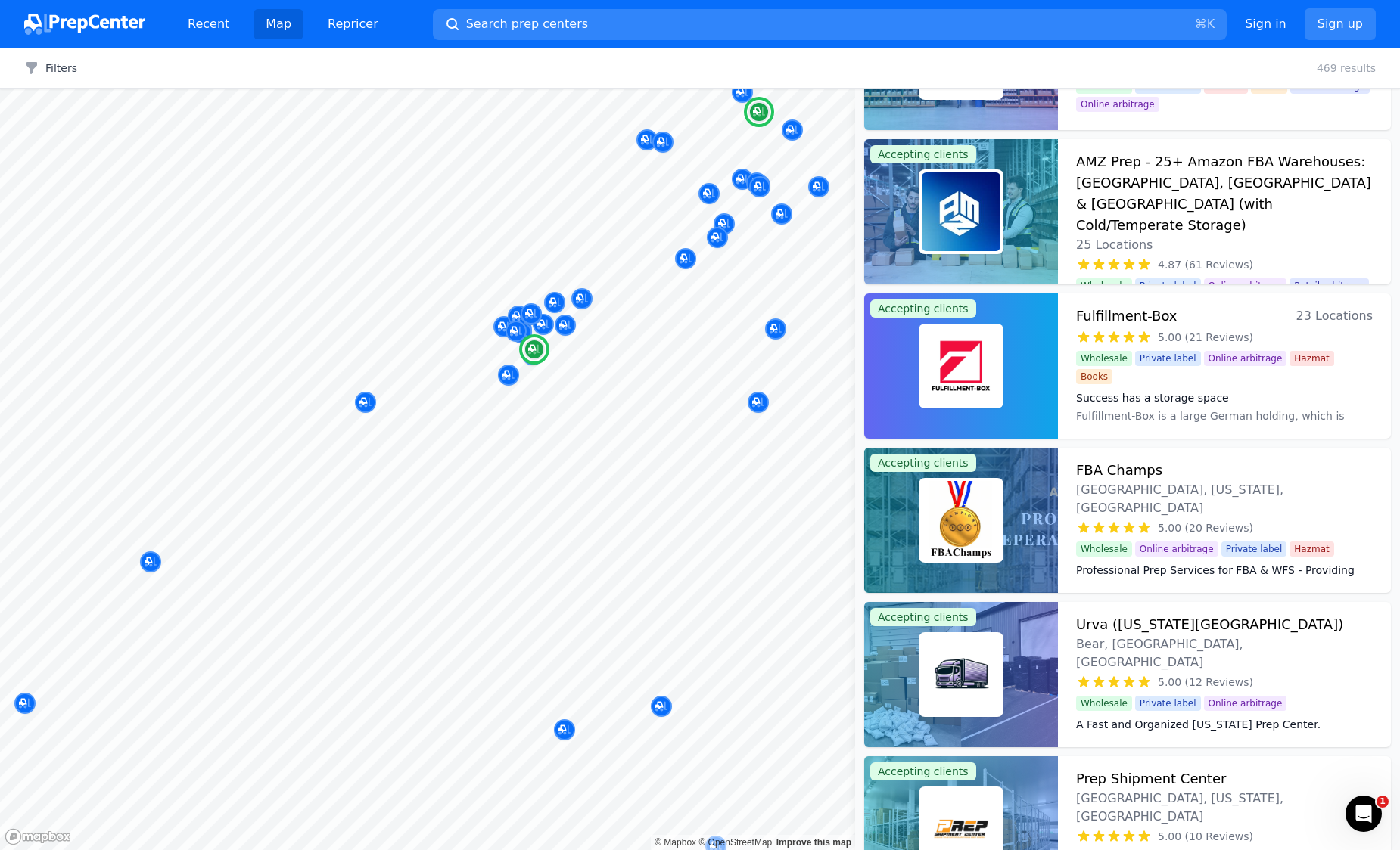
scroll to position [184, 0]
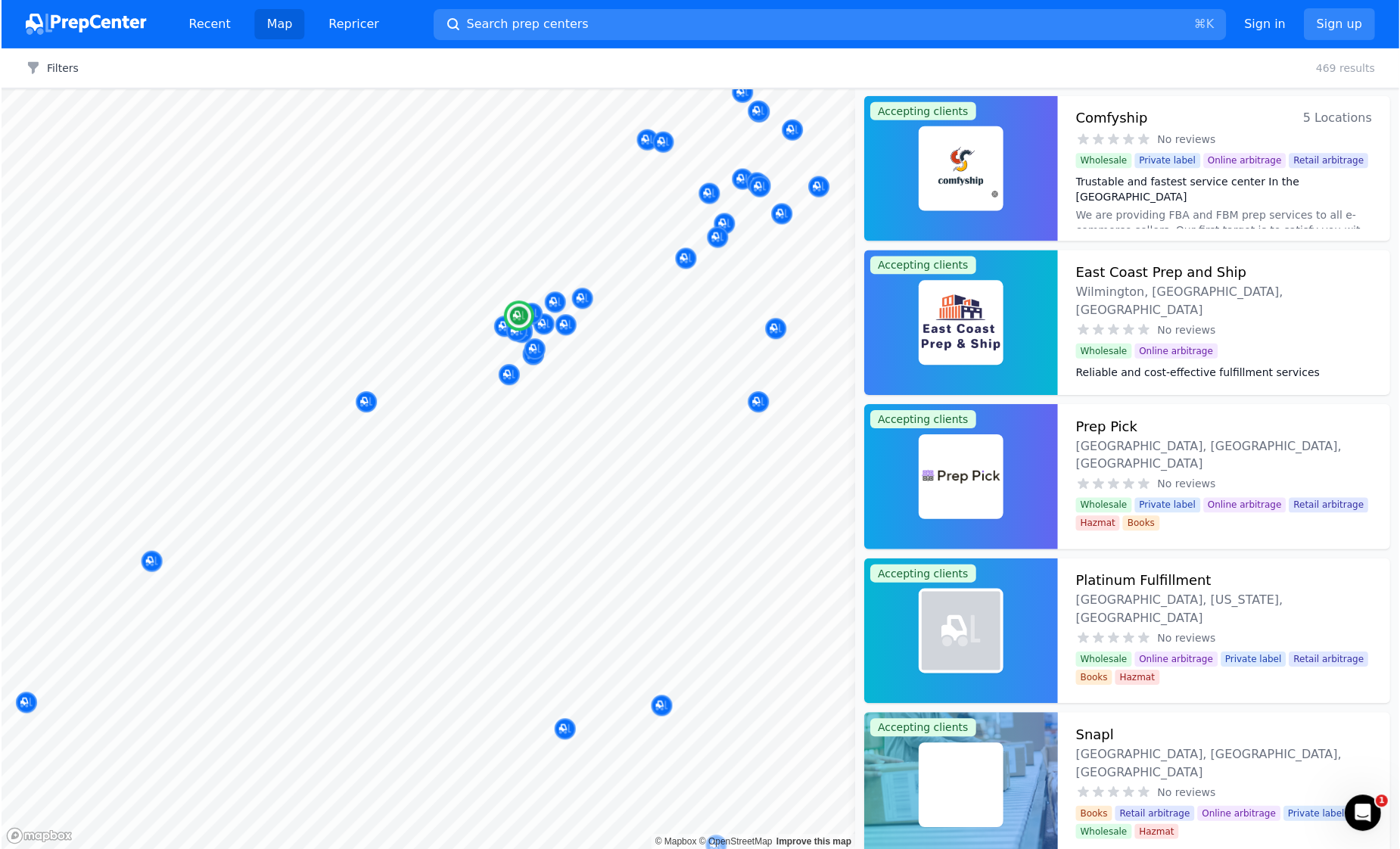
scroll to position [3854, 0]
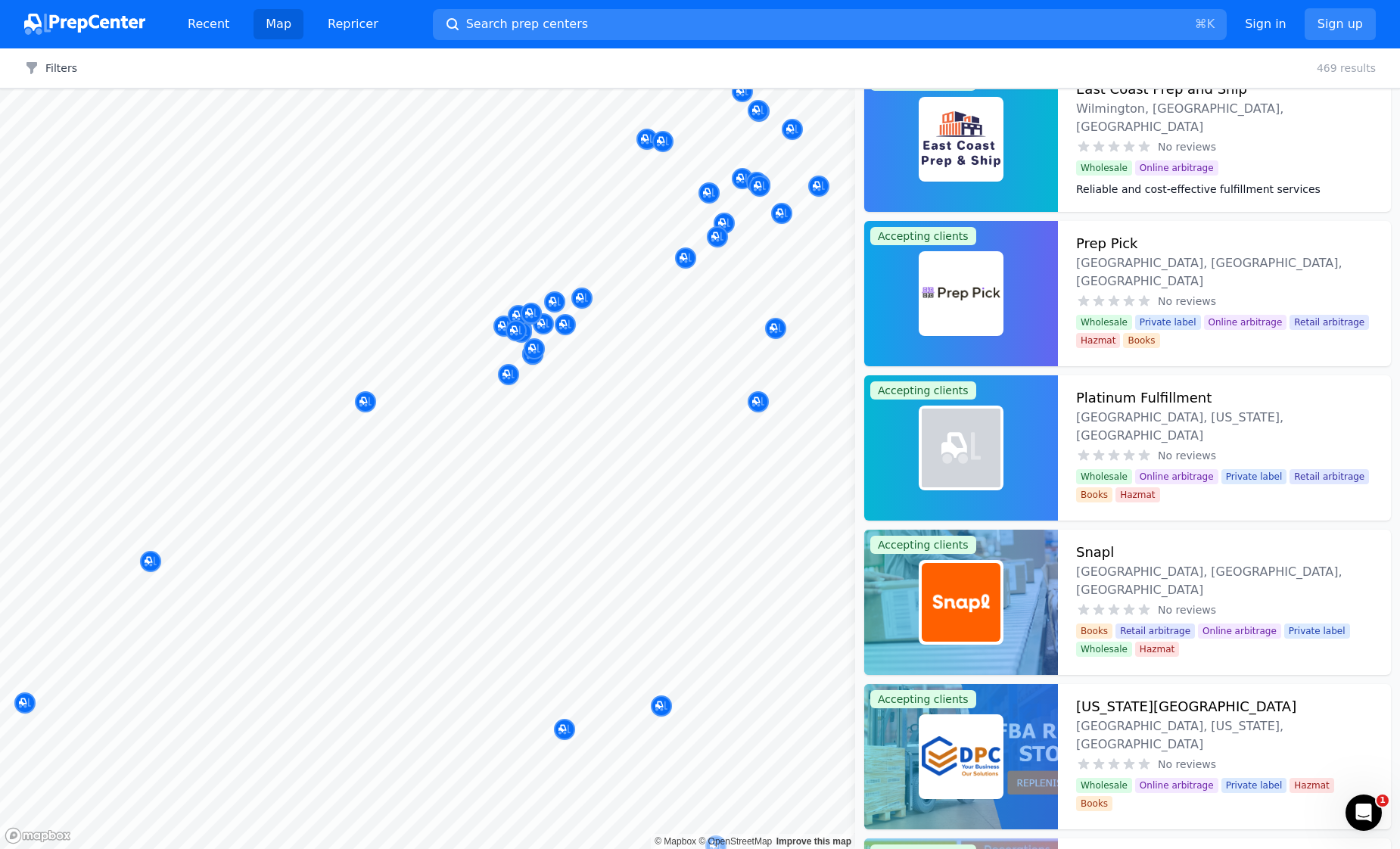
click at [600, 328] on div at bounding box center [485, 328] width 290 height 13
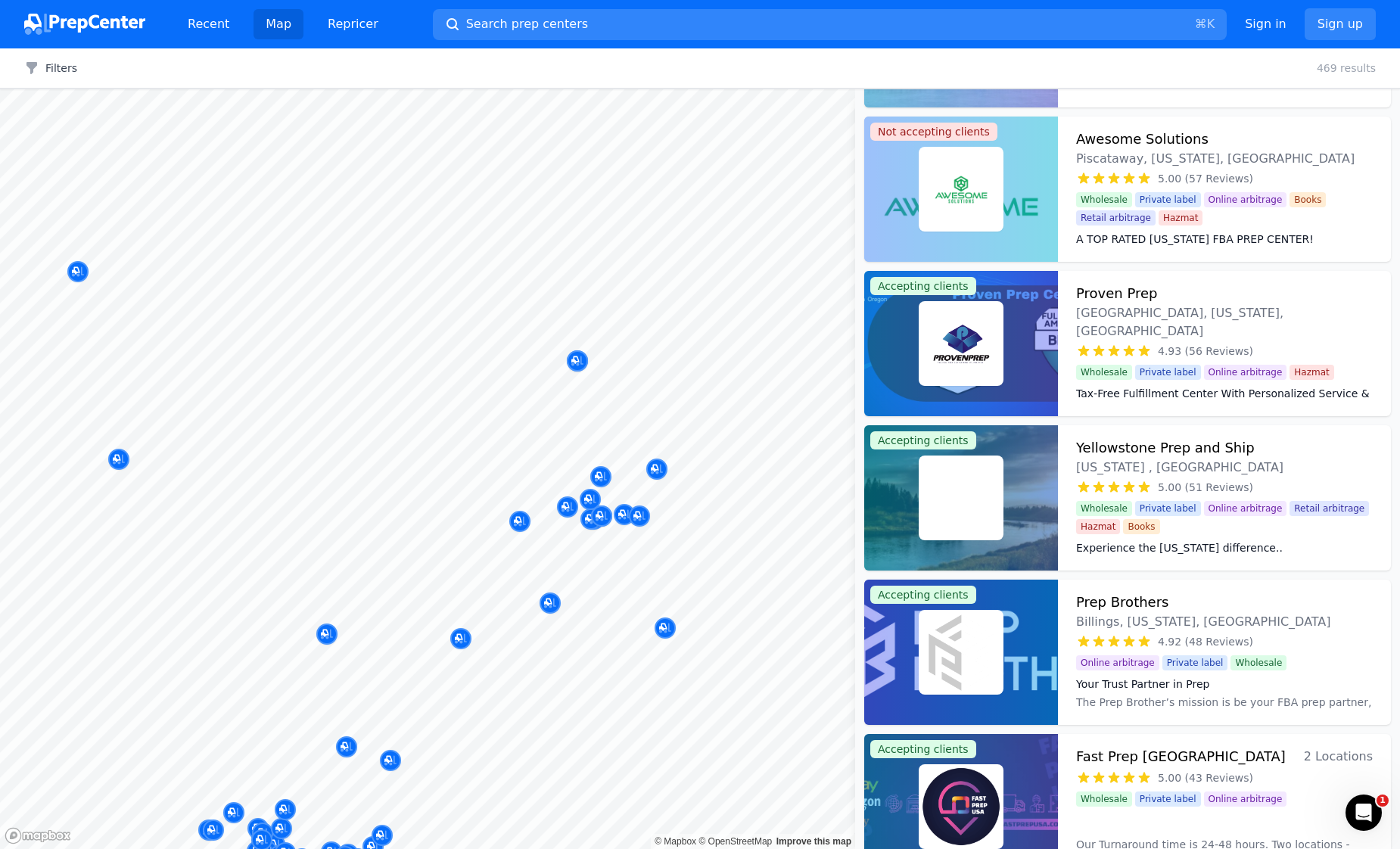
scroll to position [5306, 0]
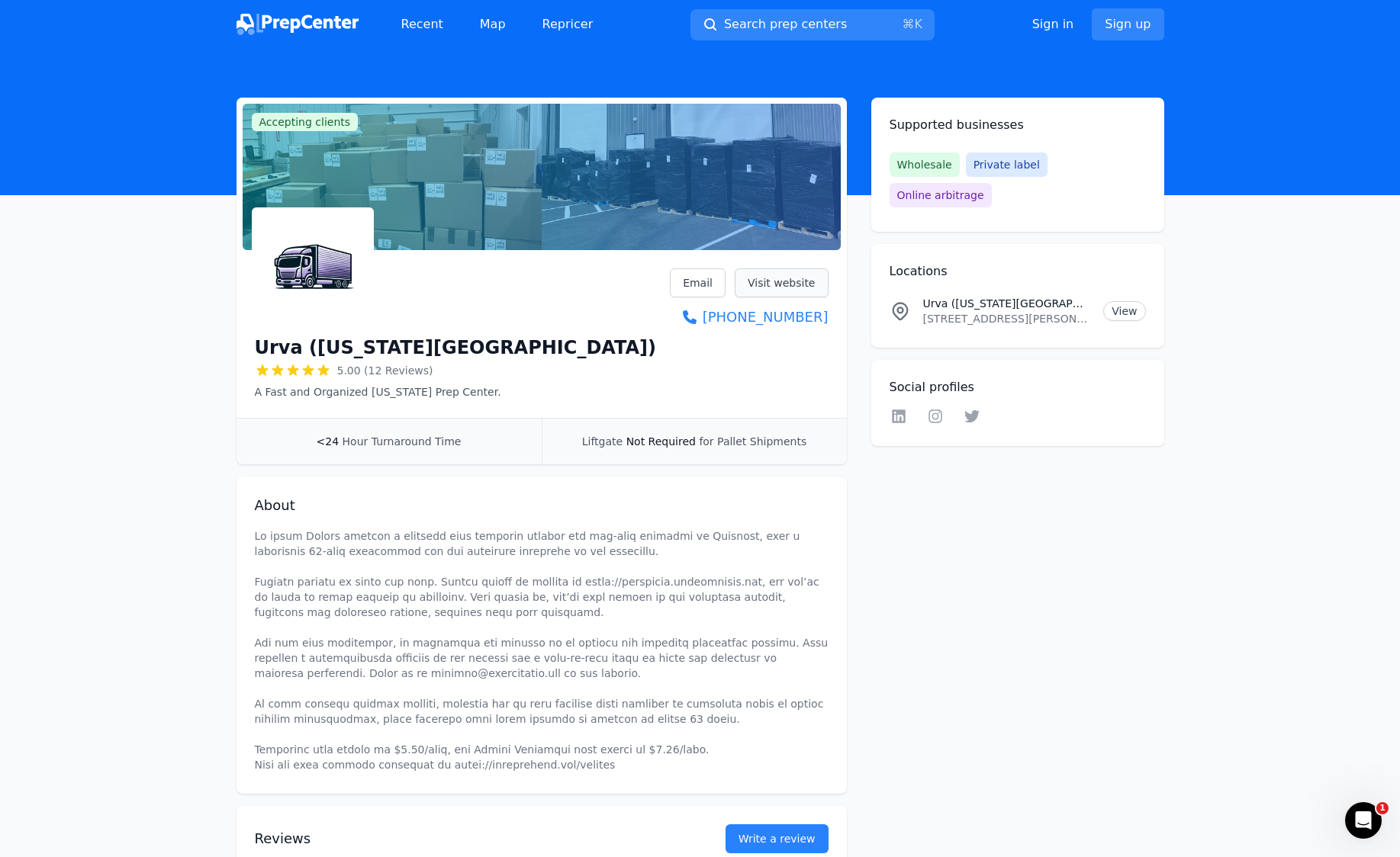
click at [768, 285] on link "Visit website" at bounding box center [781, 283] width 94 height 29
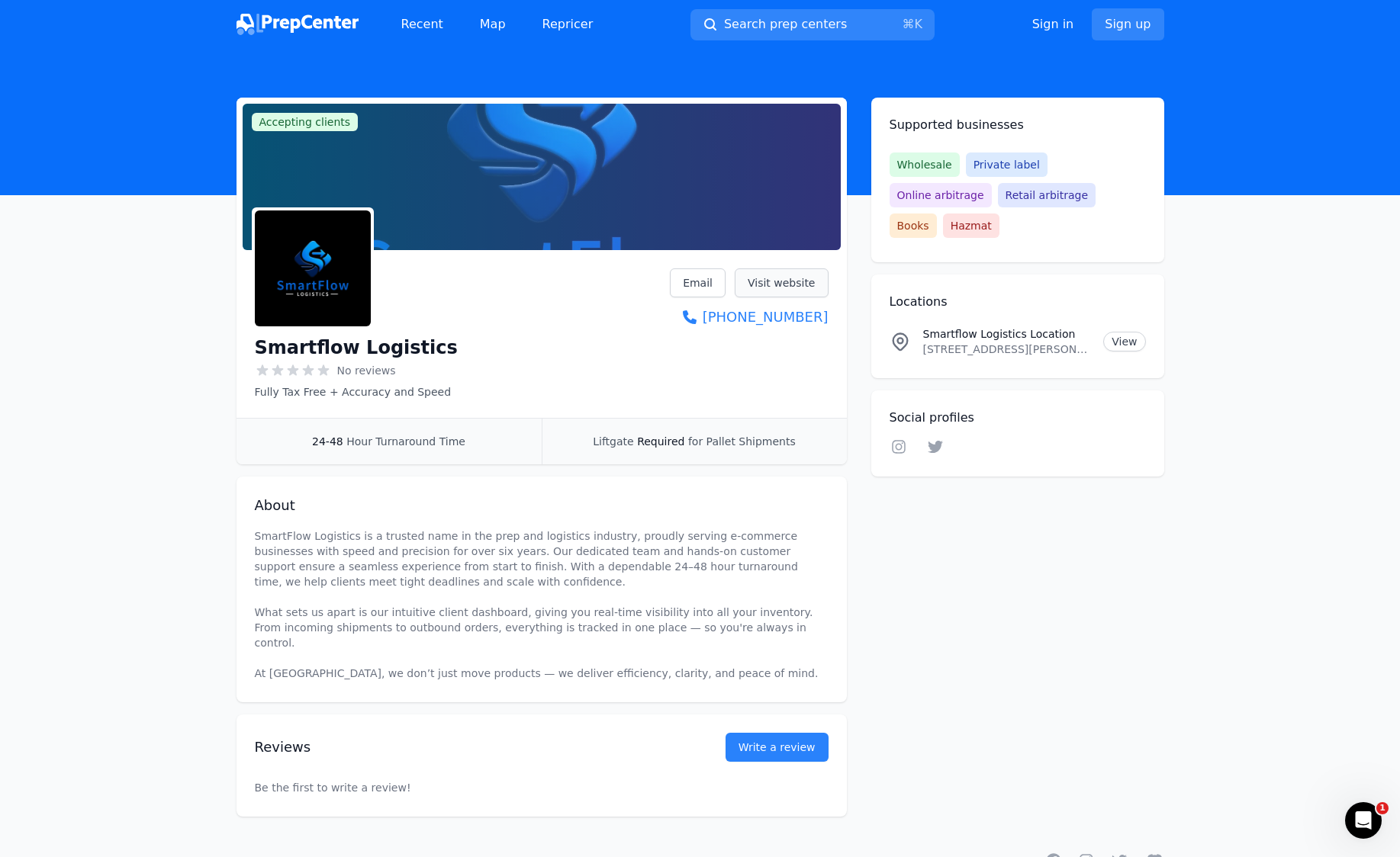
click at [762, 279] on link "Visit website" at bounding box center [781, 283] width 94 height 29
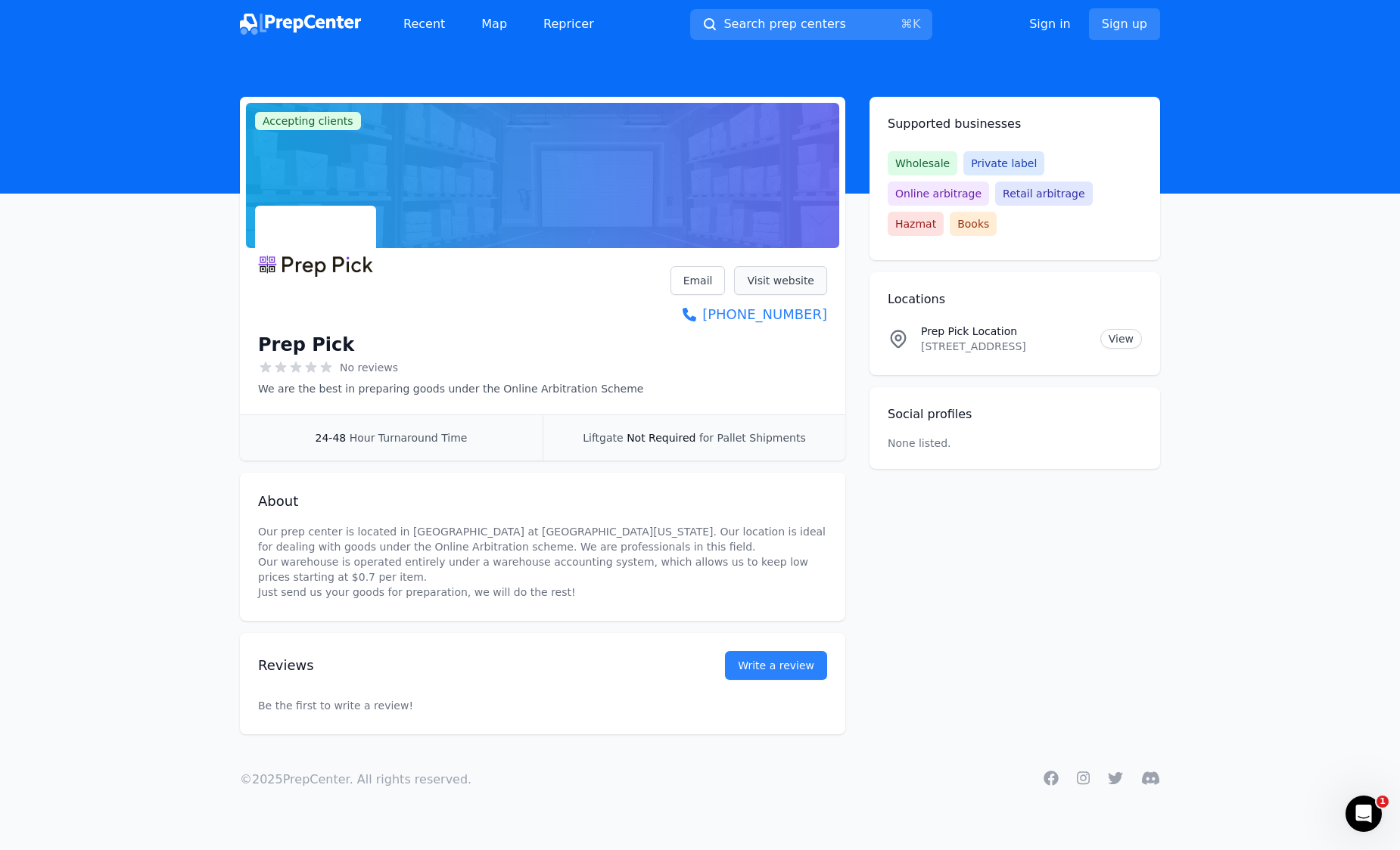
click at [800, 283] on link "Visit website" at bounding box center [780, 280] width 93 height 29
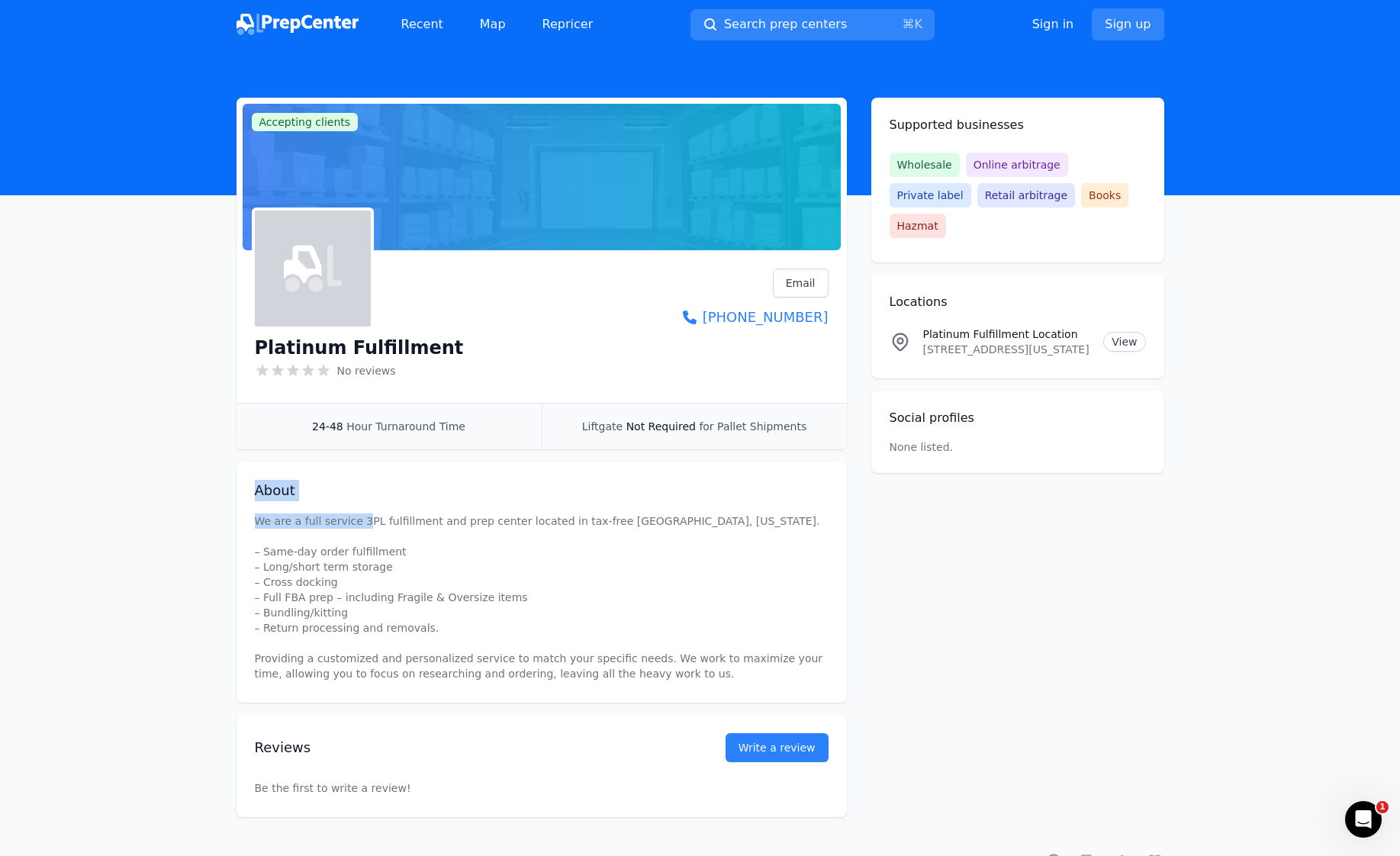
drag, startPoint x: 275, startPoint y: 492, endPoint x: 360, endPoint y: 521, distance: 89.8
click at [360, 521] on div "About We are a full service 3PL fulfillment and prep center located in tax-free…" at bounding box center [541, 582] width 610 height 241
click at [420, 538] on p "We are a full service 3PL fulfillment and prep center located in tax-free [GEOG…" at bounding box center [541, 597] width 573 height 168
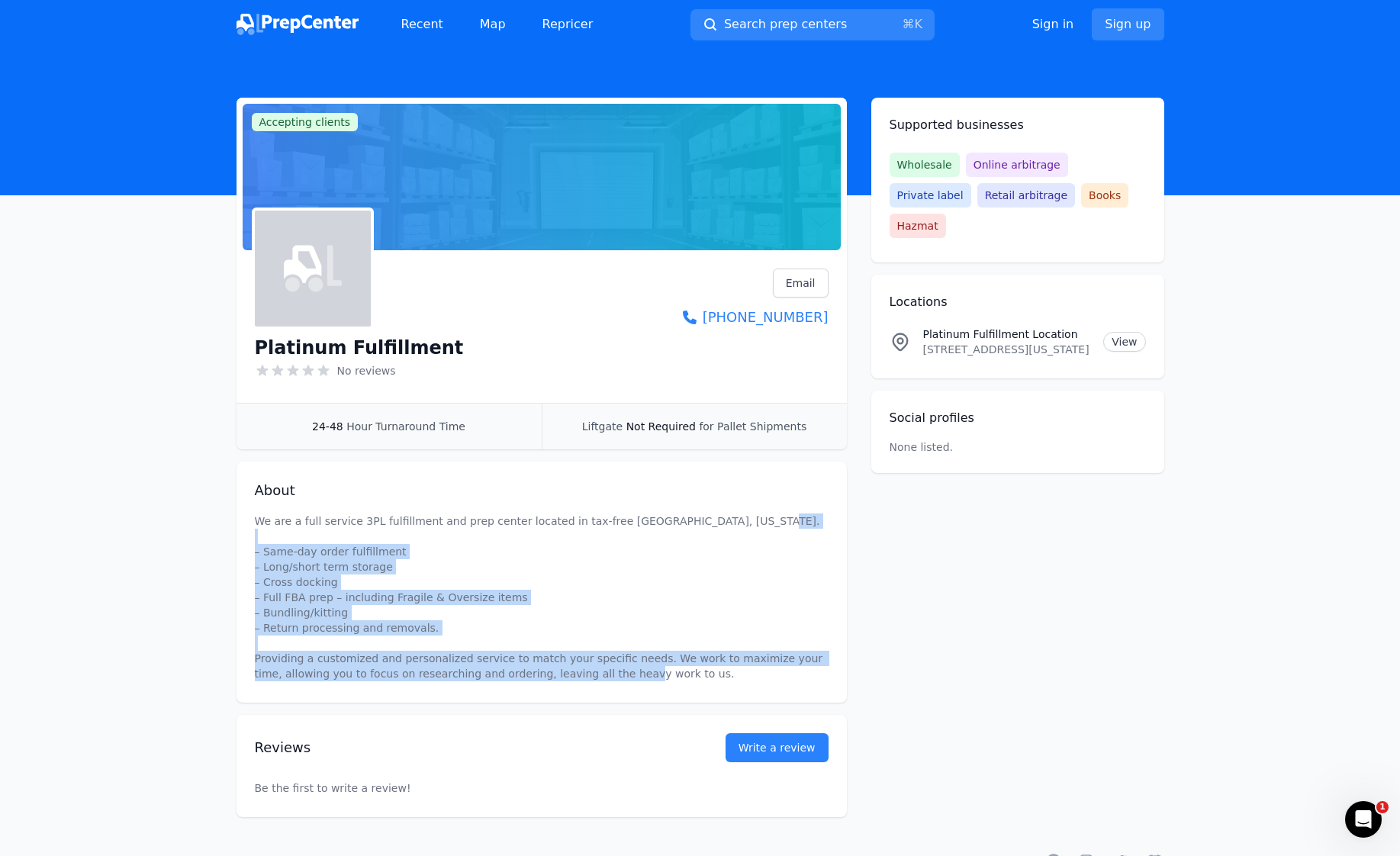
drag, startPoint x: 671, startPoint y: 675, endPoint x: 296, endPoint y: 554, distance: 394.0
click at [296, 554] on p "We are a full service 3PL fulfillment and prep center located in tax-free [GEOG…" at bounding box center [541, 597] width 573 height 168
click at [295, 557] on p "We are a full service 3PL fulfillment and prep center located in tax-free [GEOG…" at bounding box center [541, 597] width 573 height 168
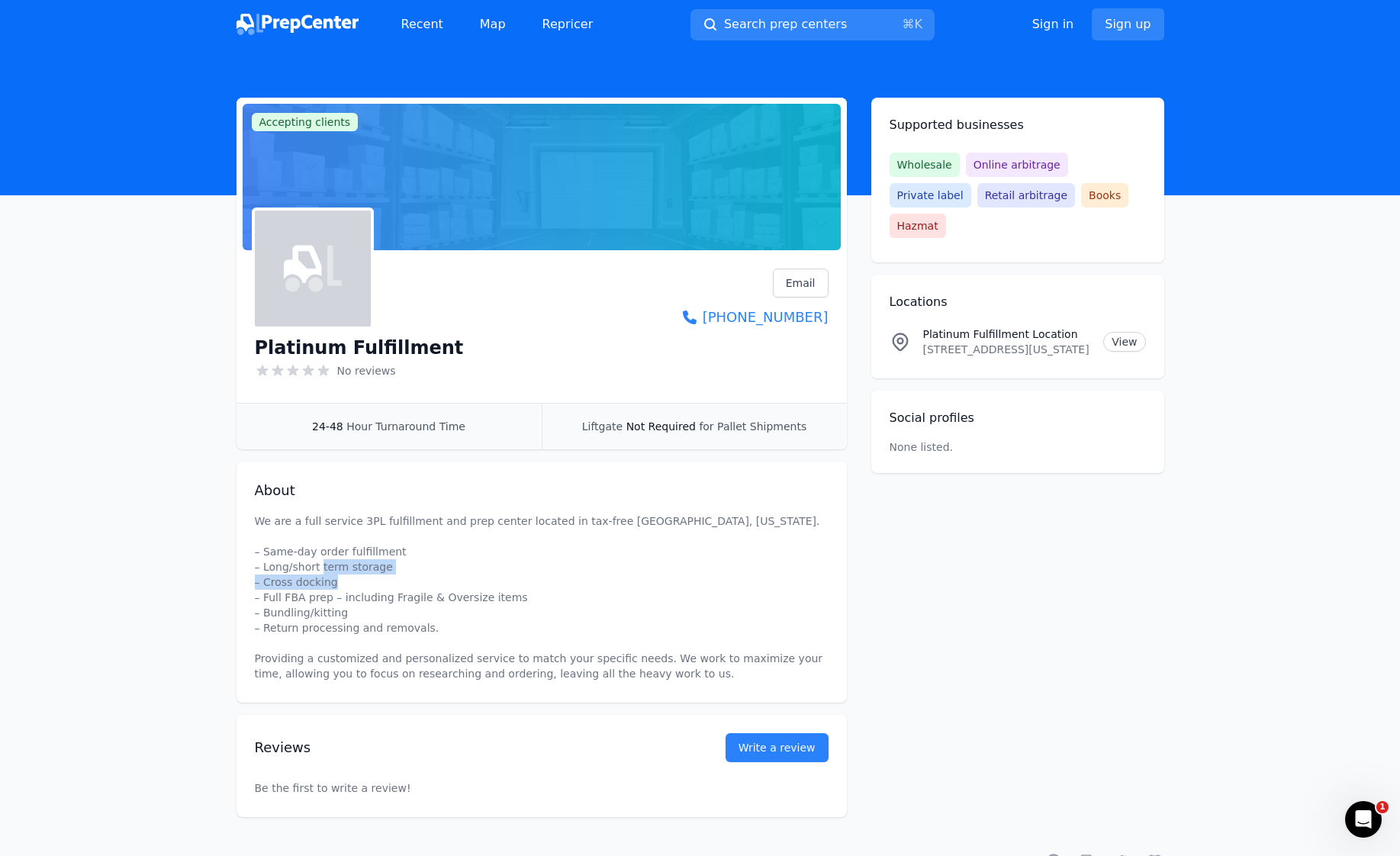
drag, startPoint x: 249, startPoint y: 582, endPoint x: 313, endPoint y: 590, distance: 64.5
click at [313, 590] on div "About We are a full service 3PL fulfillment and prep center located in tax-free…" at bounding box center [541, 582] width 610 height 241
click at [335, 589] on p "We are a full service 3PL fulfillment and prep center located in tax-free [GEOG…" at bounding box center [541, 597] width 573 height 168
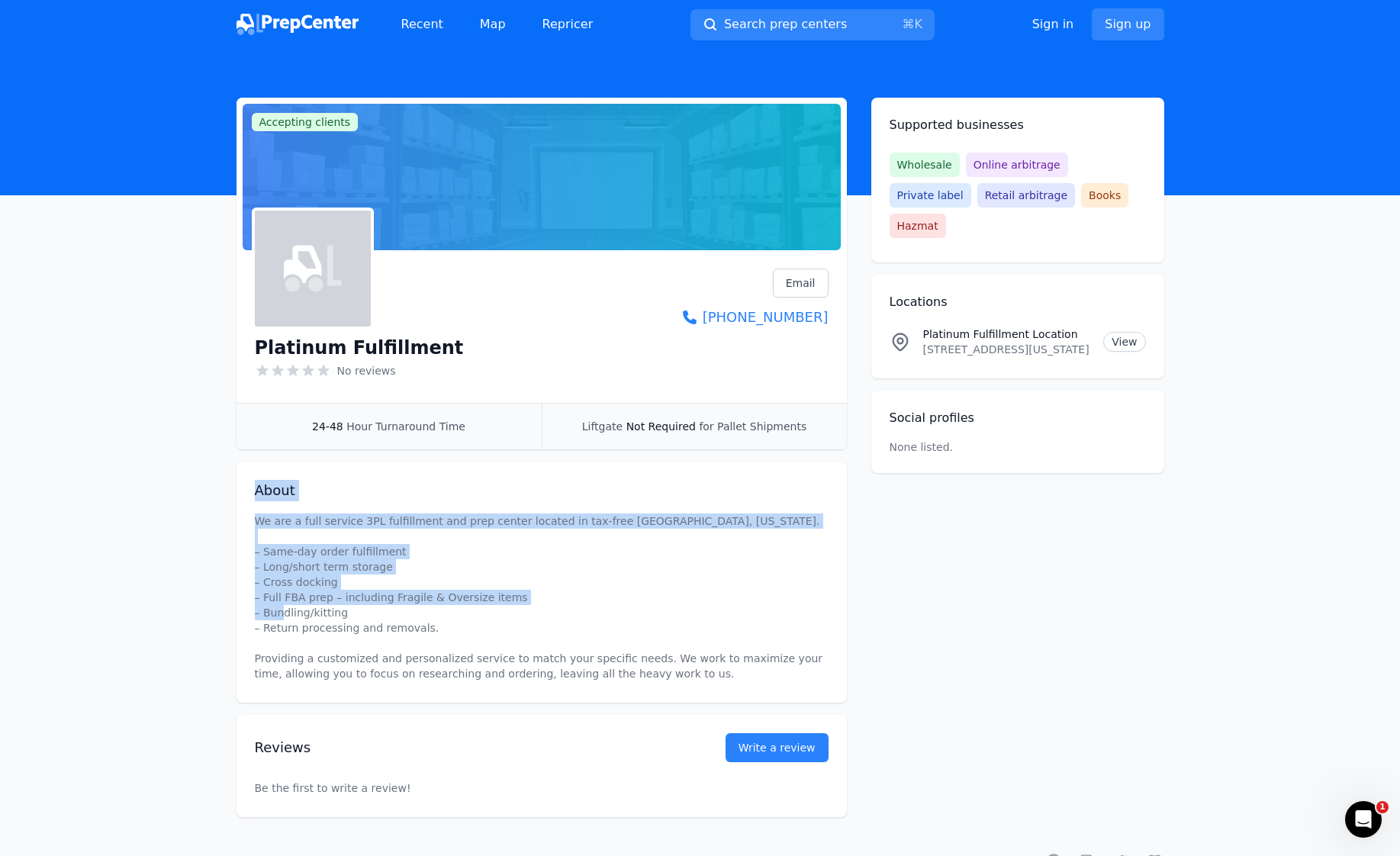
drag, startPoint x: 262, startPoint y: 488, endPoint x: 767, endPoint y: 635, distance: 526.0
click at [734, 623] on div "About We are a full service 3PL fulfillment and prep center located in tax-free…" at bounding box center [541, 582] width 610 height 241
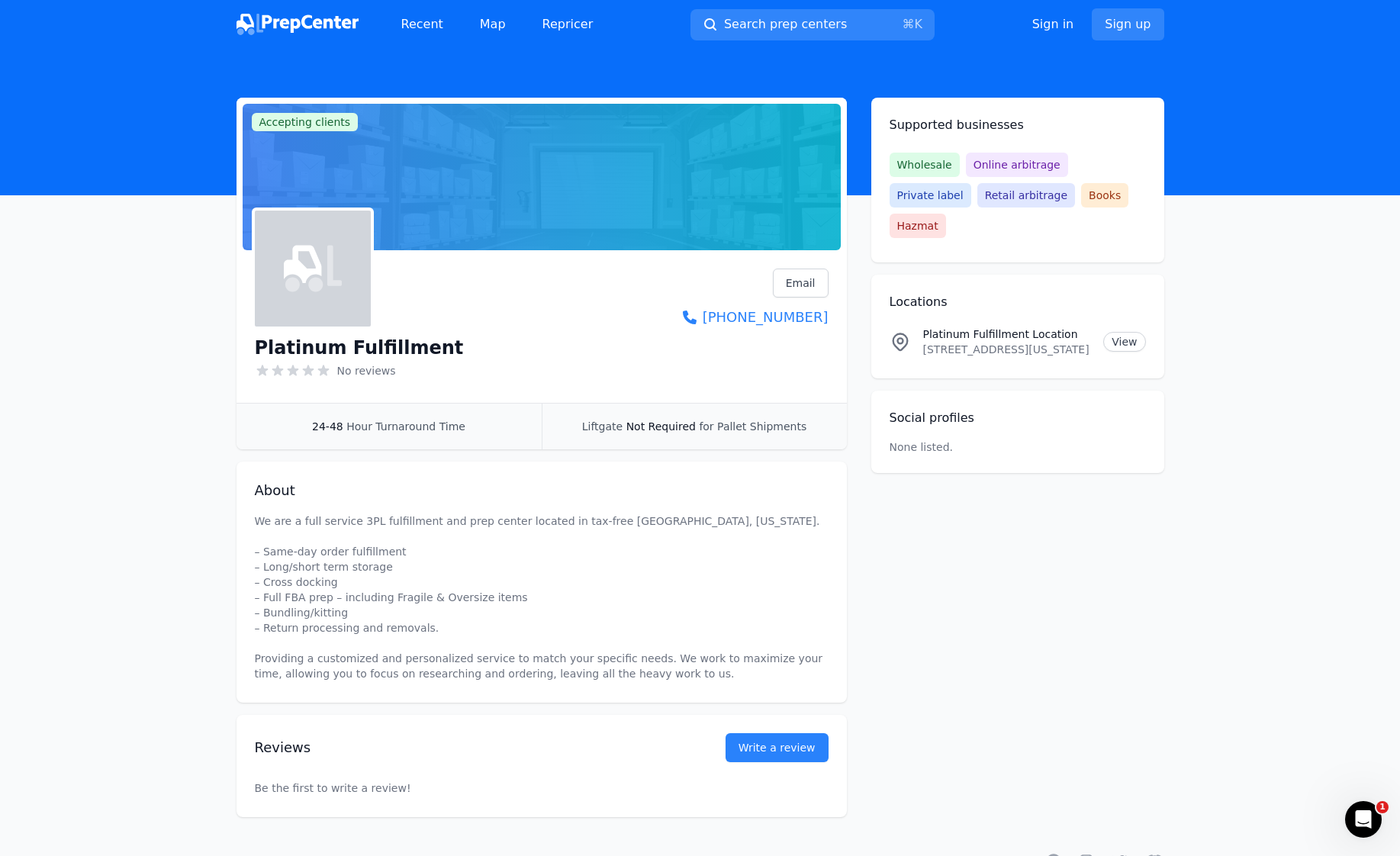
click at [791, 644] on p "We are a full service 3PL fulfillment and prep center located in tax-free [GEOG…" at bounding box center [541, 597] width 573 height 168
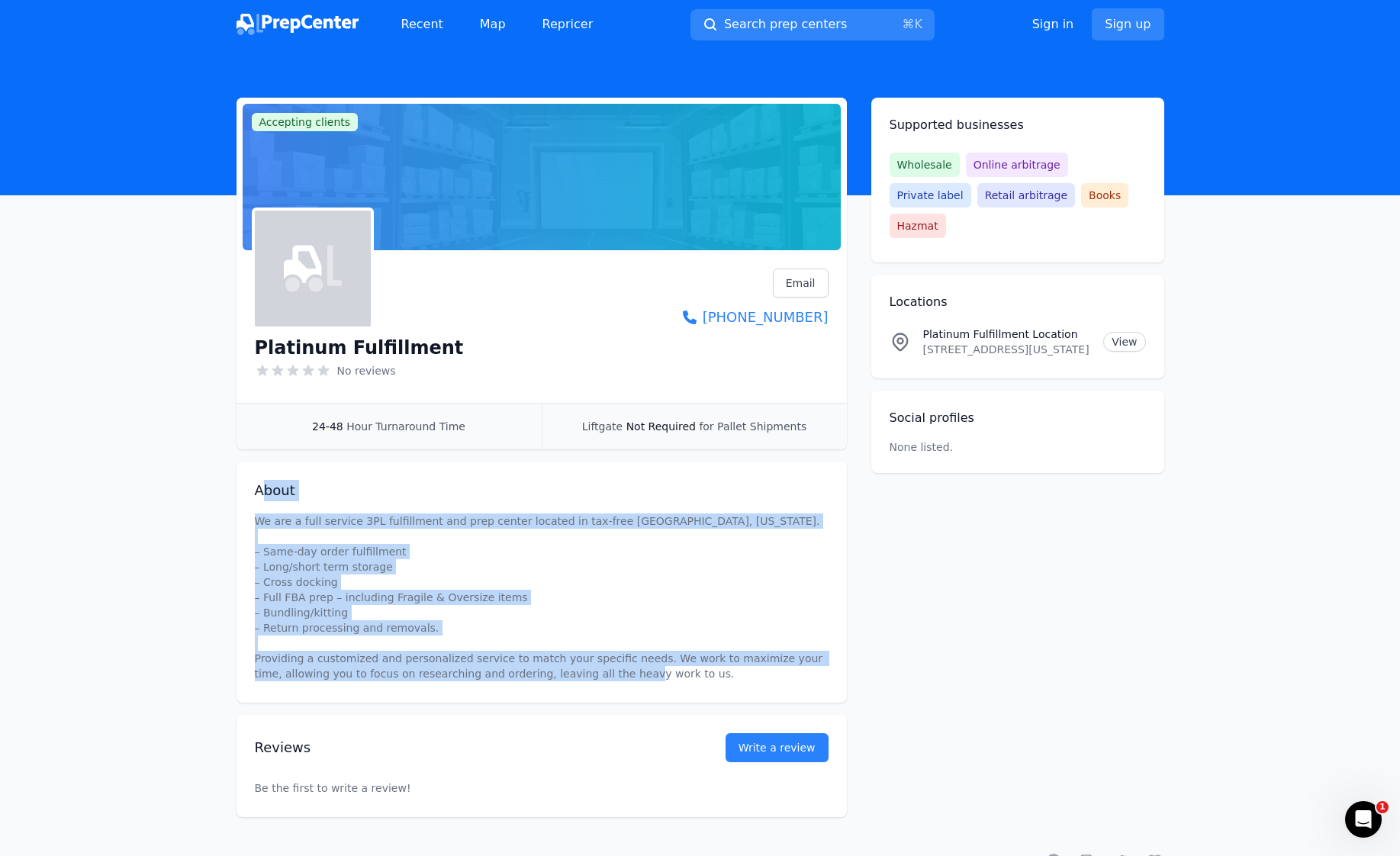
drag, startPoint x: 673, startPoint y: 676, endPoint x: 264, endPoint y: 480, distance: 453.5
click at [264, 480] on div "About We are a full service 3PL fulfillment and prep center located in tax-free…" at bounding box center [541, 582] width 610 height 241
click at [259, 495] on h2 "About" at bounding box center [541, 491] width 573 height 21
drag, startPoint x: 250, startPoint y: 485, endPoint x: 662, endPoint y: 673, distance: 452.9
click at [662, 673] on div "About We are a full service 3PL fulfillment and prep center located in tax-free…" at bounding box center [541, 582] width 610 height 241
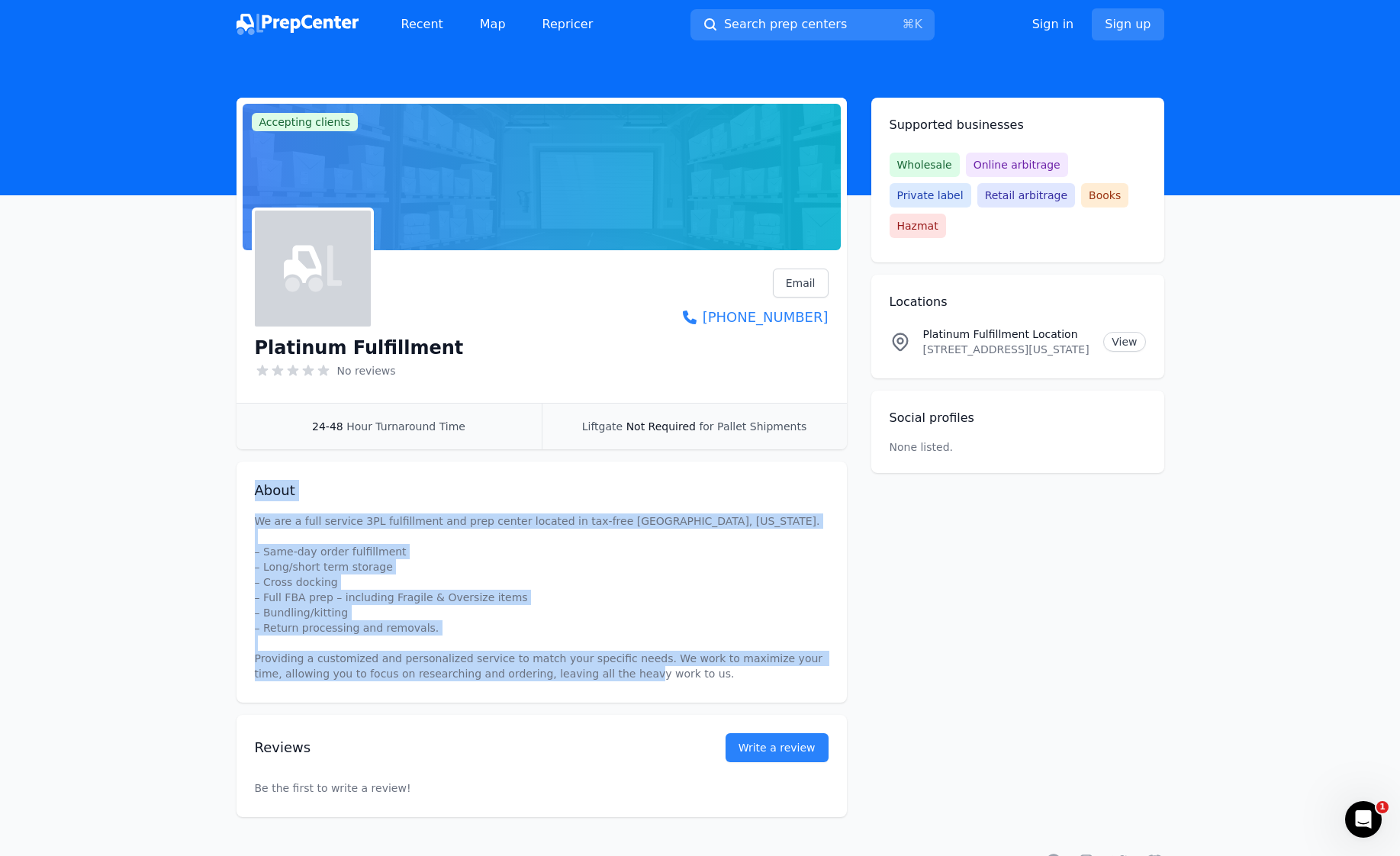
click at [662, 673] on p "We are a full service 3PL fulfillment and prep center located in tax-free [GEOG…" at bounding box center [541, 597] width 573 height 168
drag, startPoint x: 666, startPoint y: 675, endPoint x: 260, endPoint y: 490, distance: 446.2
click at [260, 490] on div "About We are a full service 3PL fulfillment and prep center located in tax-free…" at bounding box center [541, 582] width 610 height 241
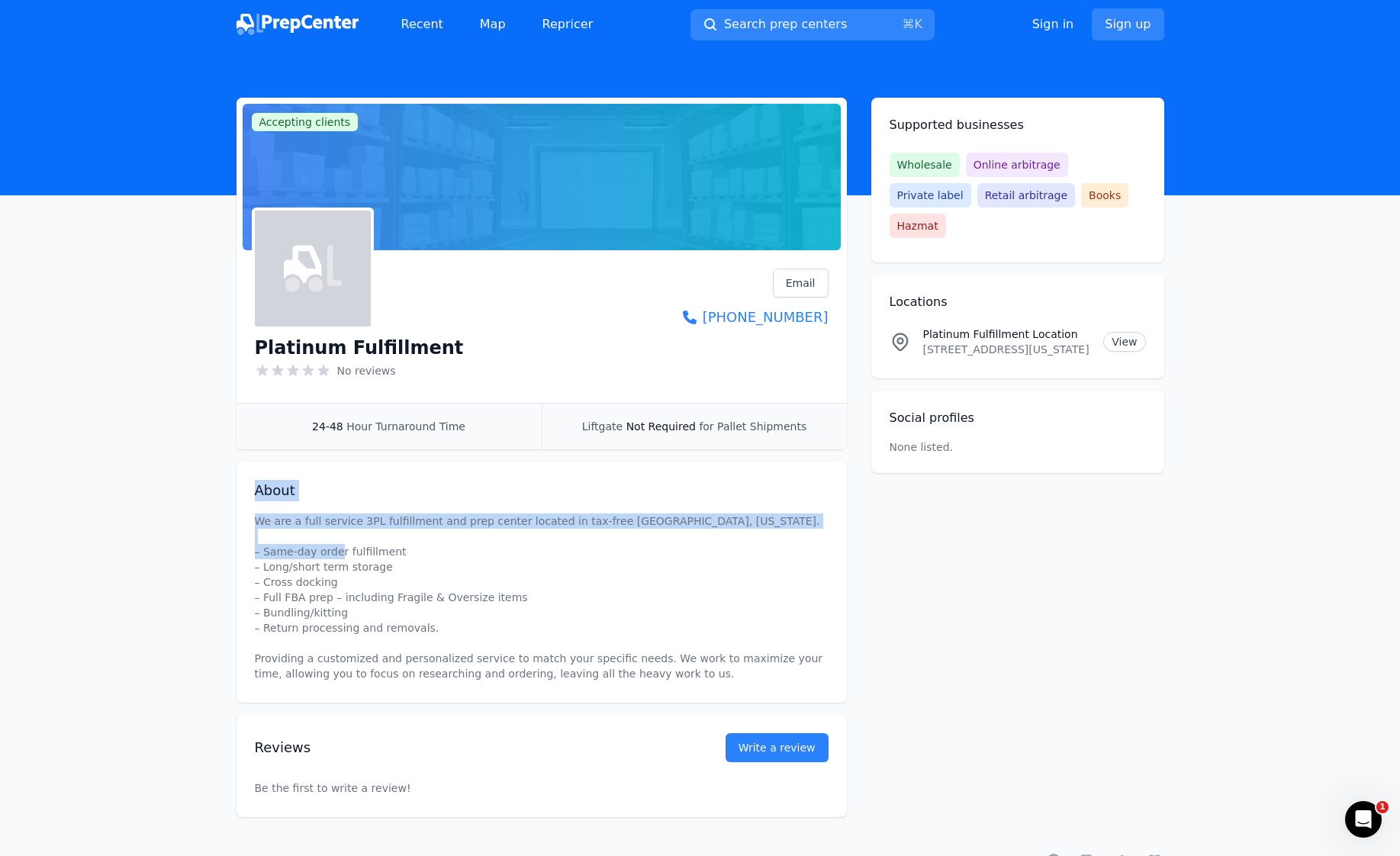
drag, startPoint x: 258, startPoint y: 494, endPoint x: 656, endPoint y: 385, distance: 412.7
click at [476, 547] on div "About We are a full service 3PL fulfillment and prep center located in tax-free…" at bounding box center [541, 582] width 610 height 241
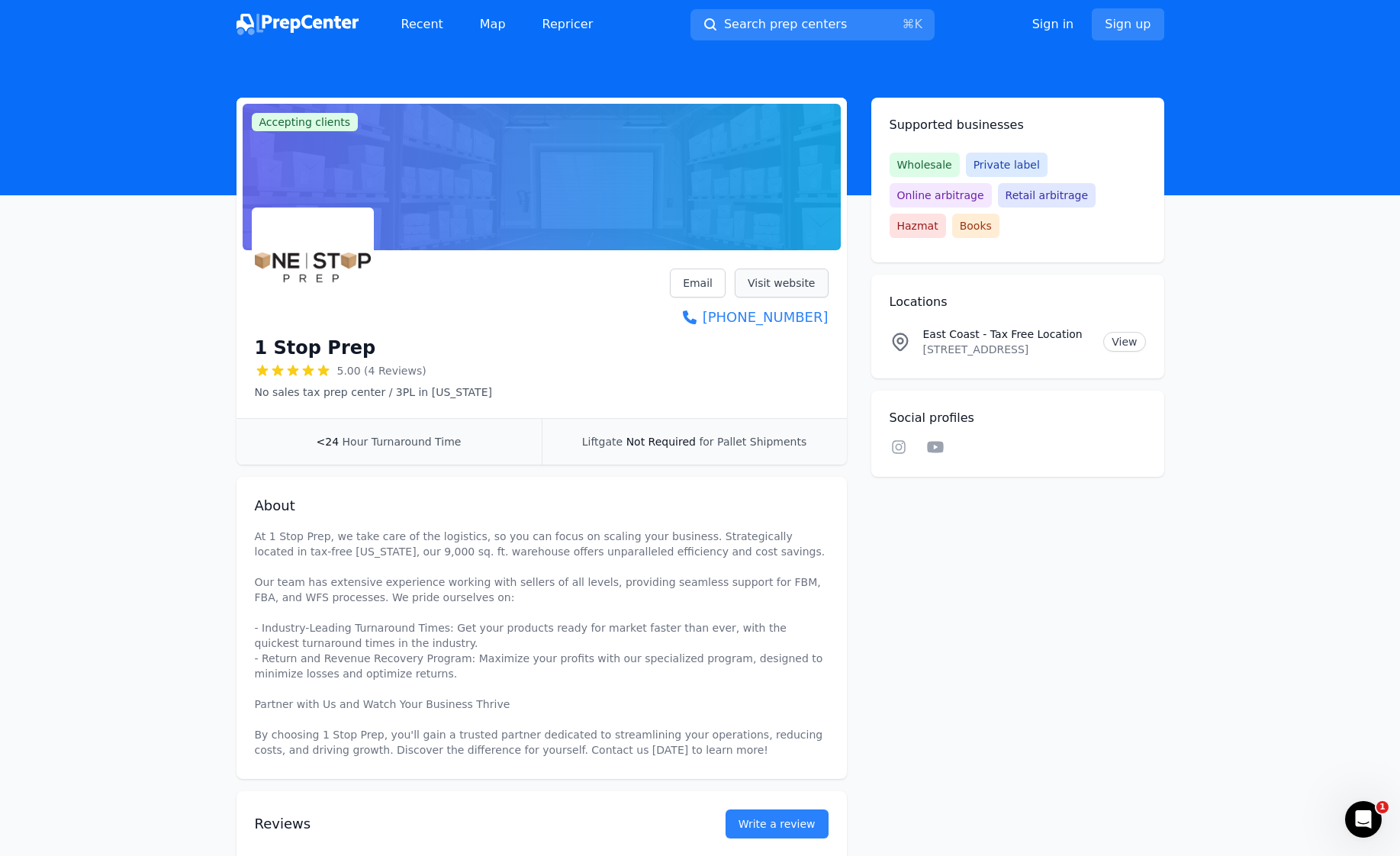
click at [770, 286] on link "Visit website" at bounding box center [781, 283] width 94 height 29
click at [804, 283] on link "Visit website" at bounding box center [781, 283] width 94 height 29
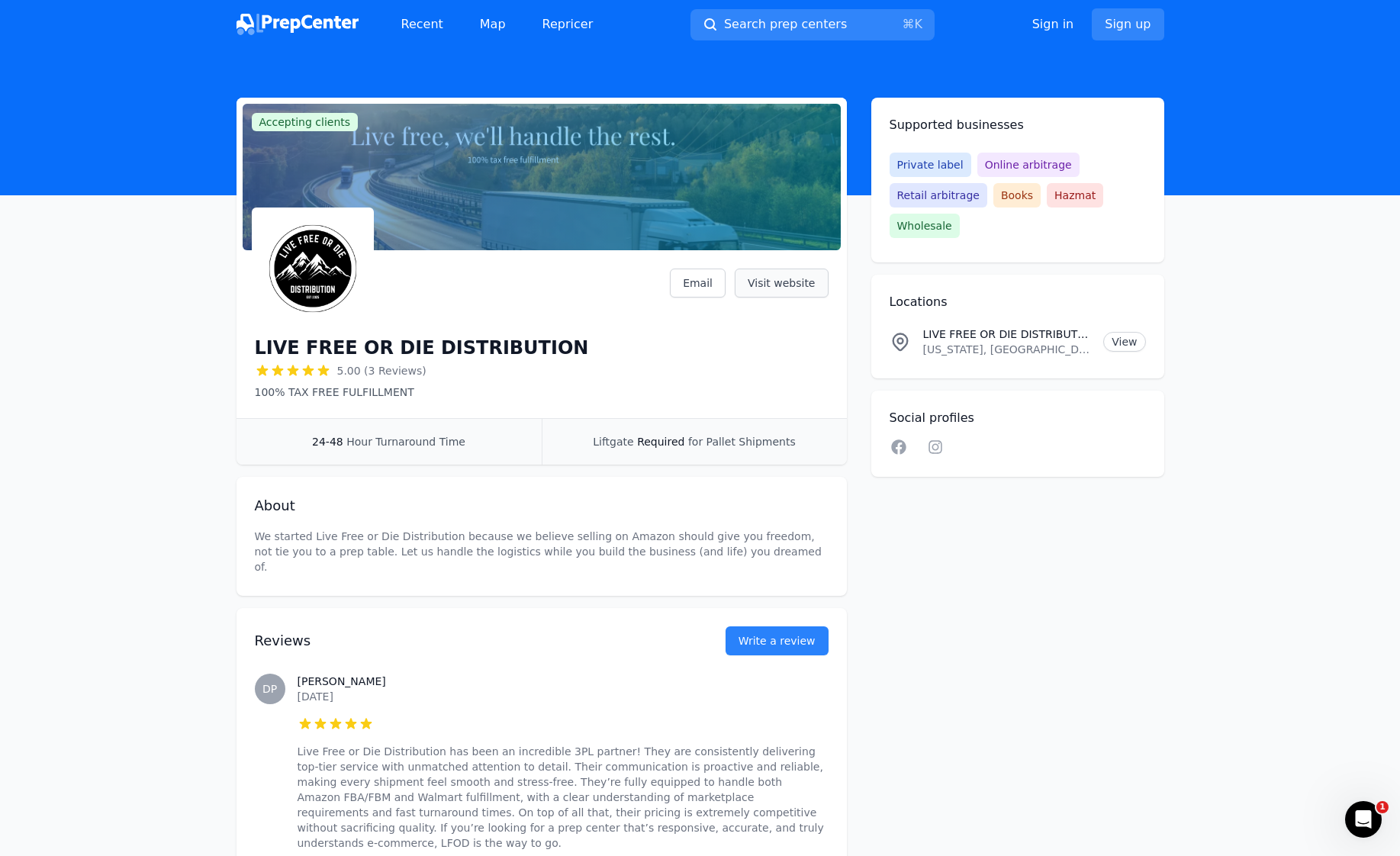
click at [779, 283] on link "Visit website" at bounding box center [781, 283] width 94 height 29
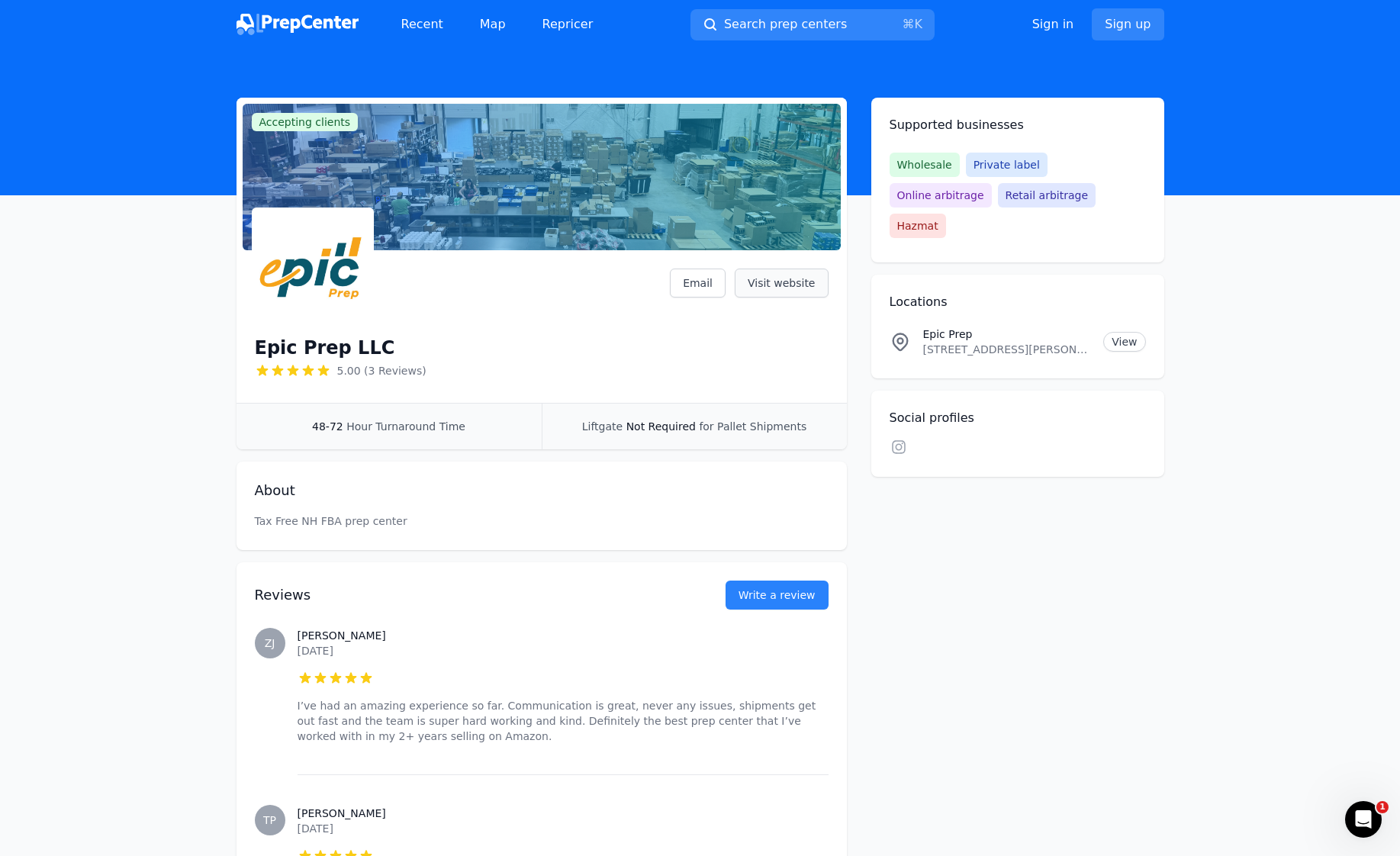
click at [783, 290] on link "Visit website" at bounding box center [781, 283] width 94 height 29
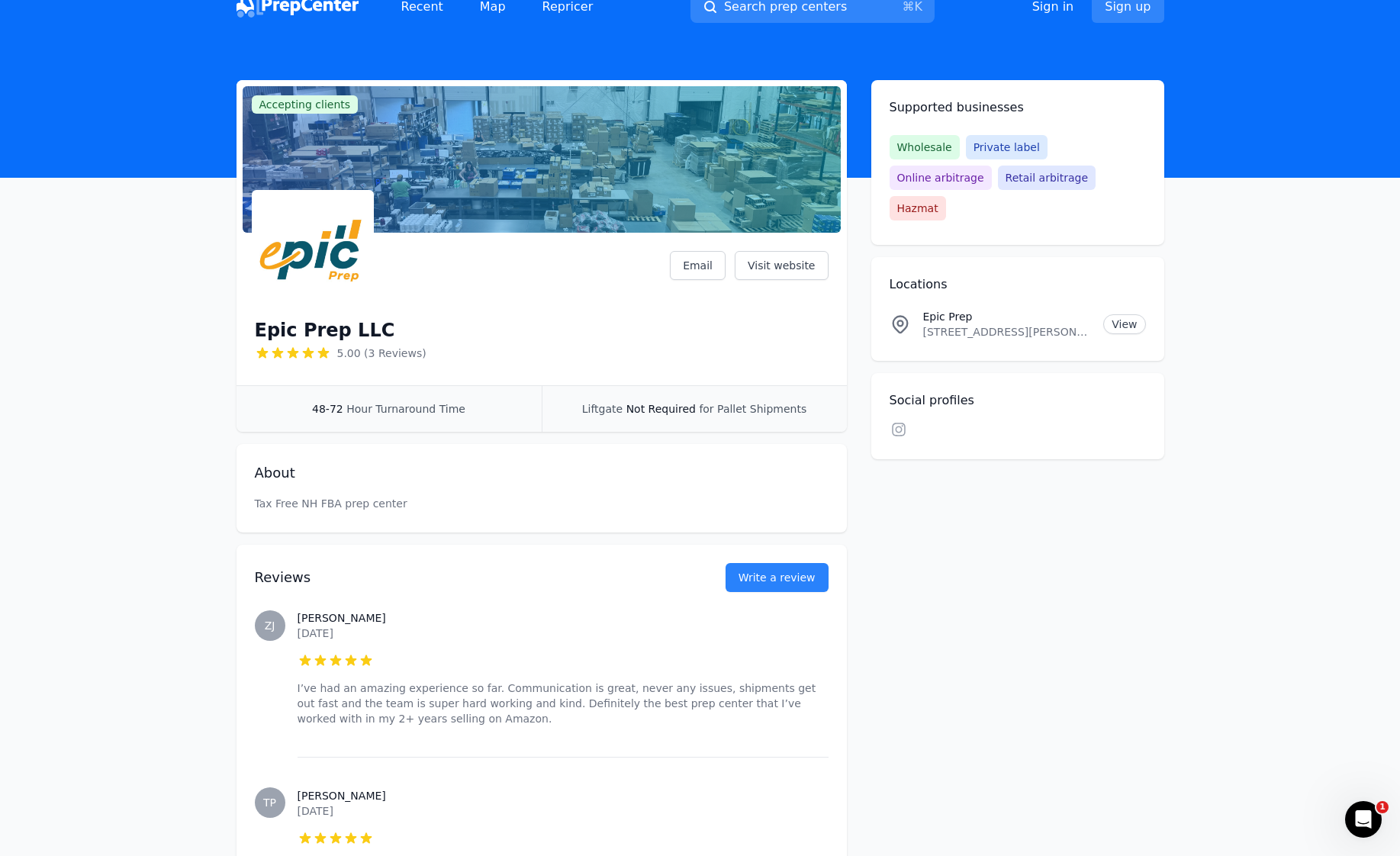
scroll to position [34, 0]
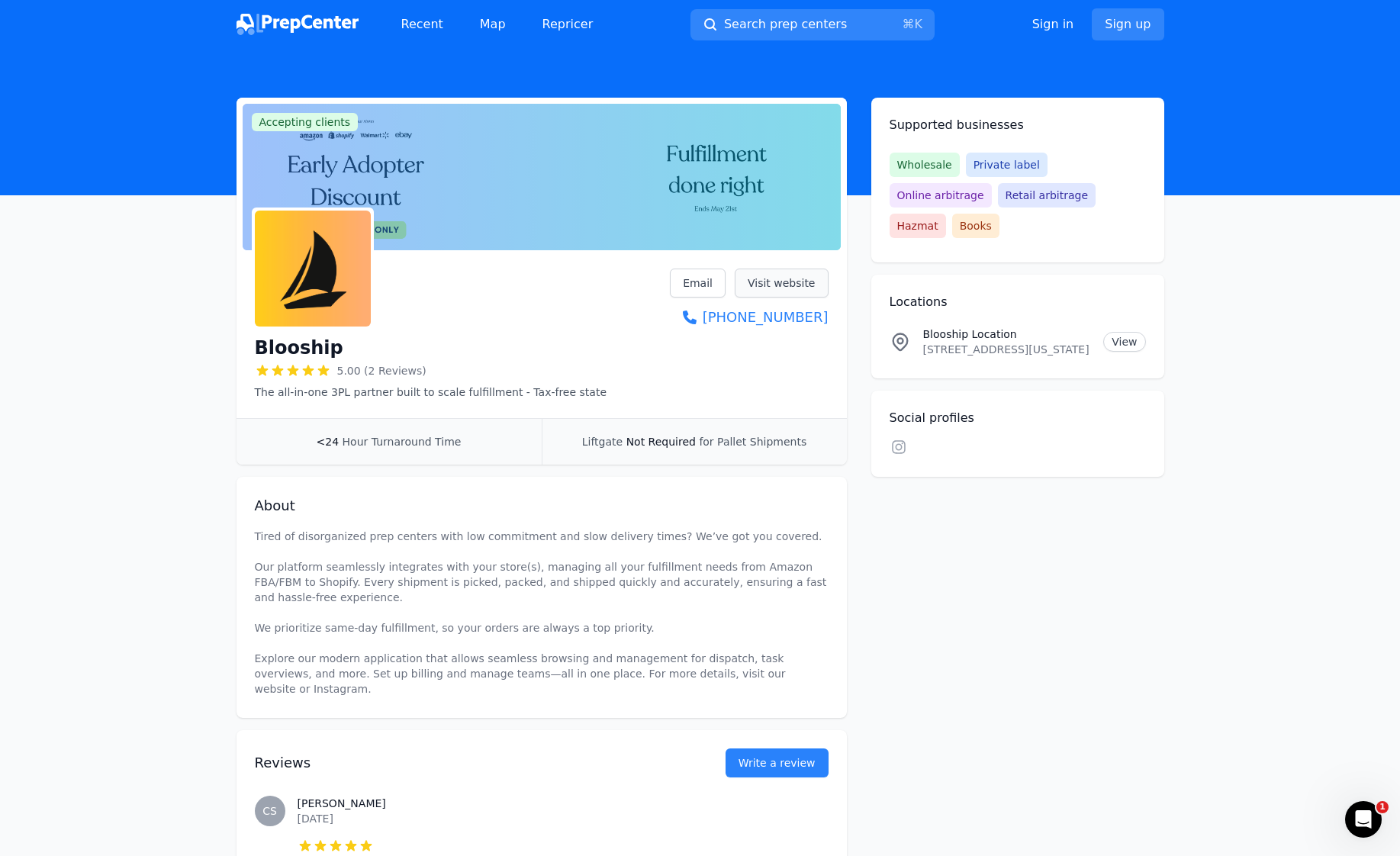
click at [781, 284] on link "Visit website" at bounding box center [781, 283] width 94 height 29
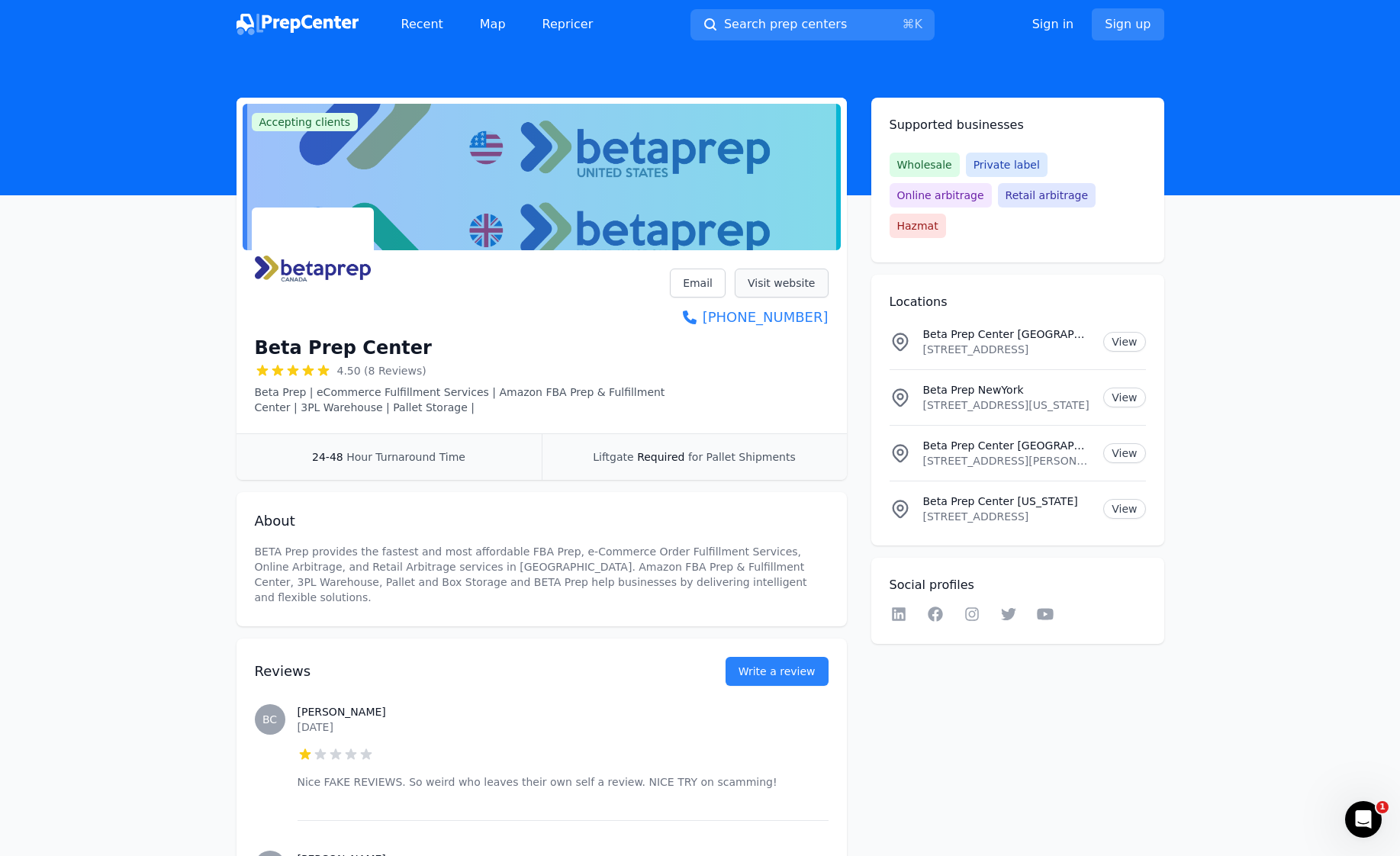
click at [782, 277] on link "Visit website" at bounding box center [781, 283] width 94 height 29
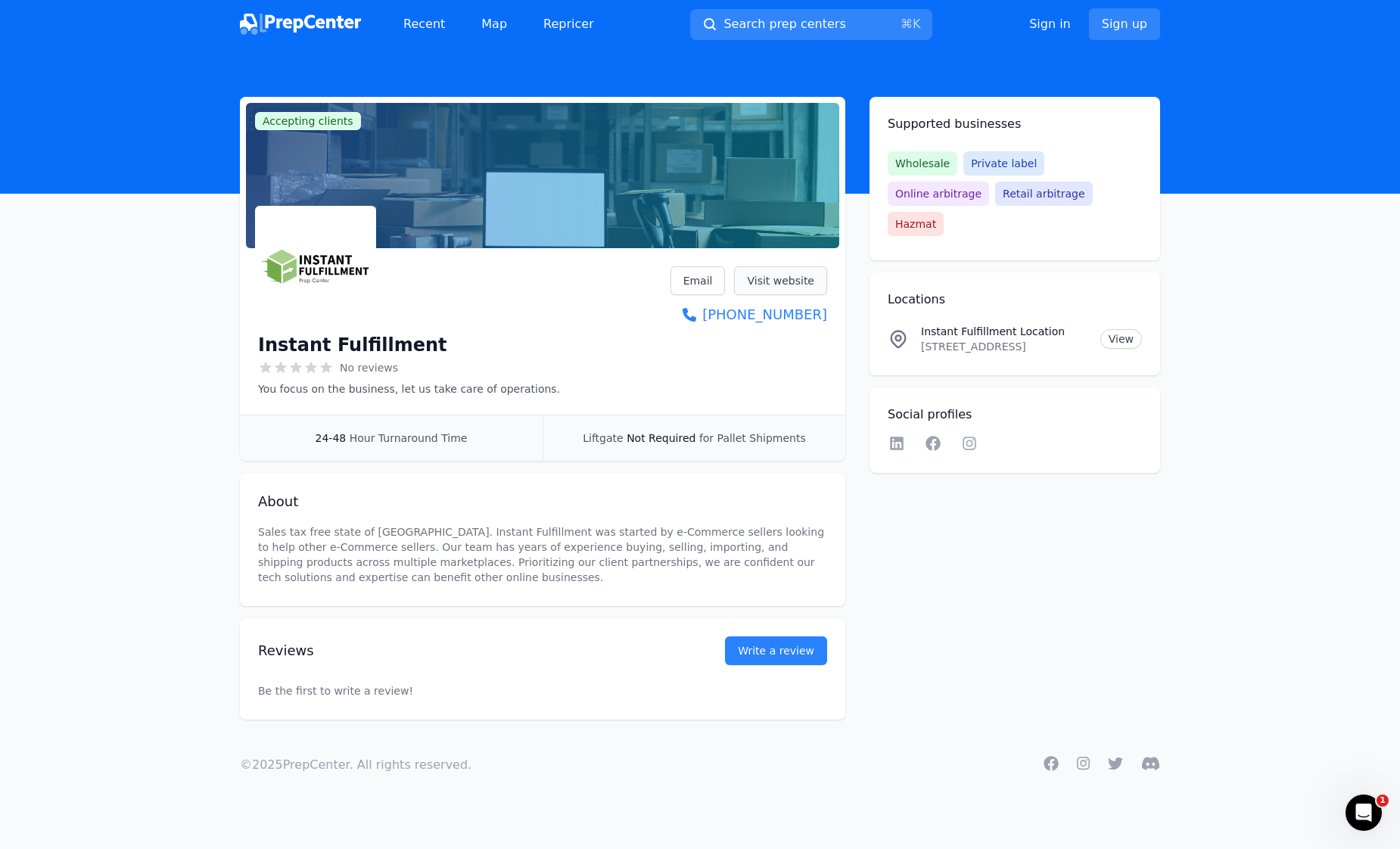
click at [798, 278] on link "Visit website" at bounding box center [780, 280] width 93 height 29
drag, startPoint x: 1054, startPoint y: 317, endPoint x: 1227, endPoint y: 330, distance: 173.5
click at [1227, 330] on main "Accepting clients Claim business Instant Fulfillment No reviews You focus on th…" at bounding box center [700, 408] width 1400 height 623
click at [1114, 330] on link "View" at bounding box center [1121, 339] width 41 height 19
